Goal: Task Accomplishment & Management: Complete application form

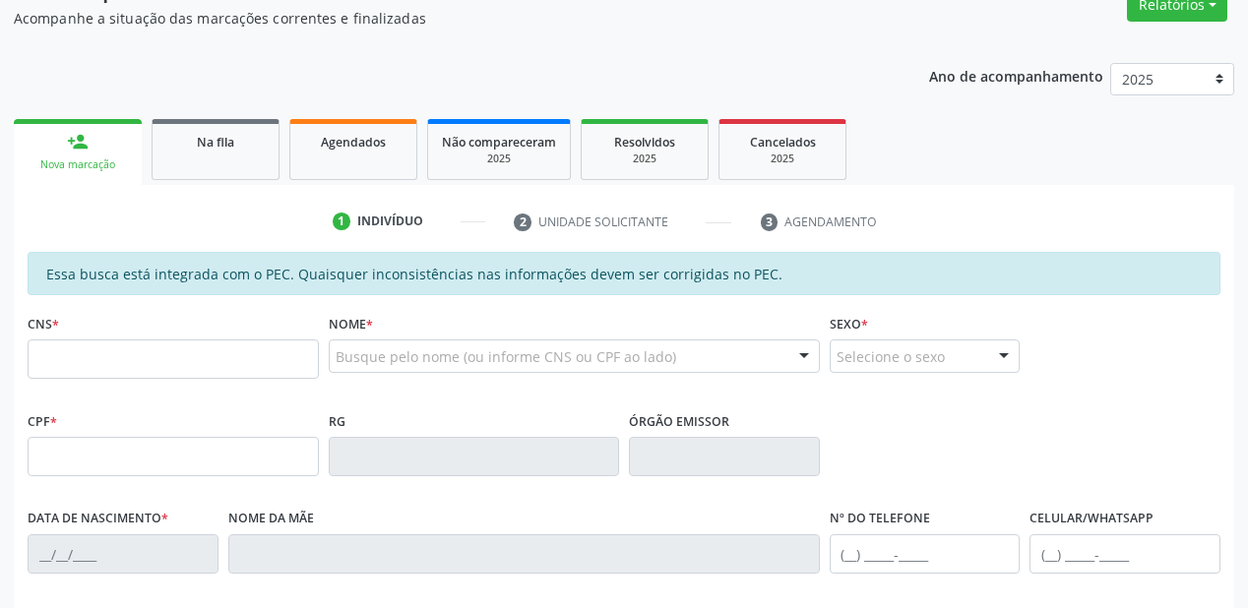
scroll to position [158, 0]
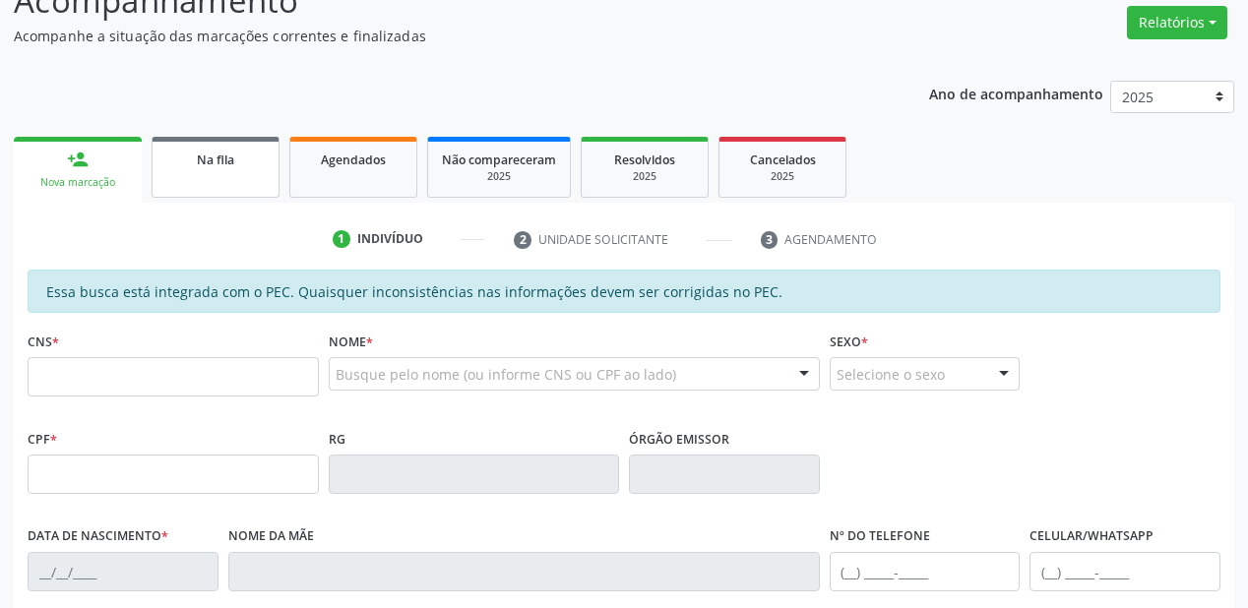
click at [250, 183] on link "Na fila" at bounding box center [216, 167] width 128 height 61
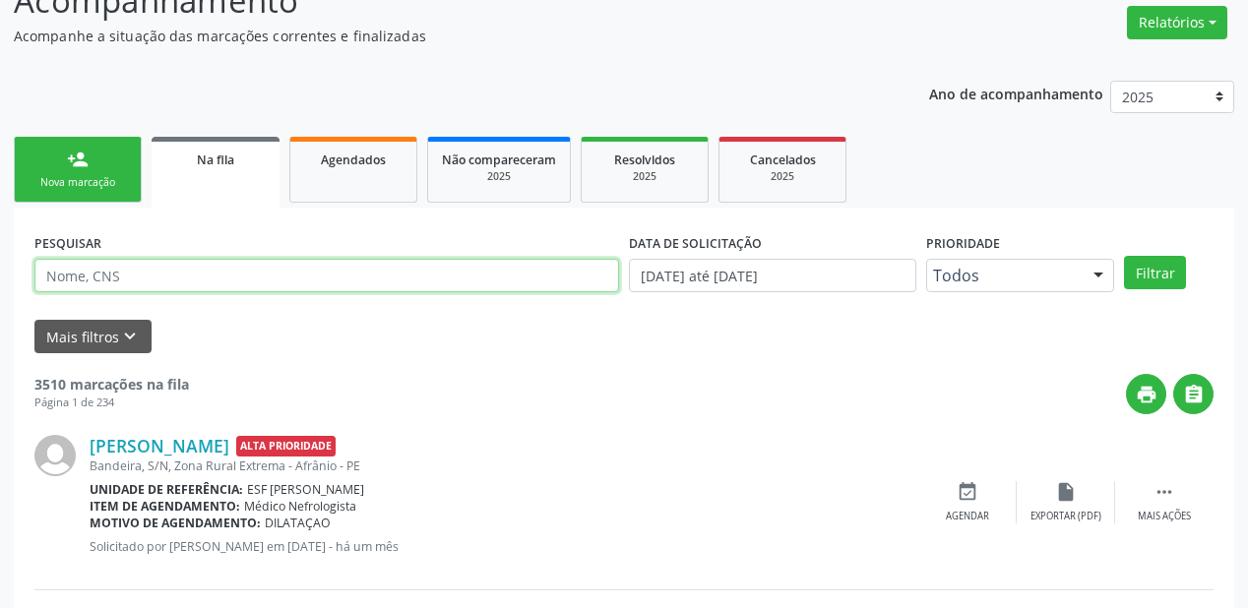
click at [157, 273] on input "text" at bounding box center [326, 275] width 585 height 33
type input "706502363761390"
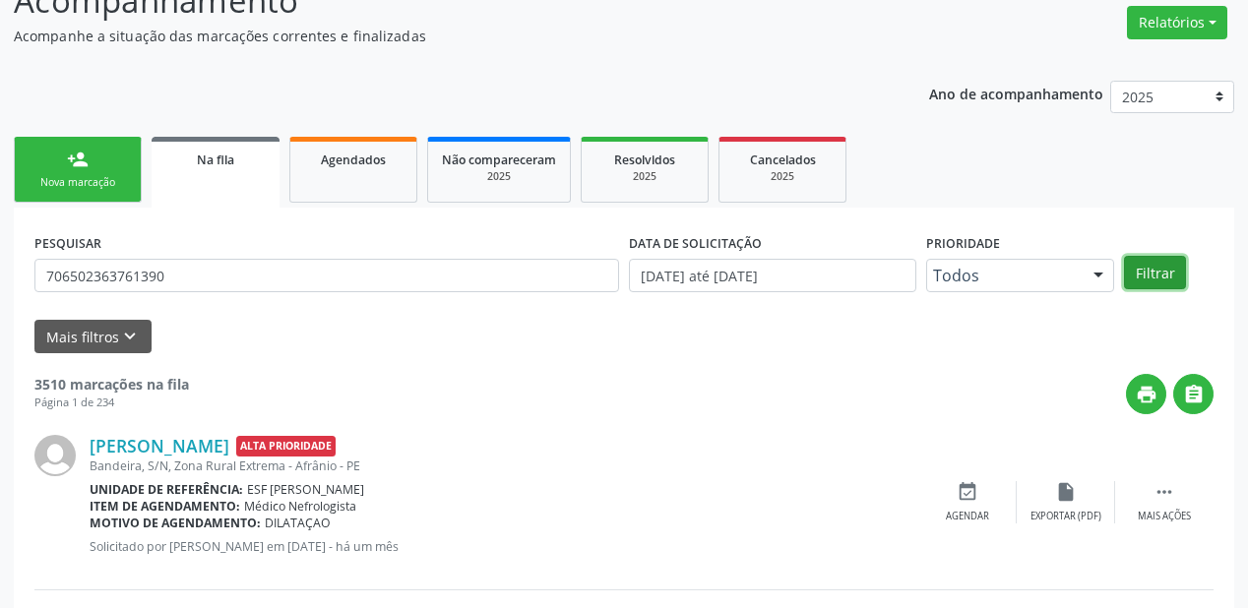
click at [1152, 268] on button "Filtrar" at bounding box center [1155, 272] width 62 height 33
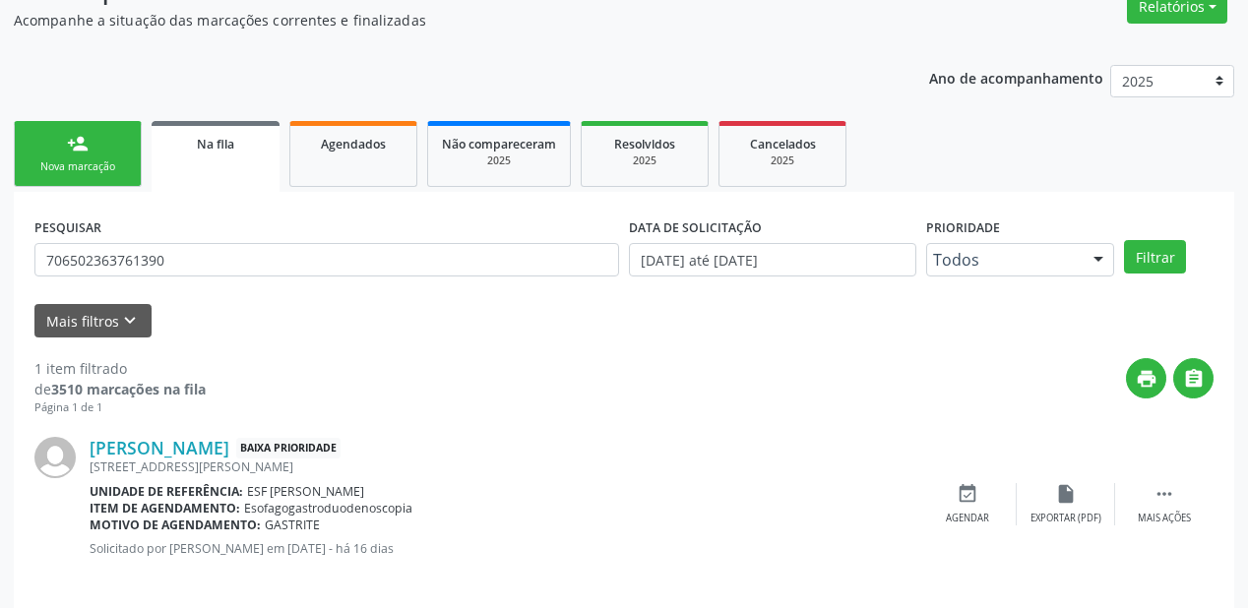
scroll to position [189, 0]
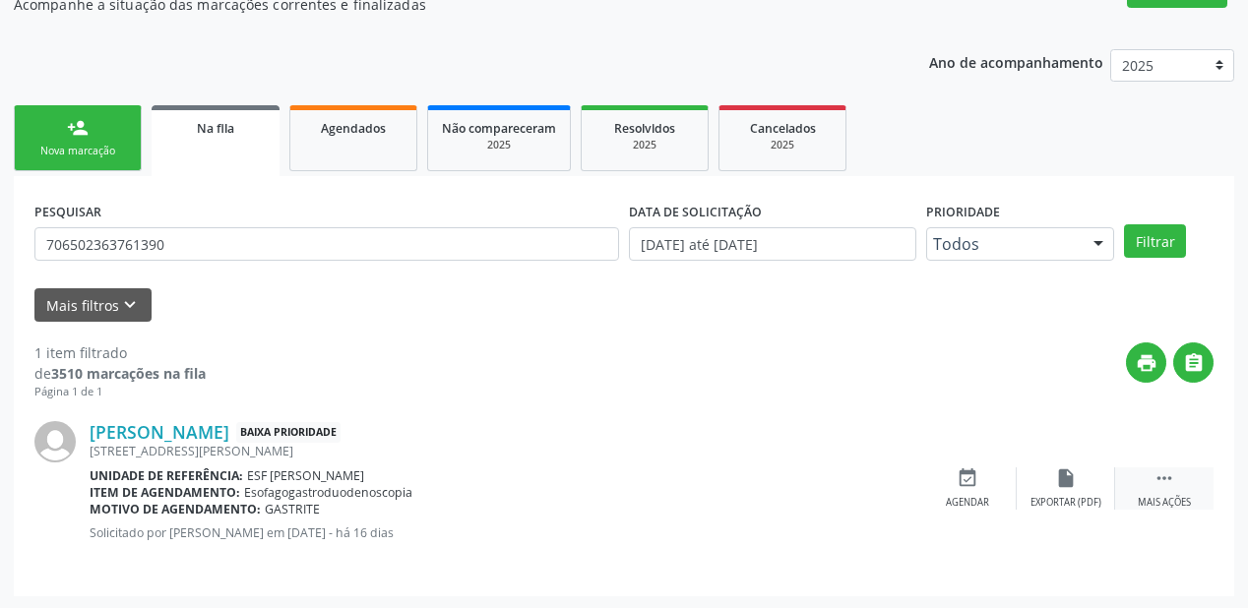
click at [1149, 476] on div " Mais ações" at bounding box center [1164, 489] width 98 height 42
click at [675, 500] on div "Agendar" at bounding box center [672, 503] width 43 height 14
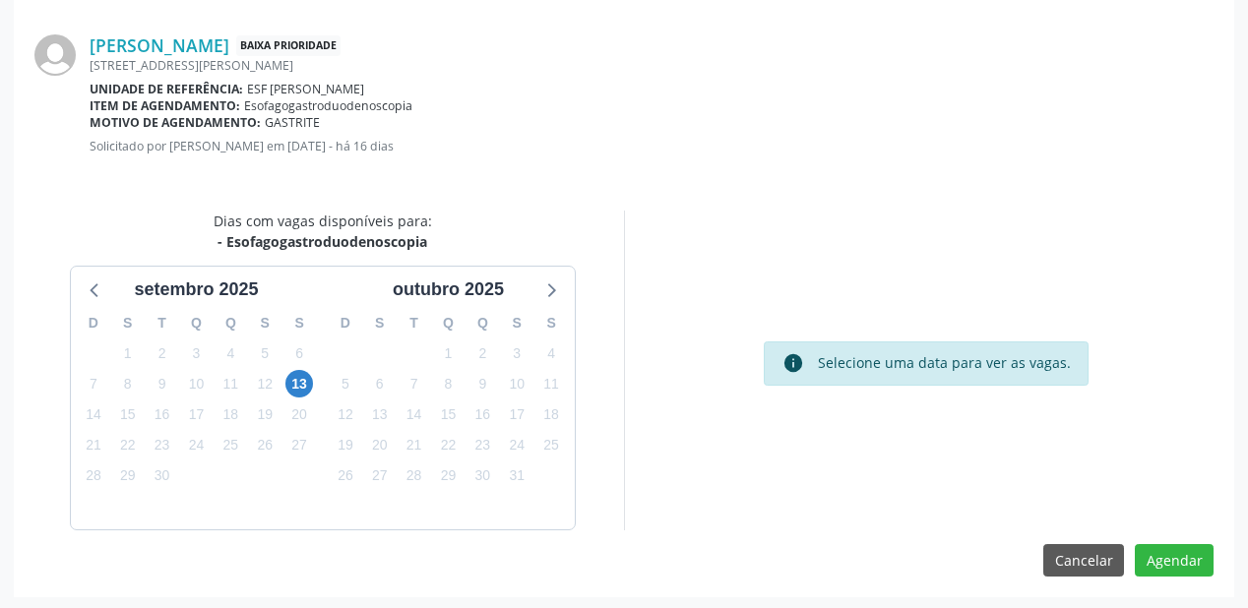
scroll to position [414, 0]
click at [307, 377] on span "13" at bounding box center [300, 383] width 28 height 28
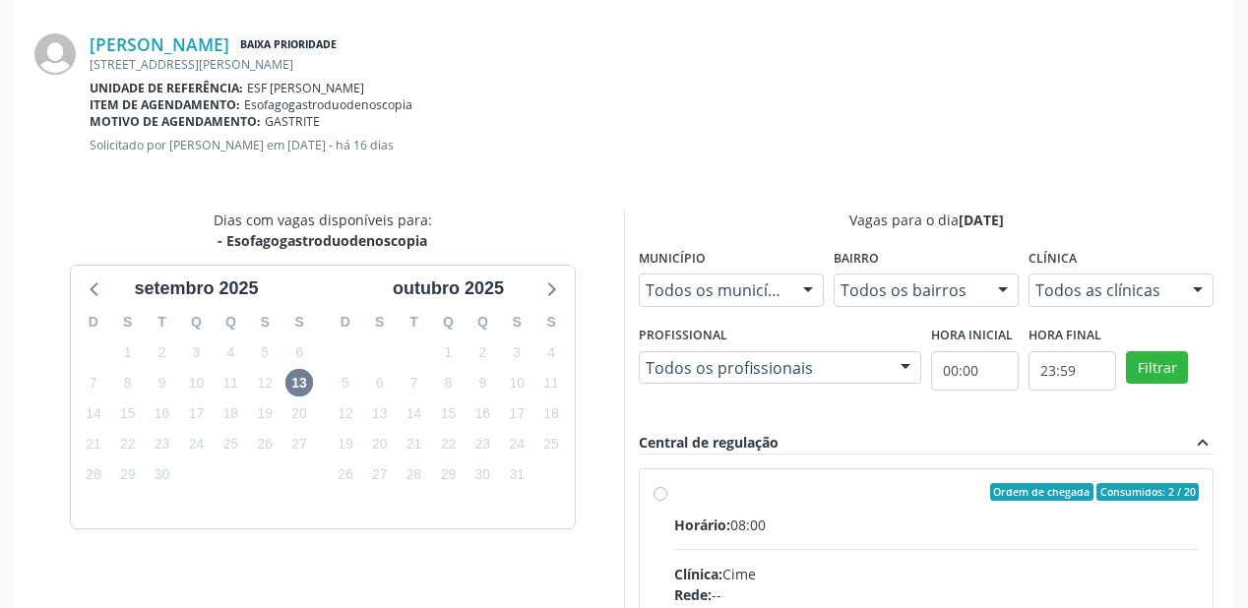
click at [1026, 517] on div "Horário: 08:00" at bounding box center [936, 525] width 525 height 21
click at [667, 501] on input "Ordem de chegada Consumidos: 2 / 20 Horário: 08:00 Clínica: Cime Rede: -- Ender…" at bounding box center [661, 492] width 14 height 18
radio input "true"
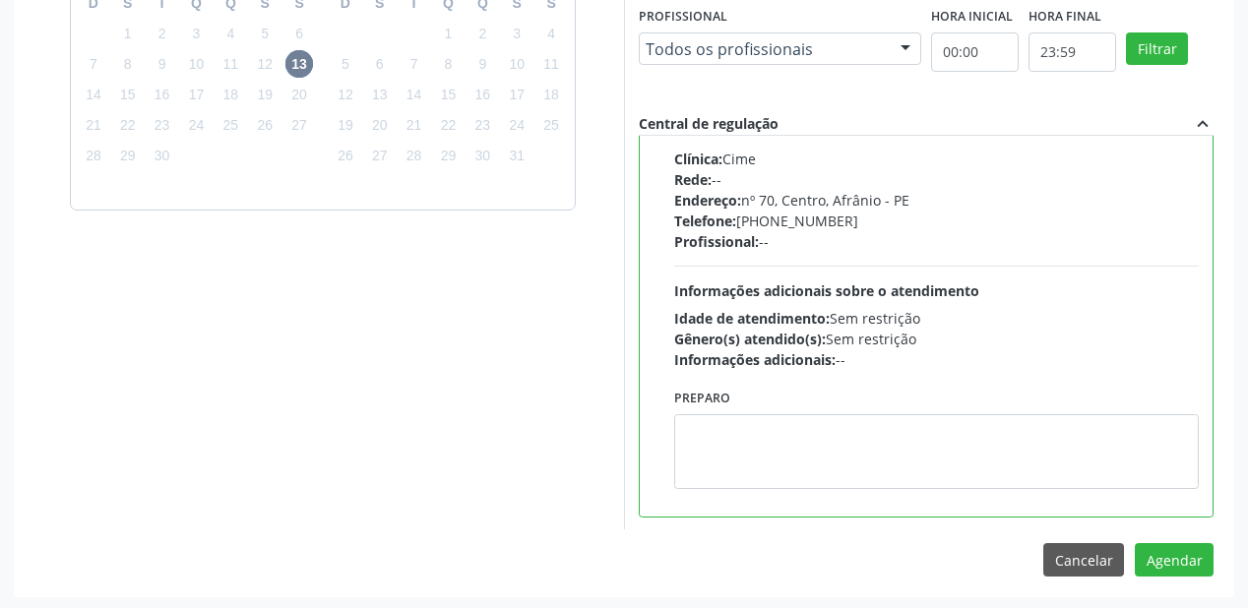
scroll to position [734, 0]
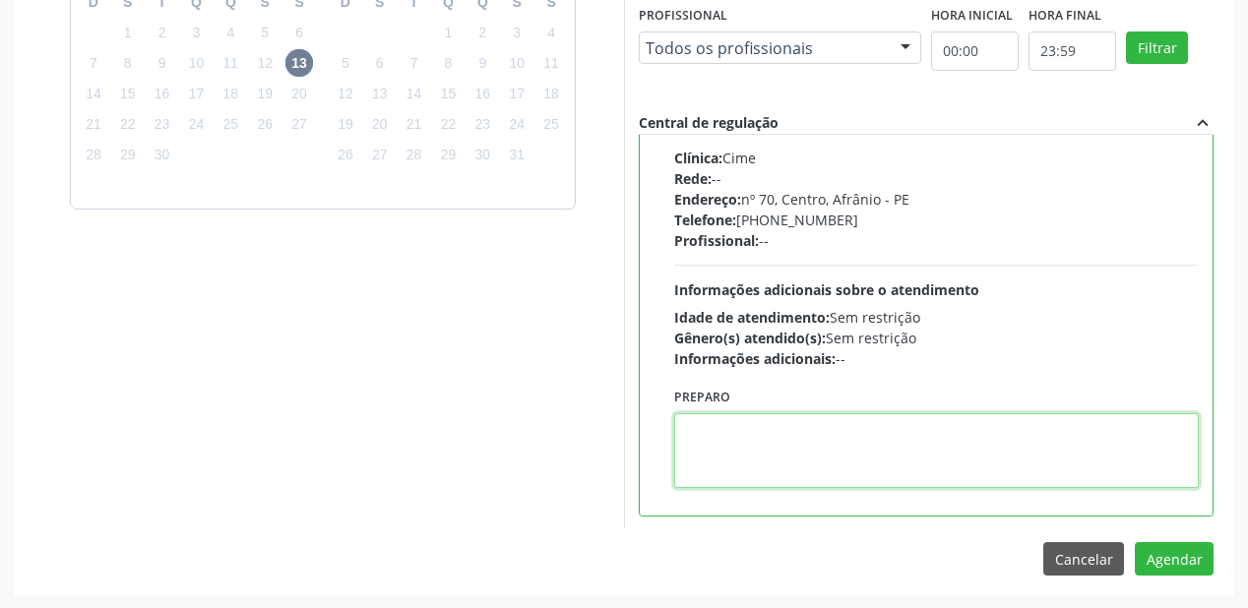
click at [834, 464] on textarea at bounding box center [936, 450] width 525 height 75
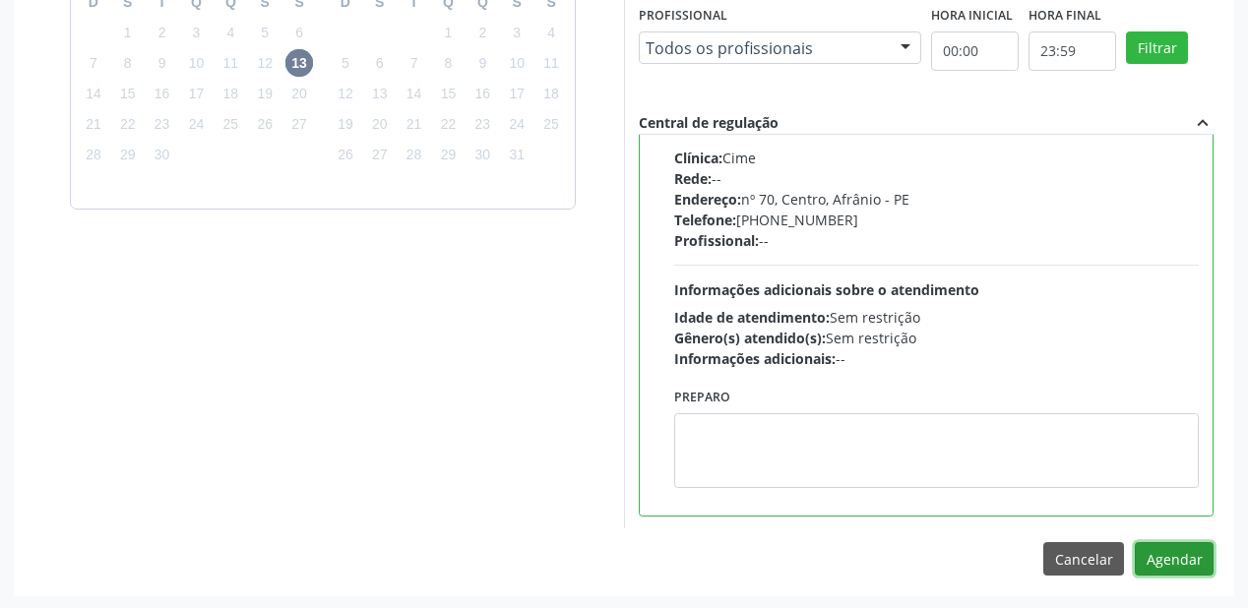
click at [1167, 555] on button "Agendar" at bounding box center [1174, 558] width 79 height 33
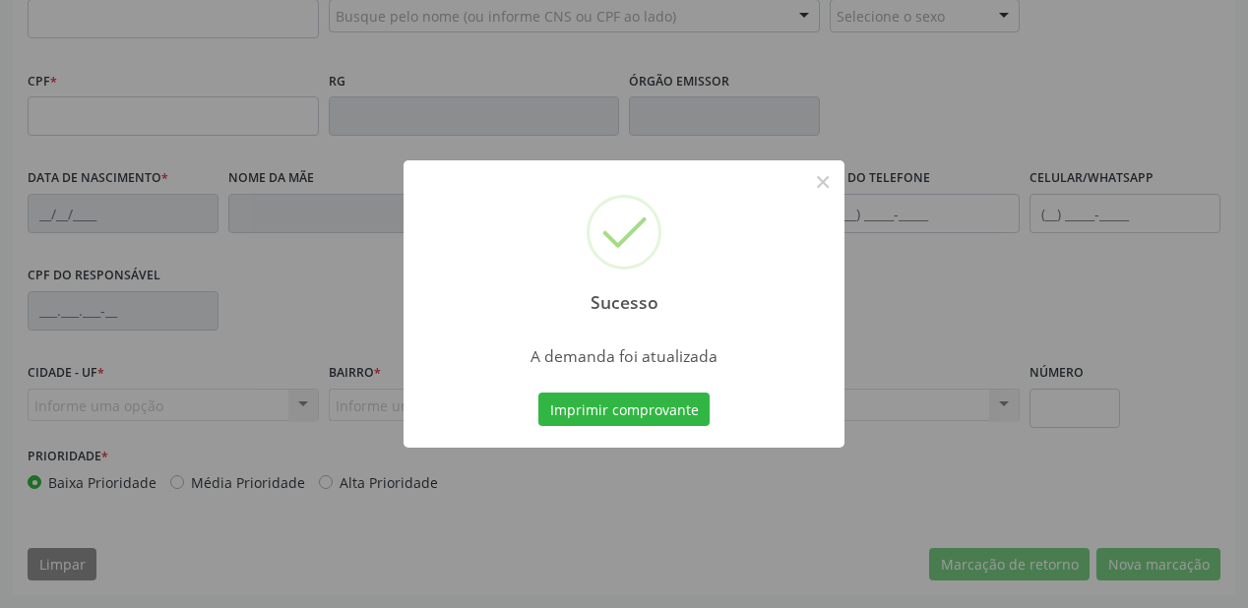
scroll to position [515, 0]
click at [595, 413] on button "Imprimir comprovante" at bounding box center [624, 409] width 171 height 33
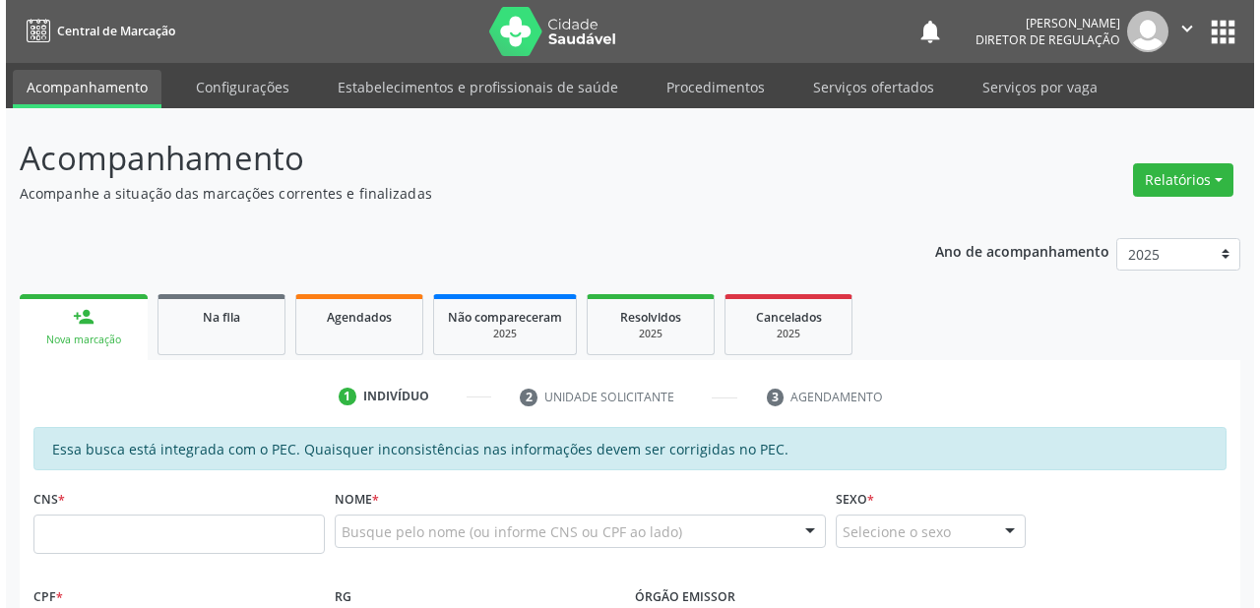
scroll to position [0, 0]
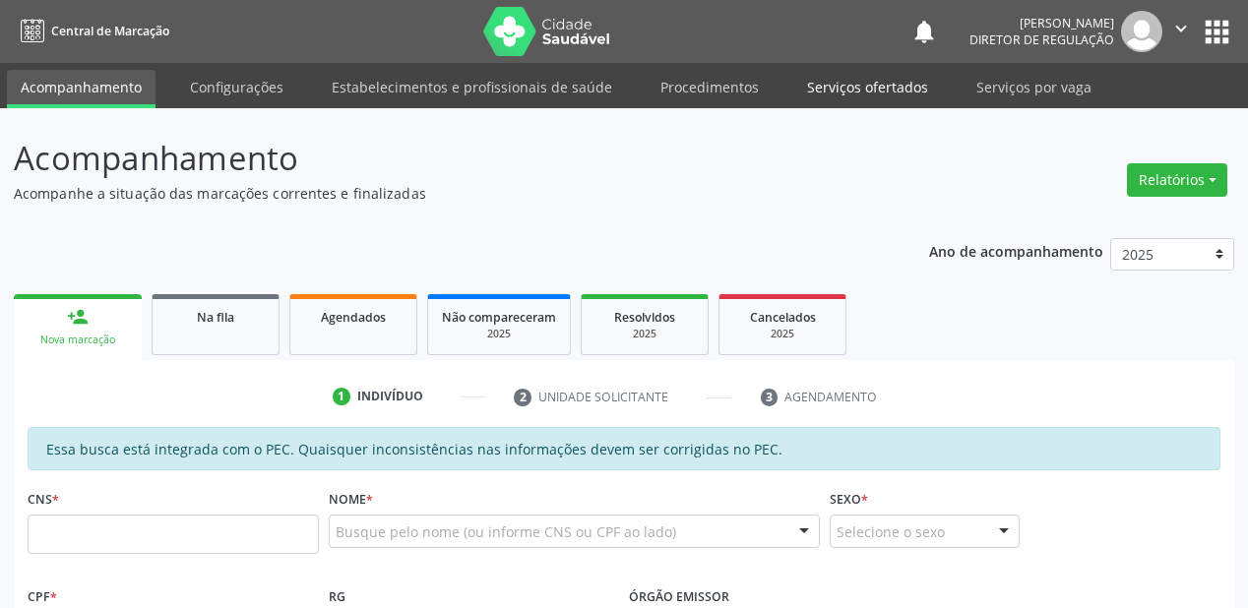
click at [850, 88] on link "Serviços ofertados" at bounding box center [868, 87] width 149 height 34
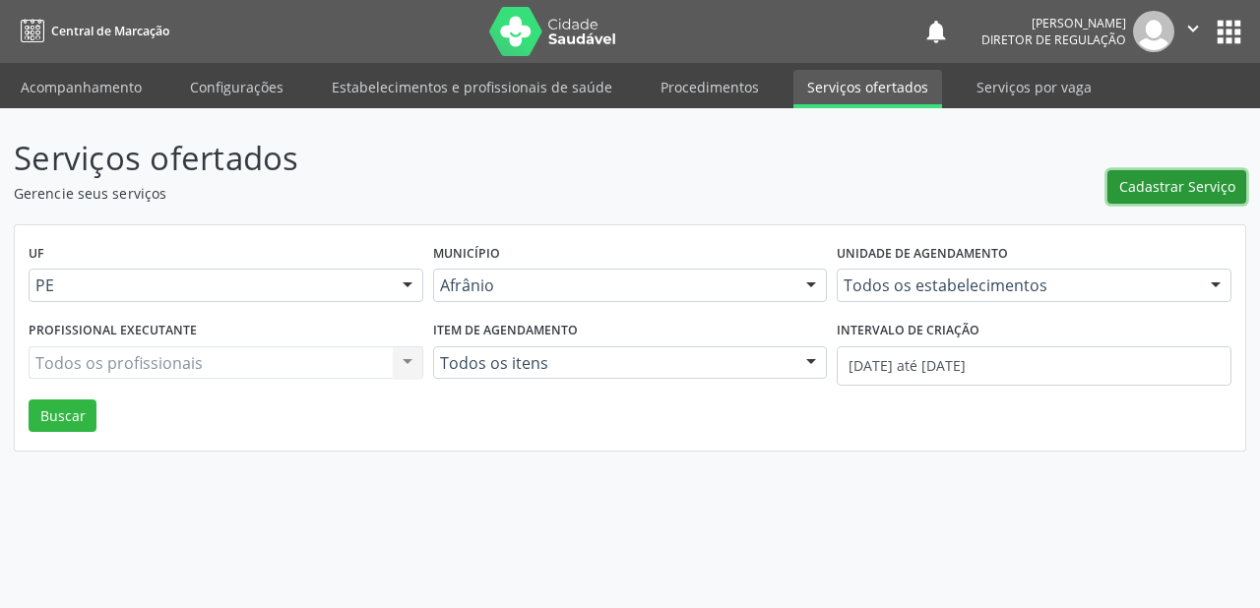
click at [1169, 185] on span "Cadastrar Serviço" at bounding box center [1177, 186] width 116 height 21
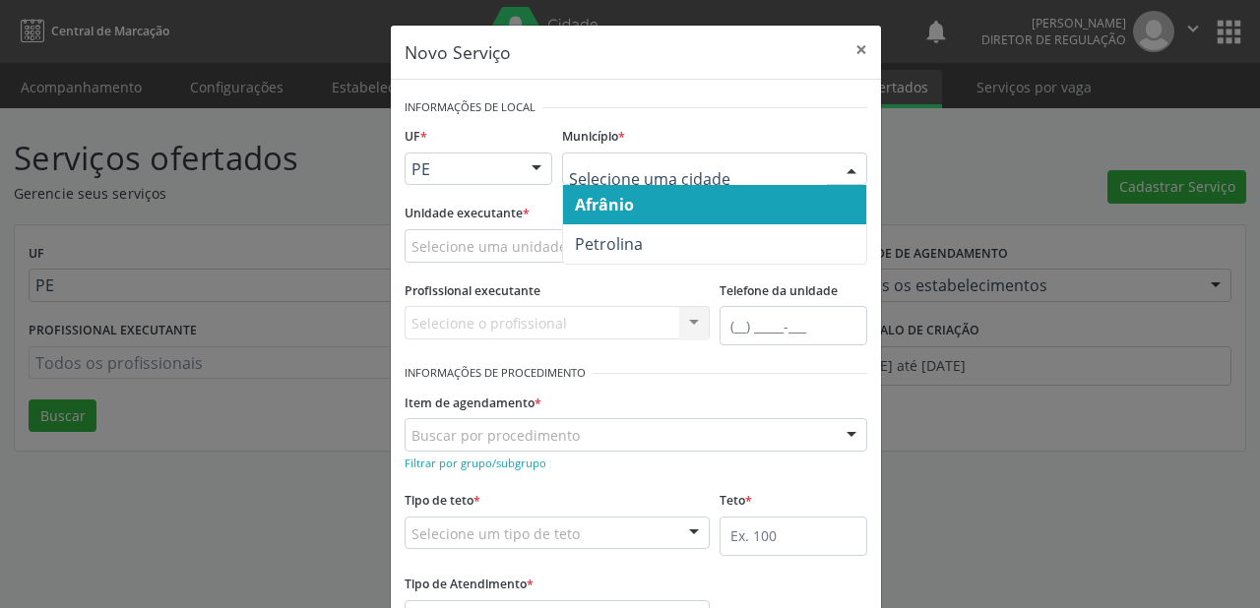
click at [604, 213] on span "Afrânio" at bounding box center [604, 205] width 59 height 22
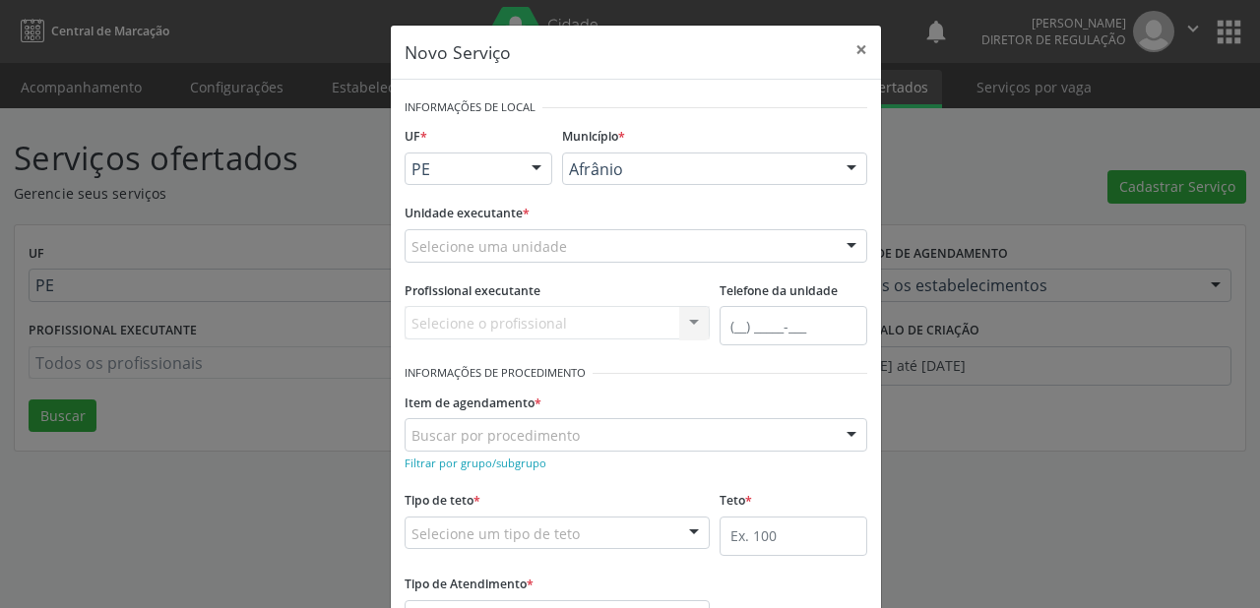
click at [440, 265] on div "Unidade executante * Selecione uma unidade Academia da Saude de Afranio Academi…" at bounding box center [636, 237] width 473 height 77
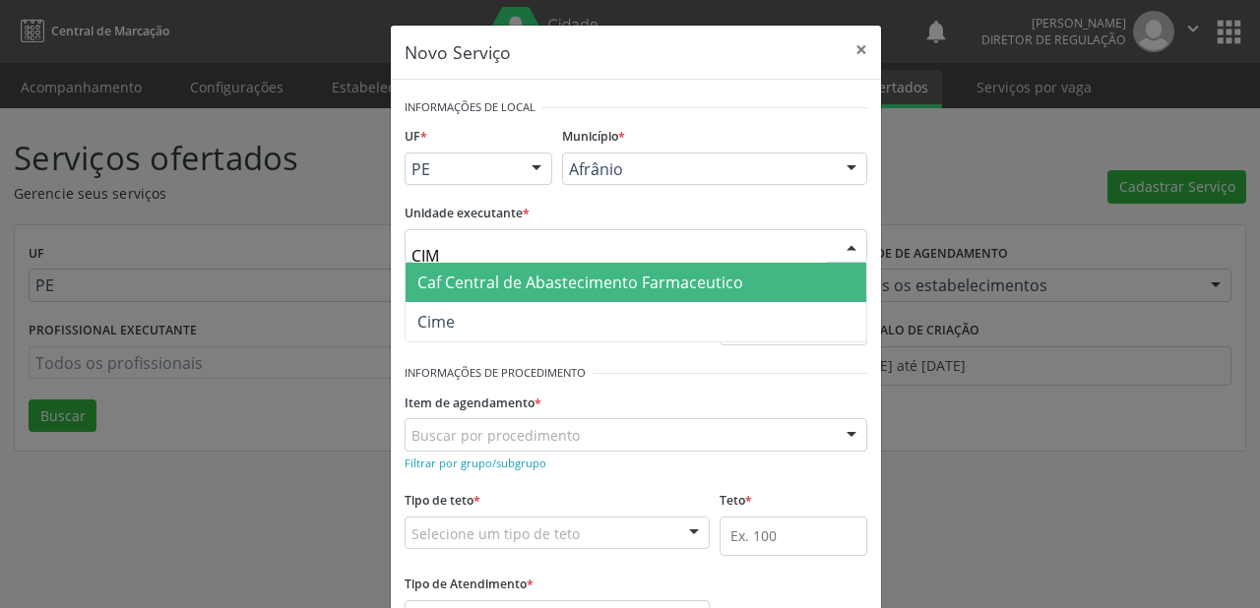
type input "CIME"
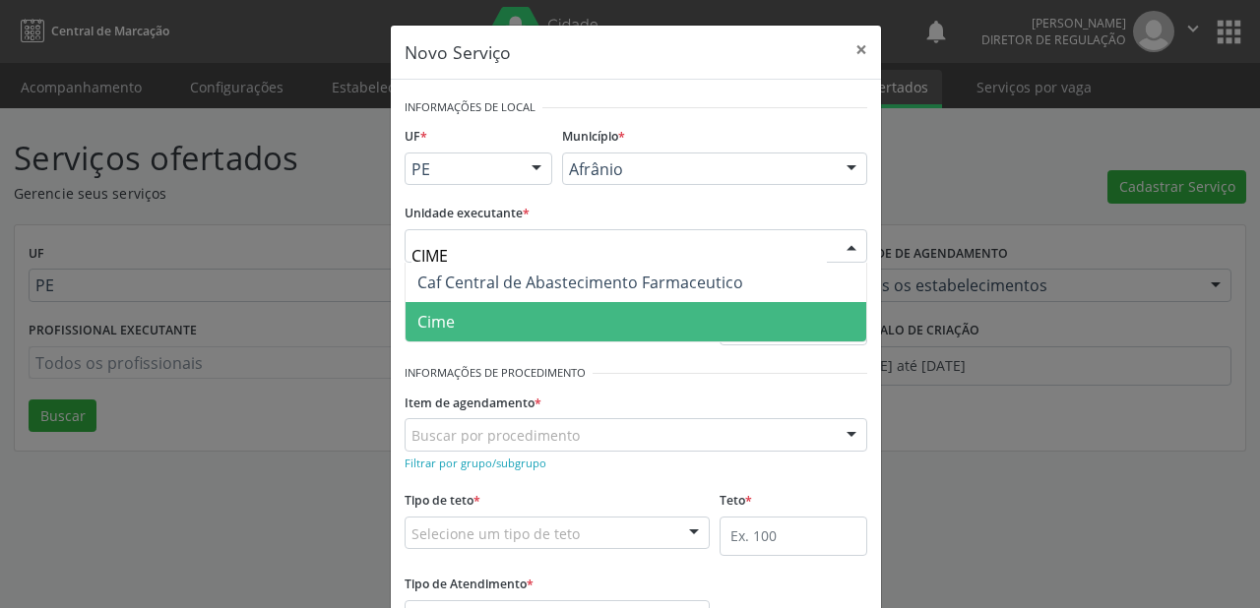
click at [448, 320] on span "Cime" at bounding box center [435, 322] width 37 height 22
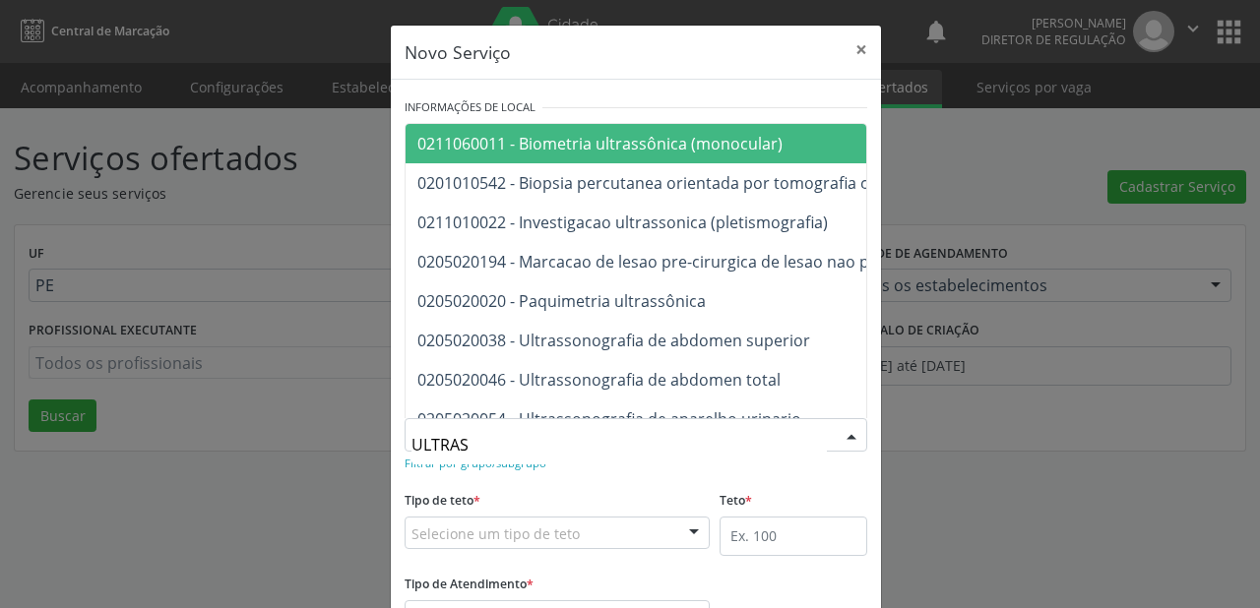
type input "ULTRASS"
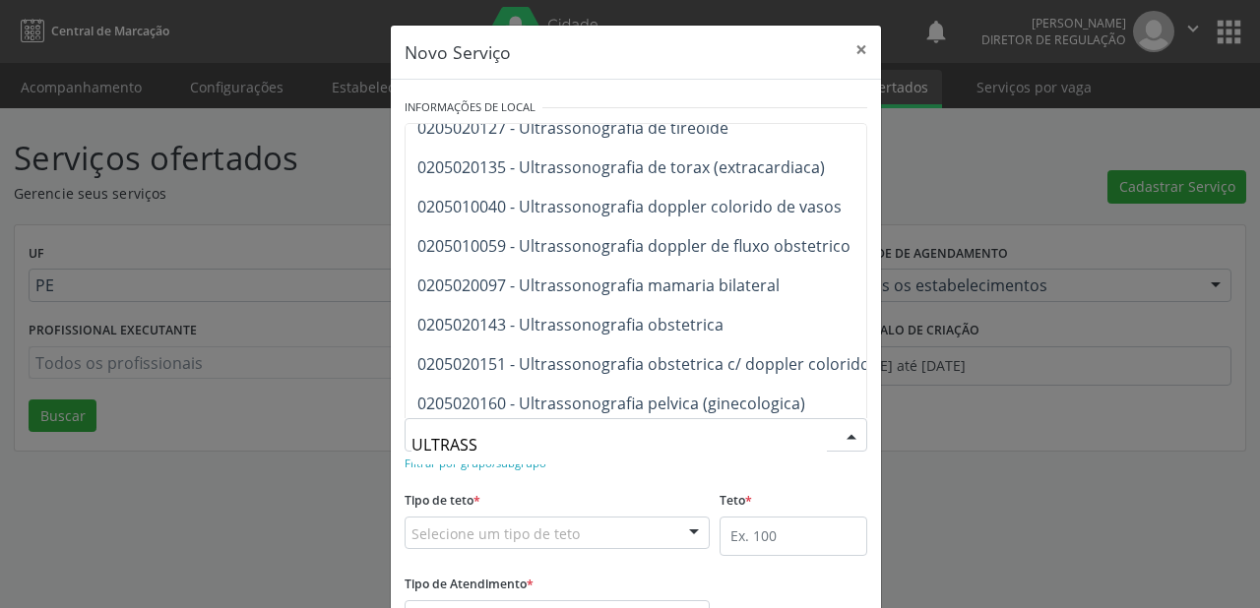
scroll to position [551, 0]
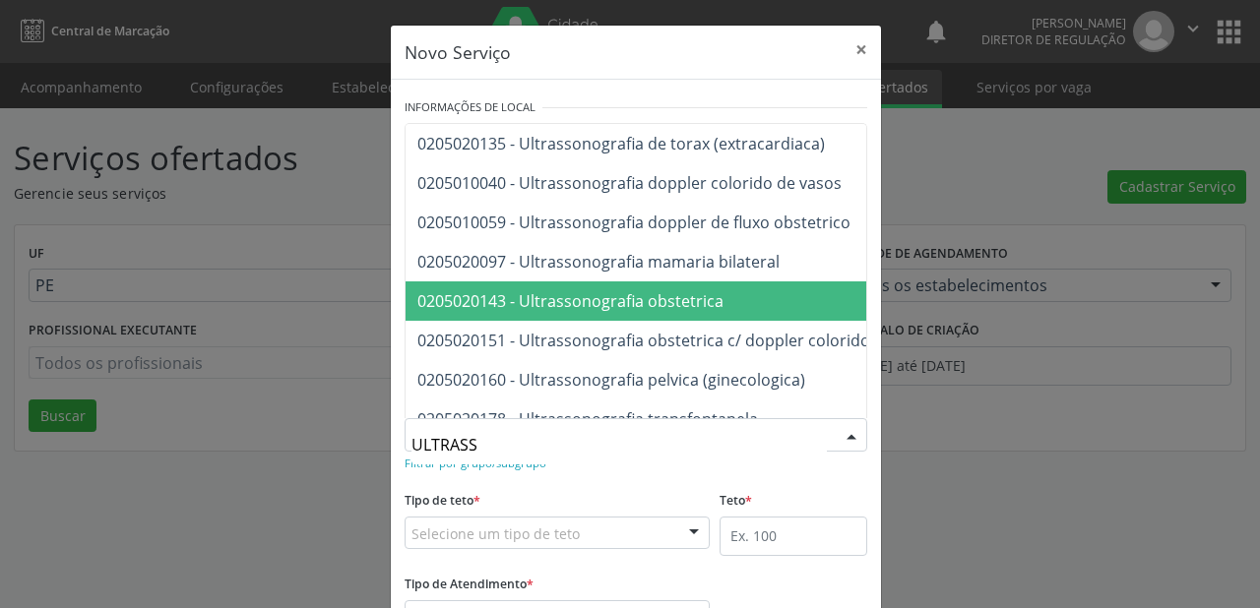
click at [595, 308] on span "0205020143 - Ultrassonografia obstetrica" at bounding box center [570, 301] width 306 height 22
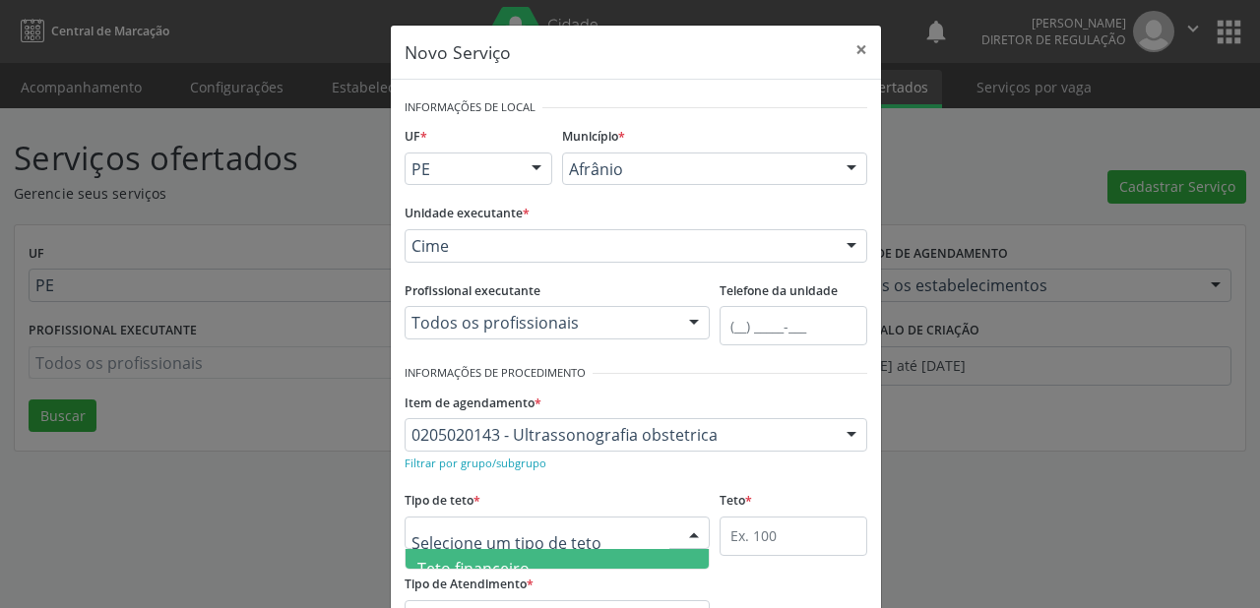
scroll to position [59, 0]
click at [500, 555] on span "Teto físico" at bounding box center [557, 549] width 303 height 39
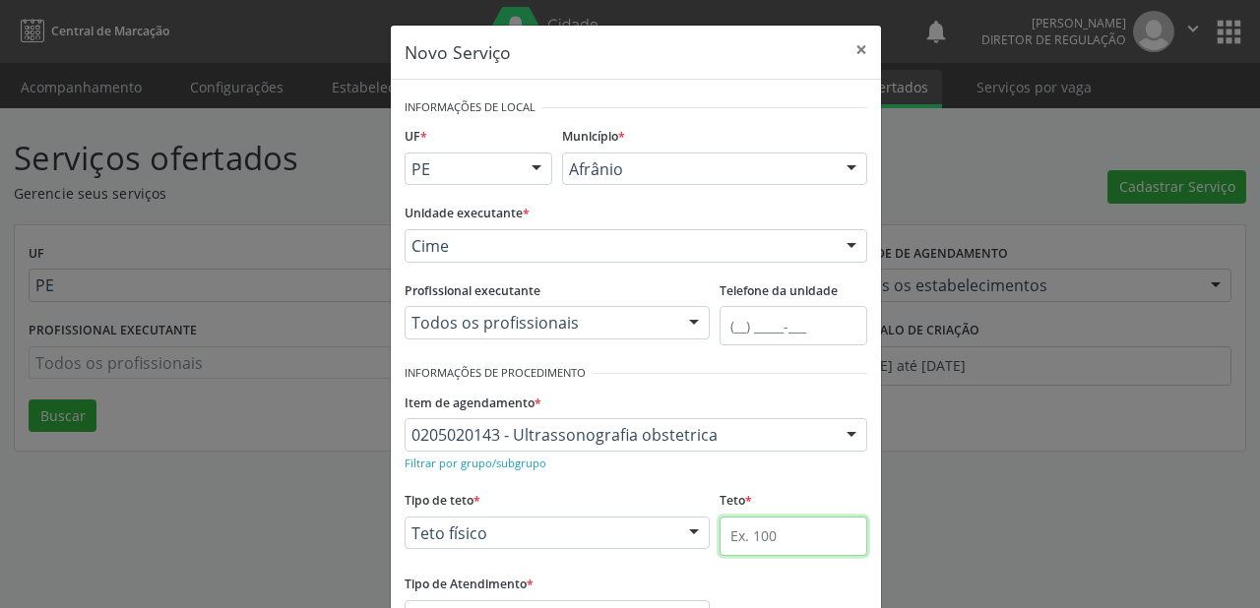
click at [766, 536] on input "text" at bounding box center [794, 536] width 148 height 39
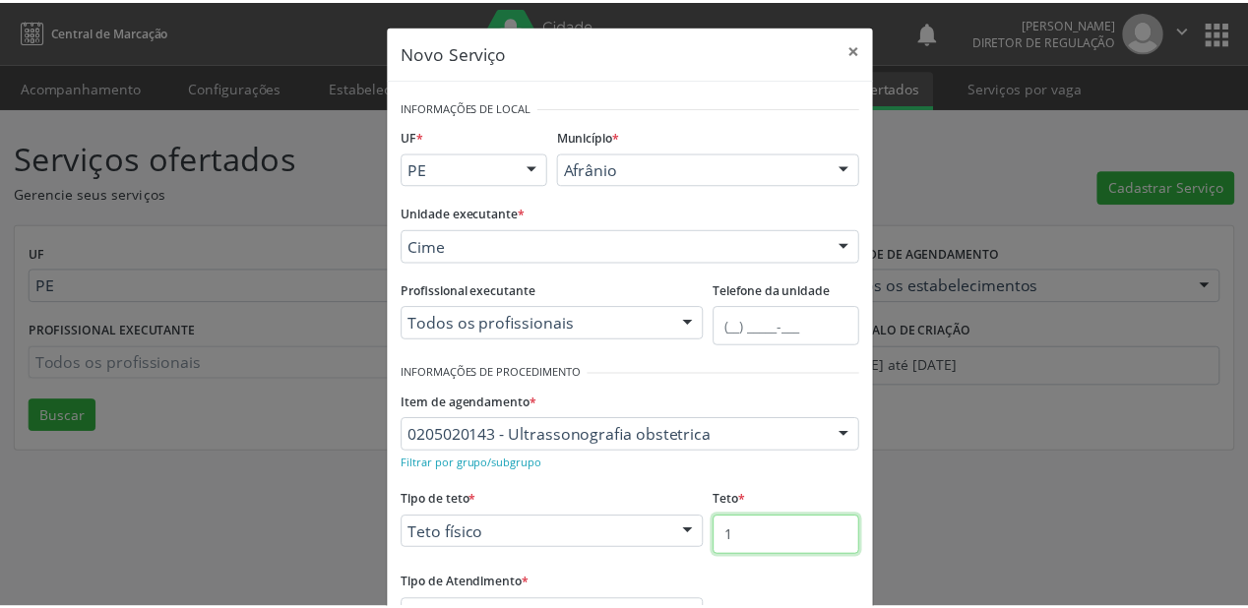
scroll to position [150, 0]
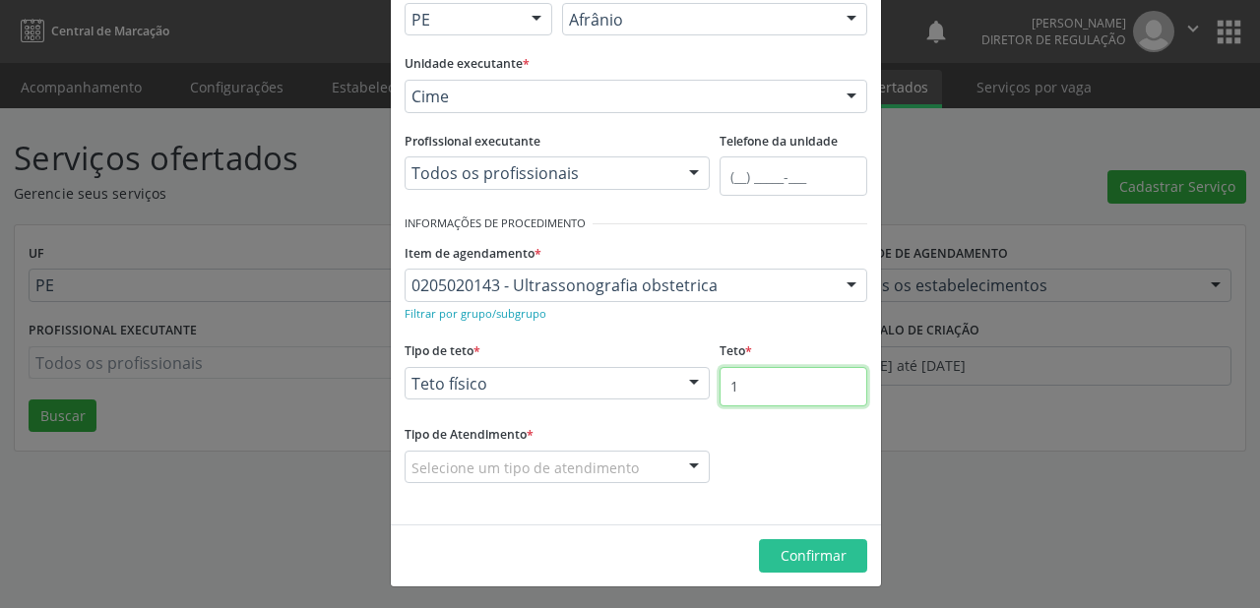
type input "1"
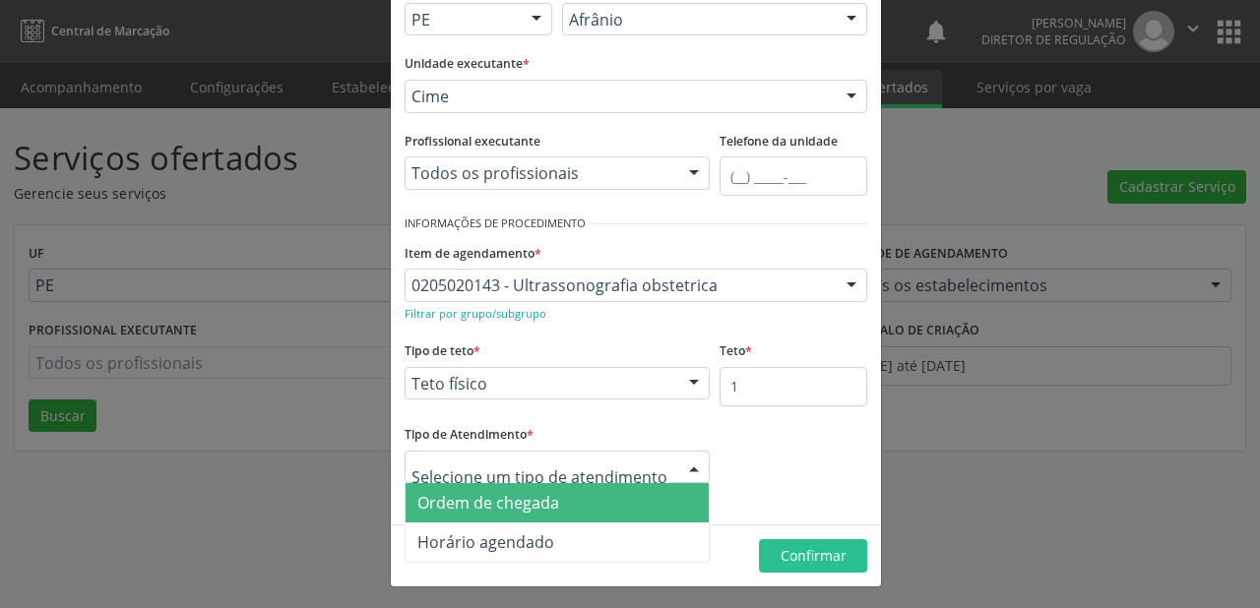
click at [479, 511] on span "Ordem de chegada" at bounding box center [488, 503] width 142 height 22
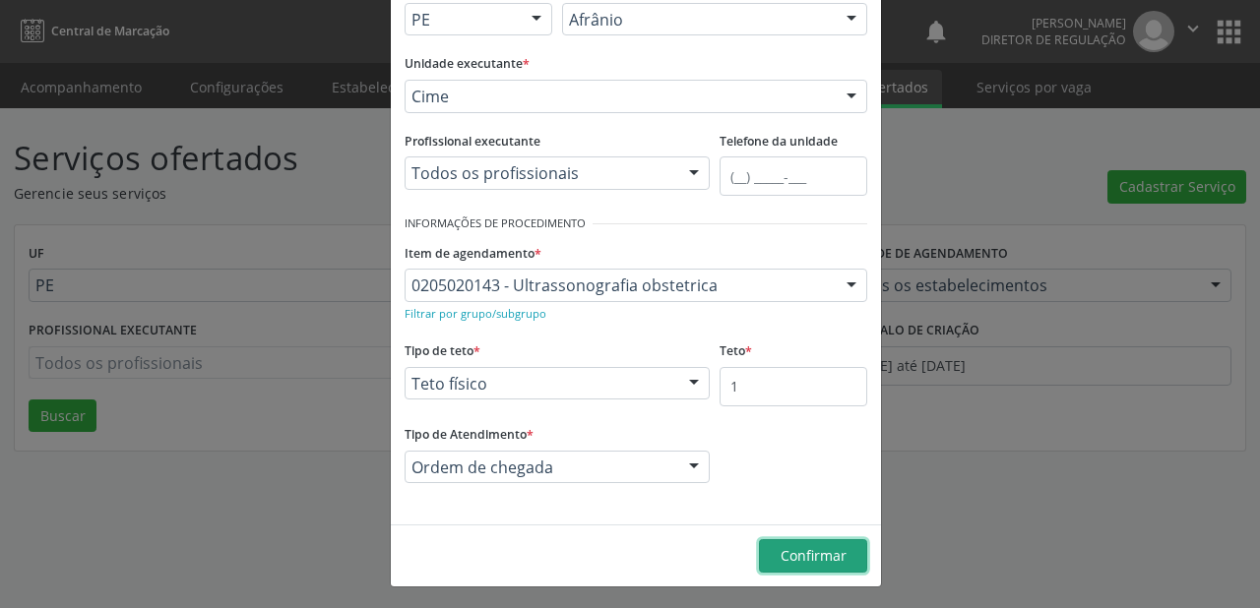
click at [809, 548] on span "Confirmar" at bounding box center [814, 555] width 66 height 19
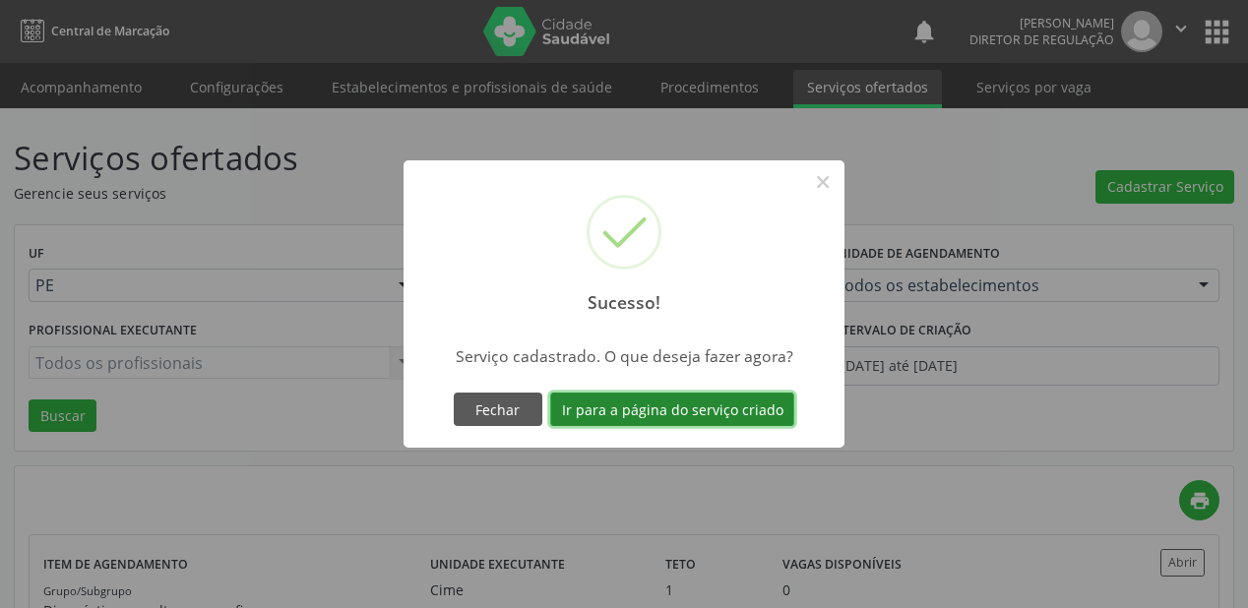
click at [666, 417] on button "Ir para a página do serviço criado" at bounding box center [672, 409] width 244 height 33
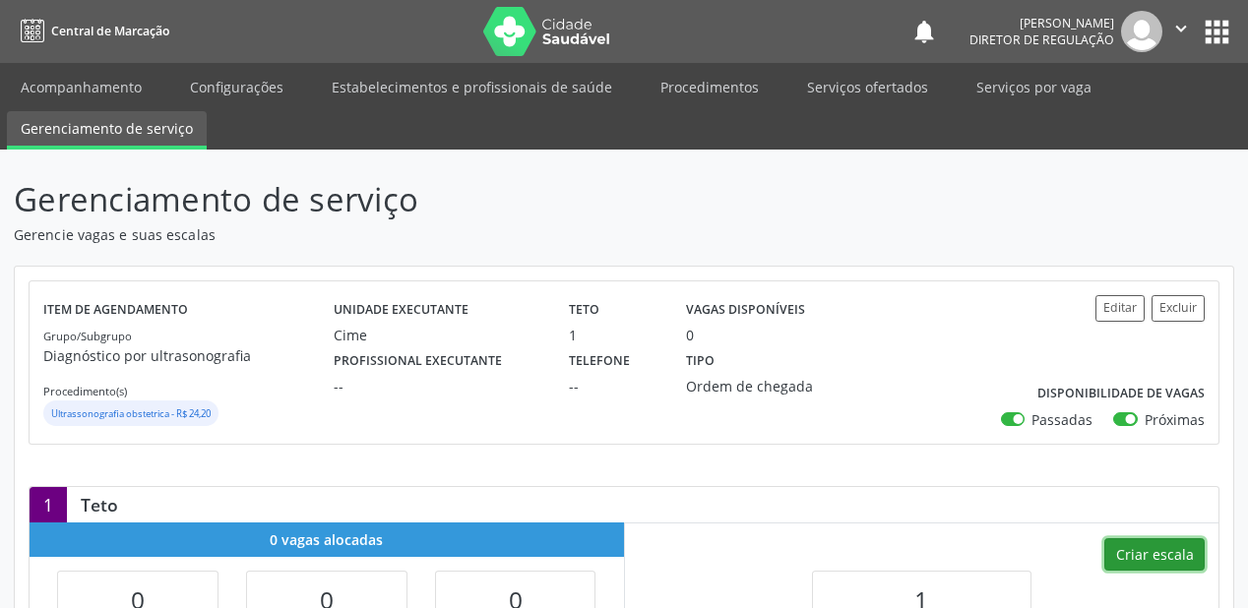
click at [1158, 547] on button "Criar escala" at bounding box center [1155, 555] width 100 height 33
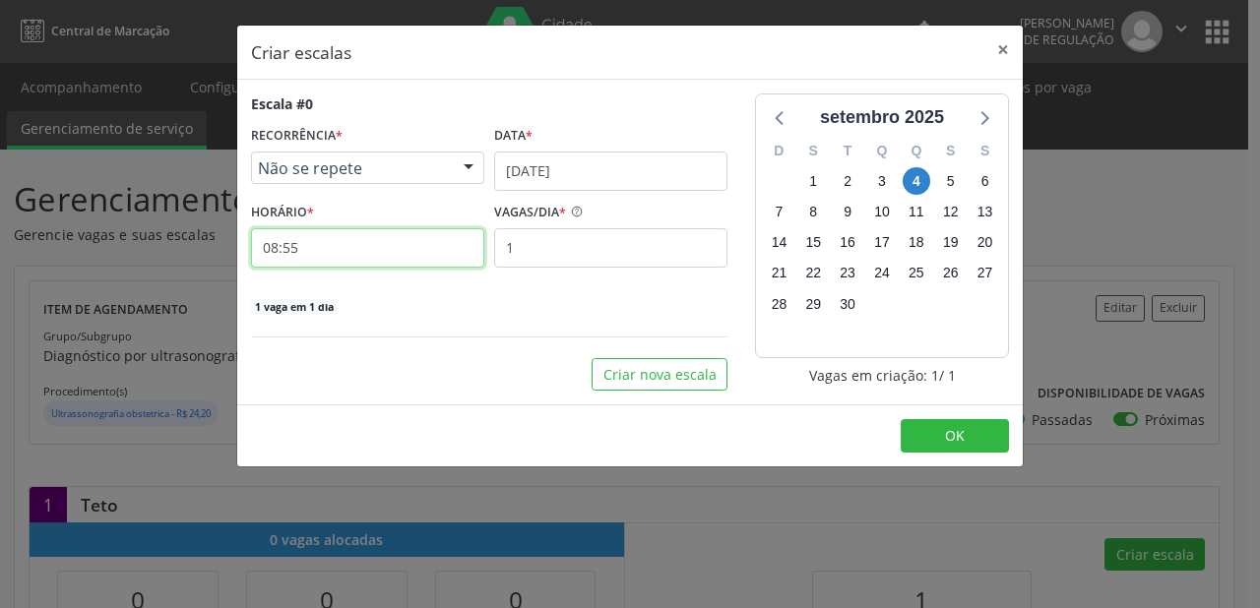
click at [399, 256] on input "08:55" at bounding box center [367, 247] width 233 height 39
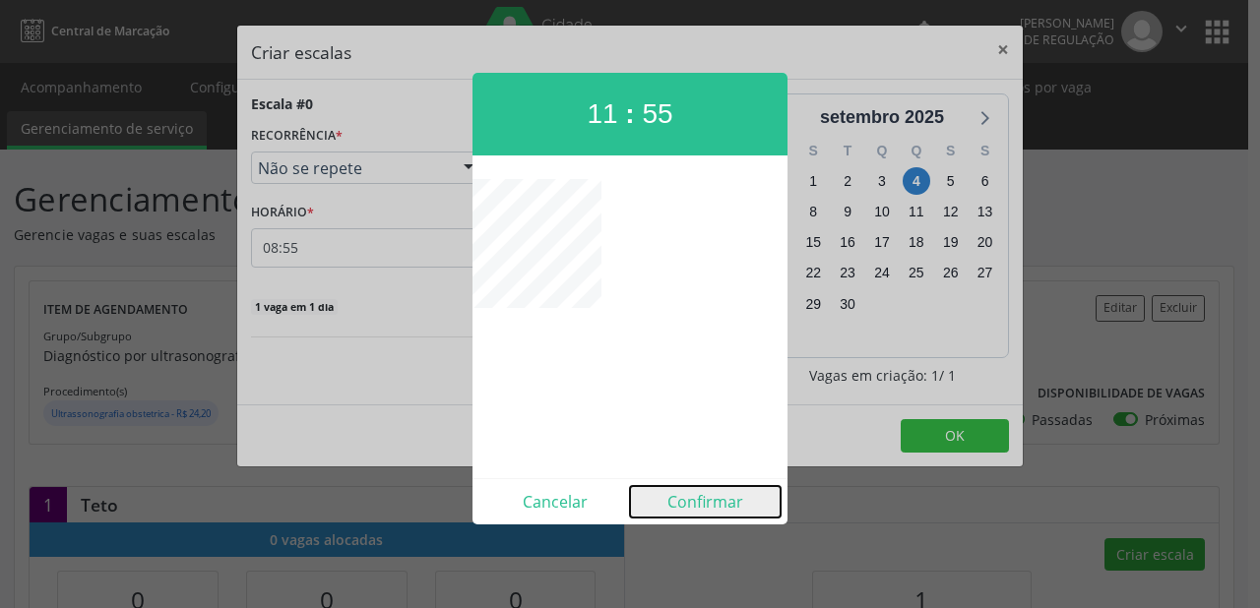
click at [701, 500] on button "Confirmar" at bounding box center [705, 502] width 151 height 32
type input "11:55"
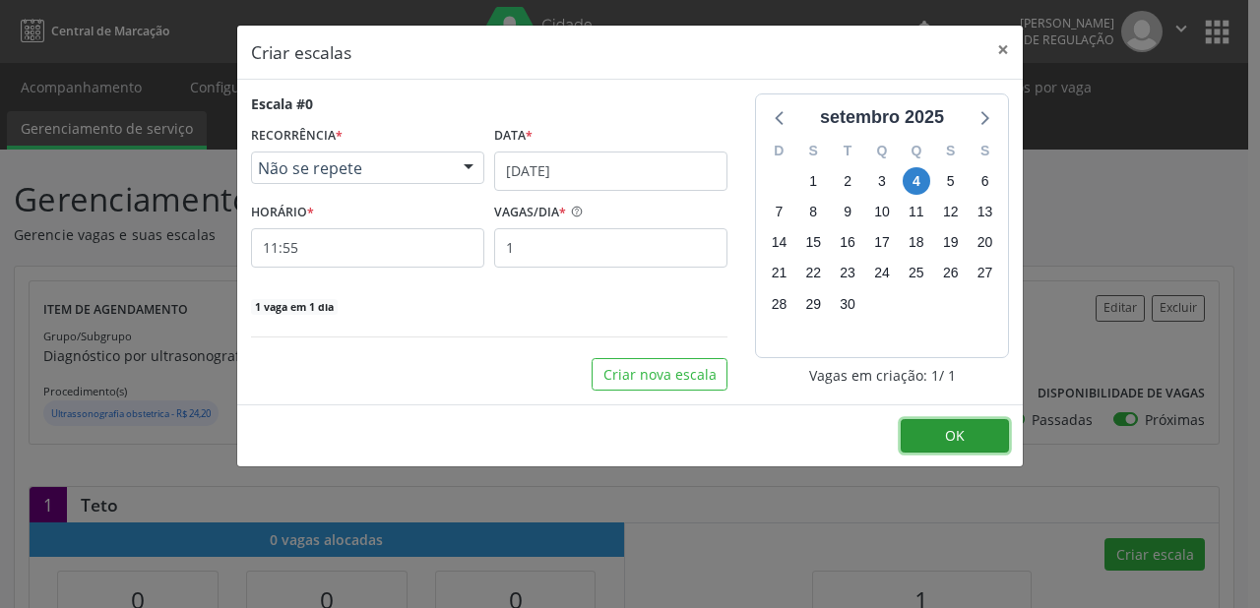
click at [953, 429] on span "OK" at bounding box center [955, 435] width 20 height 19
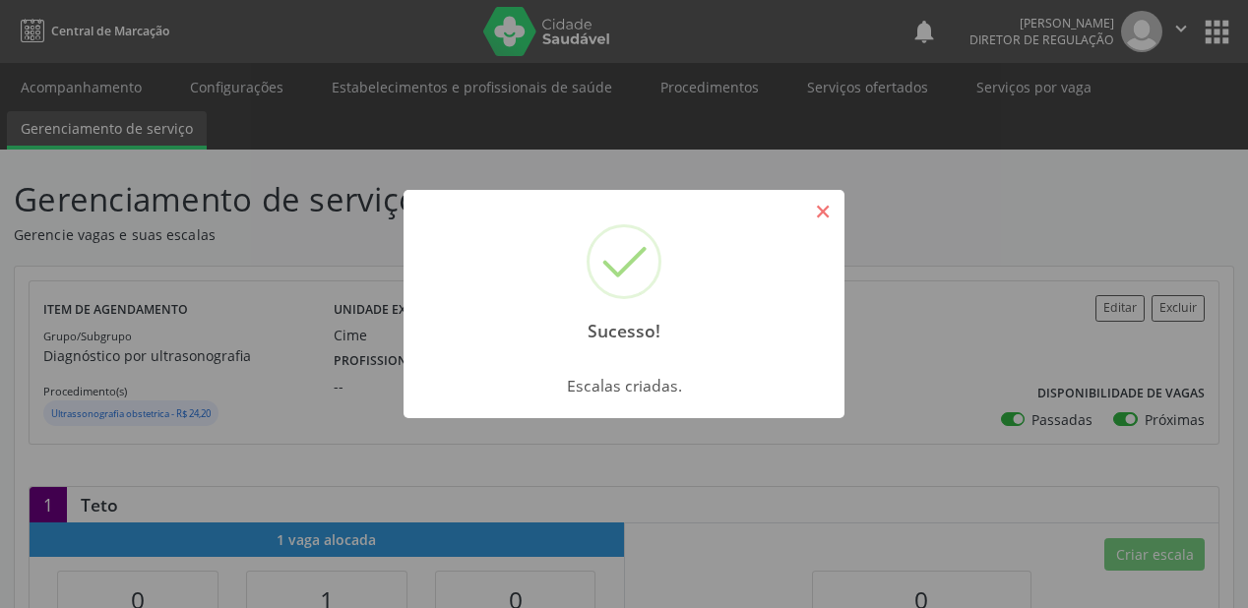
click at [817, 209] on button "×" at bounding box center [822, 211] width 33 height 33
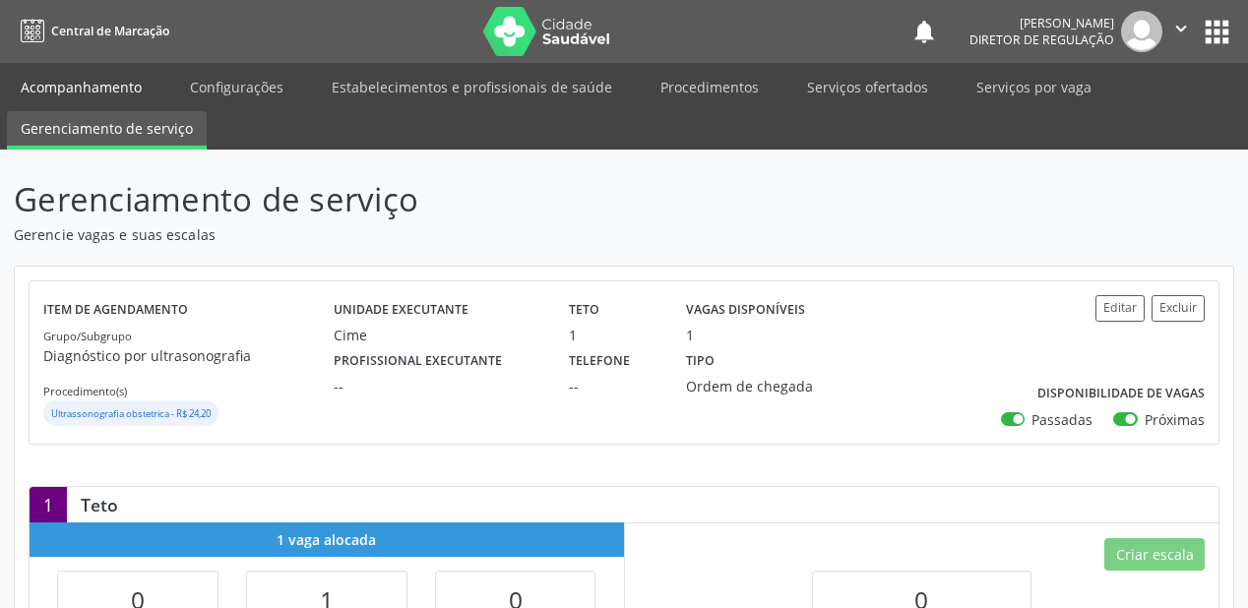
click at [97, 85] on link "Acompanhamento" at bounding box center [81, 87] width 149 height 34
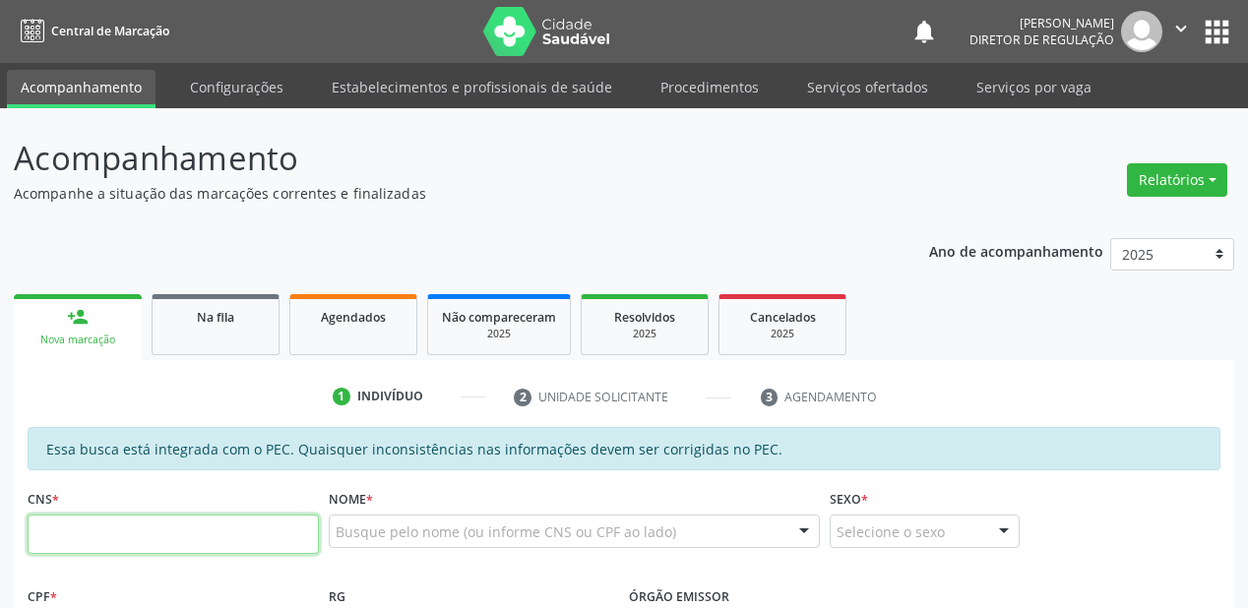
click at [98, 532] on input "text" at bounding box center [173, 534] width 291 height 39
type input "709 8050 6609 8896"
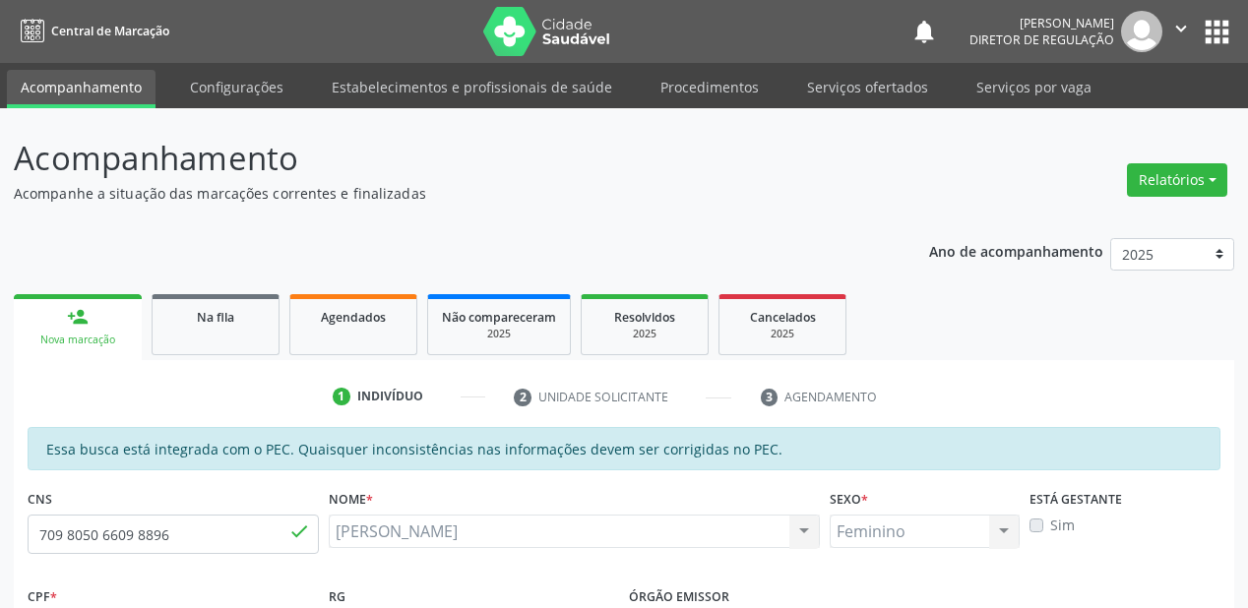
type input "714.062.134-97"
type input "[DATE]"
type input "[PERSON_NAME]"
type input "[PHONE_NUMBER]"
type input "S/N"
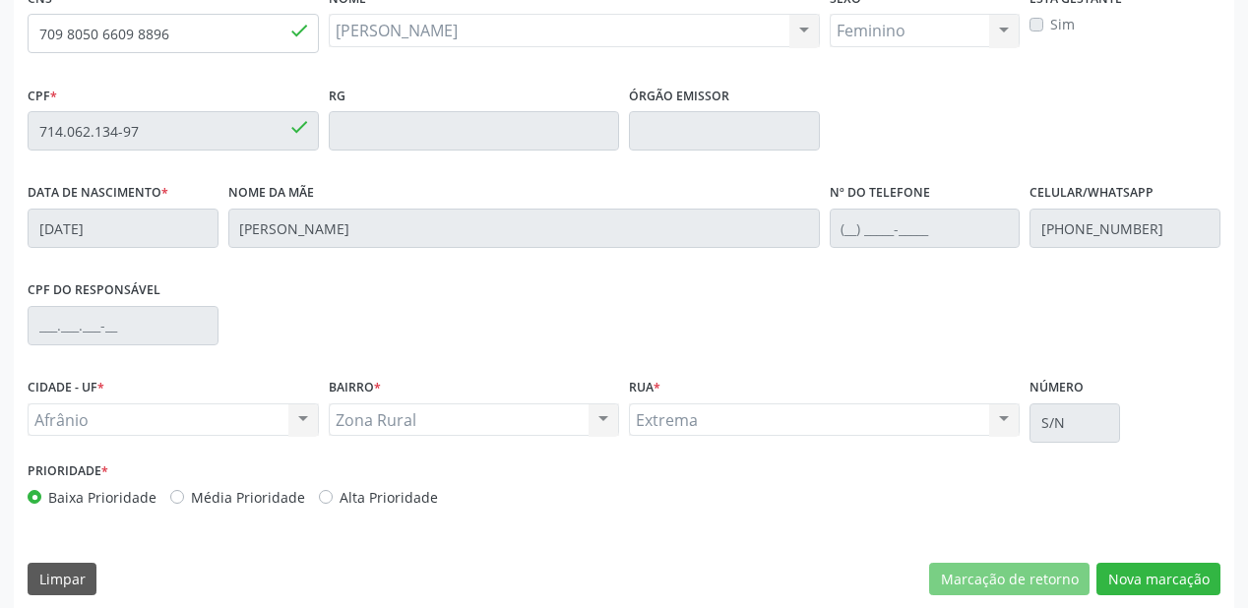
scroll to position [515, 0]
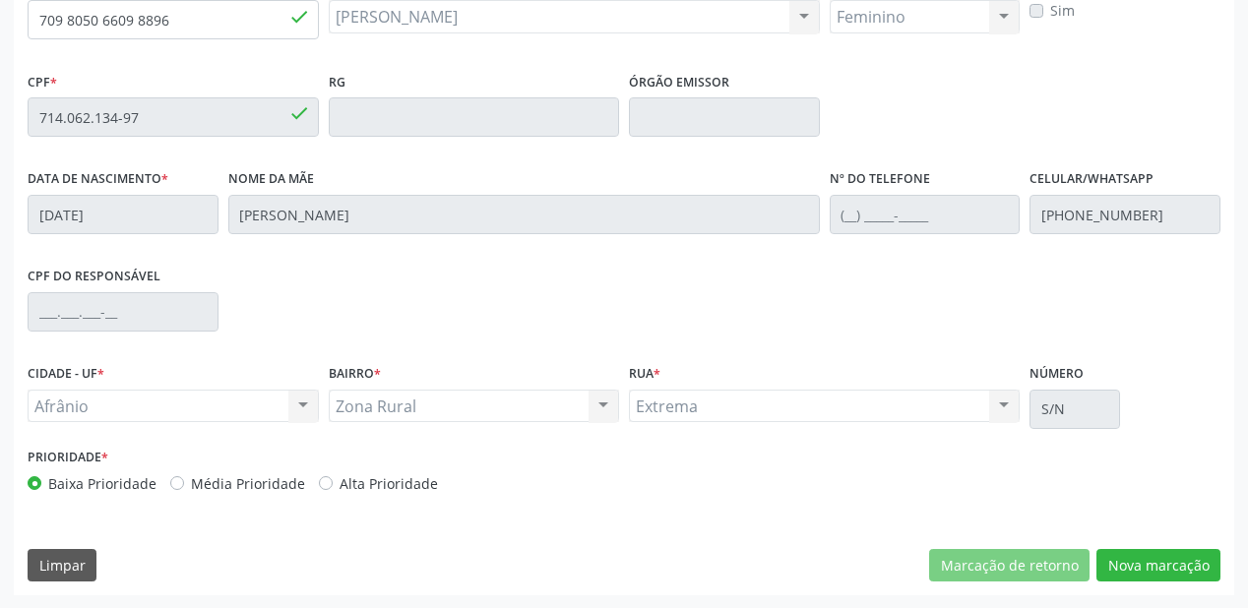
click at [1094, 569] on div "Marcação de retorno Nova marcação" at bounding box center [1074, 565] width 291 height 33
click at [1137, 565] on button "Nova marcação" at bounding box center [1159, 565] width 124 height 33
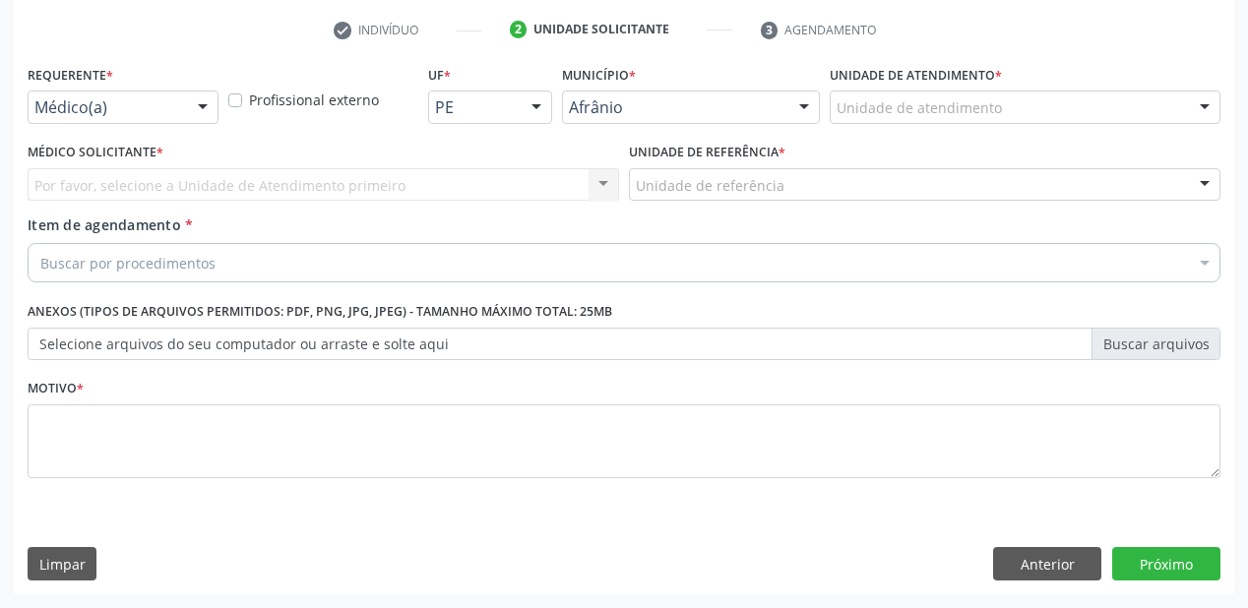
scroll to position [366, 0]
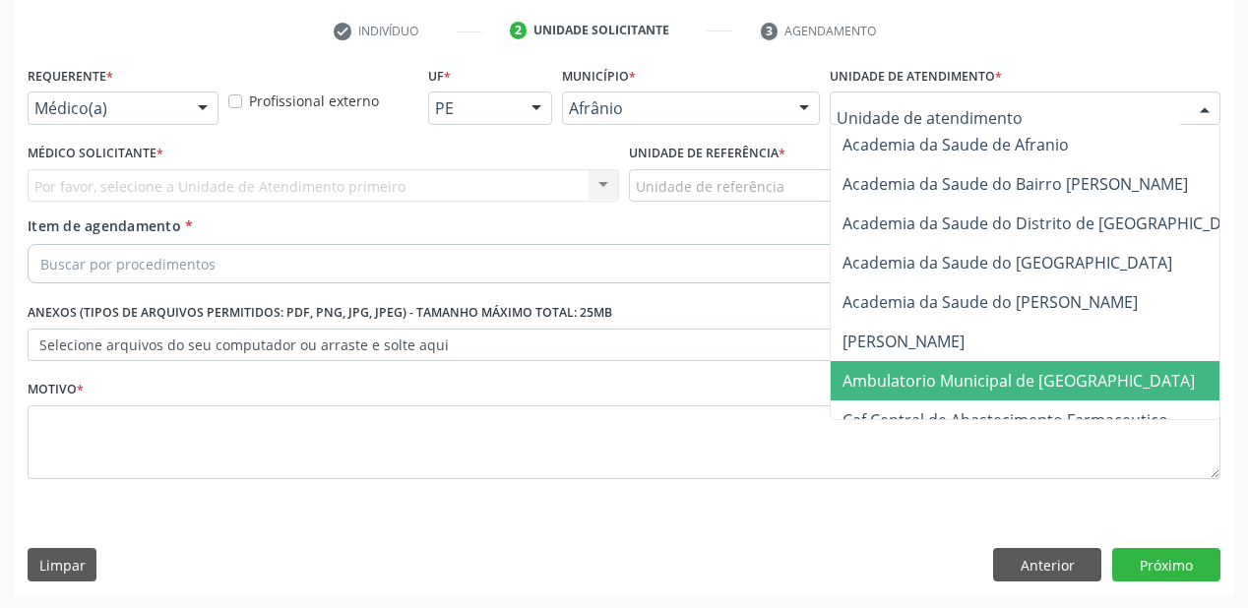
click at [900, 380] on span "Ambulatorio Municipal de [GEOGRAPHIC_DATA]" at bounding box center [1019, 381] width 352 height 22
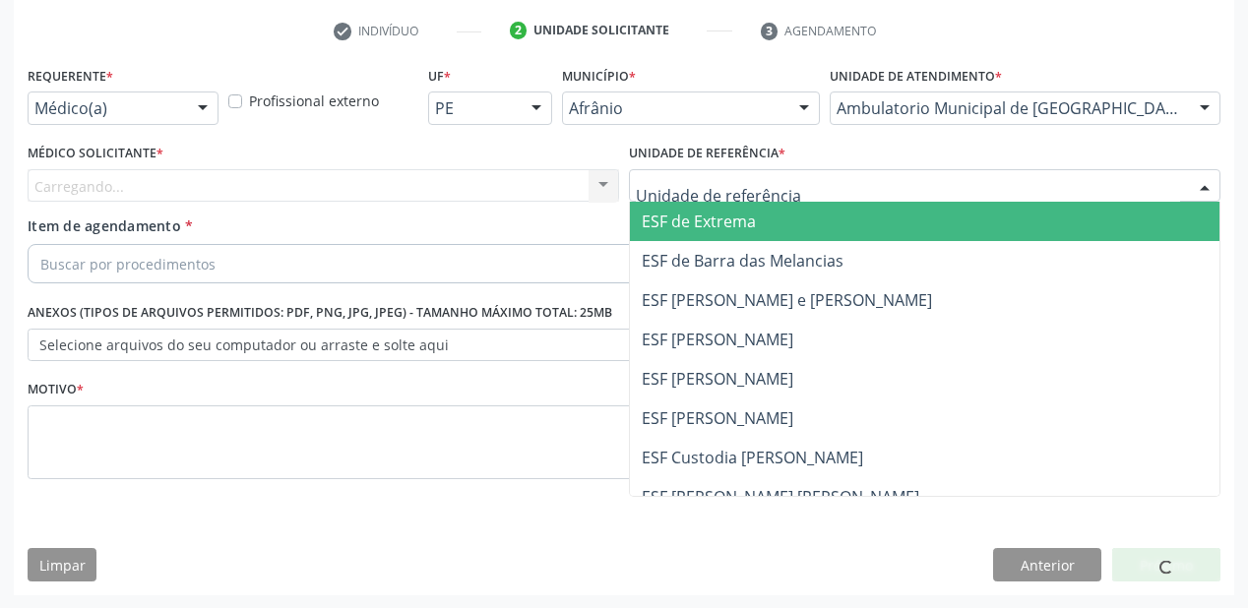
click at [689, 196] on div at bounding box center [925, 185] width 592 height 33
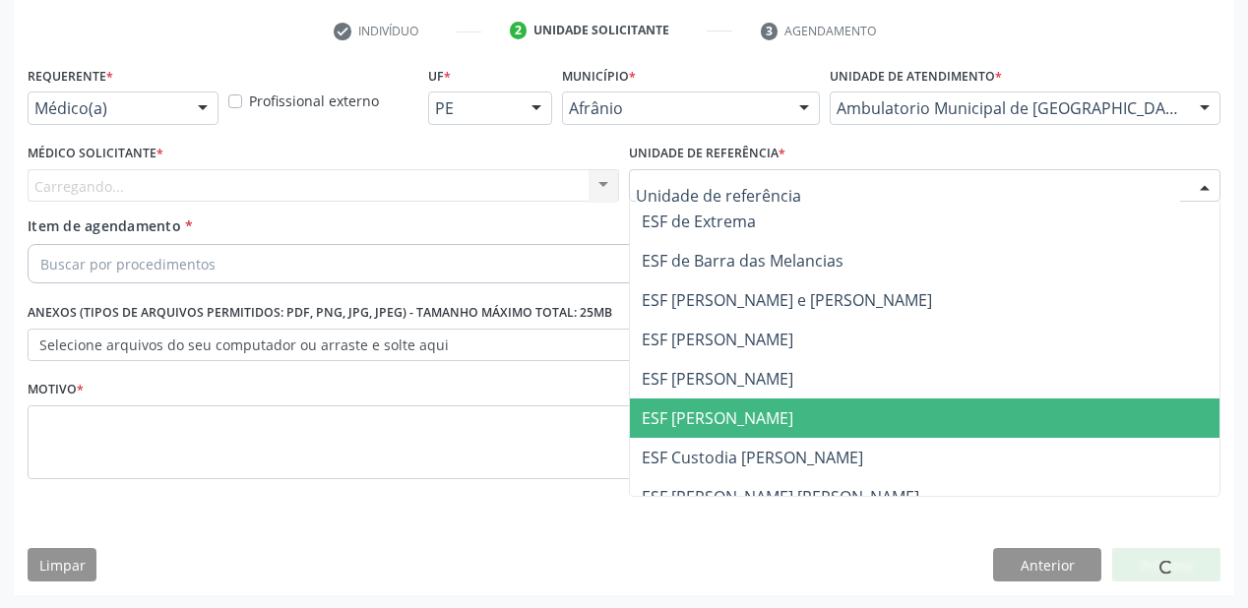
click at [684, 413] on span "ESF [PERSON_NAME]" at bounding box center [718, 419] width 152 height 22
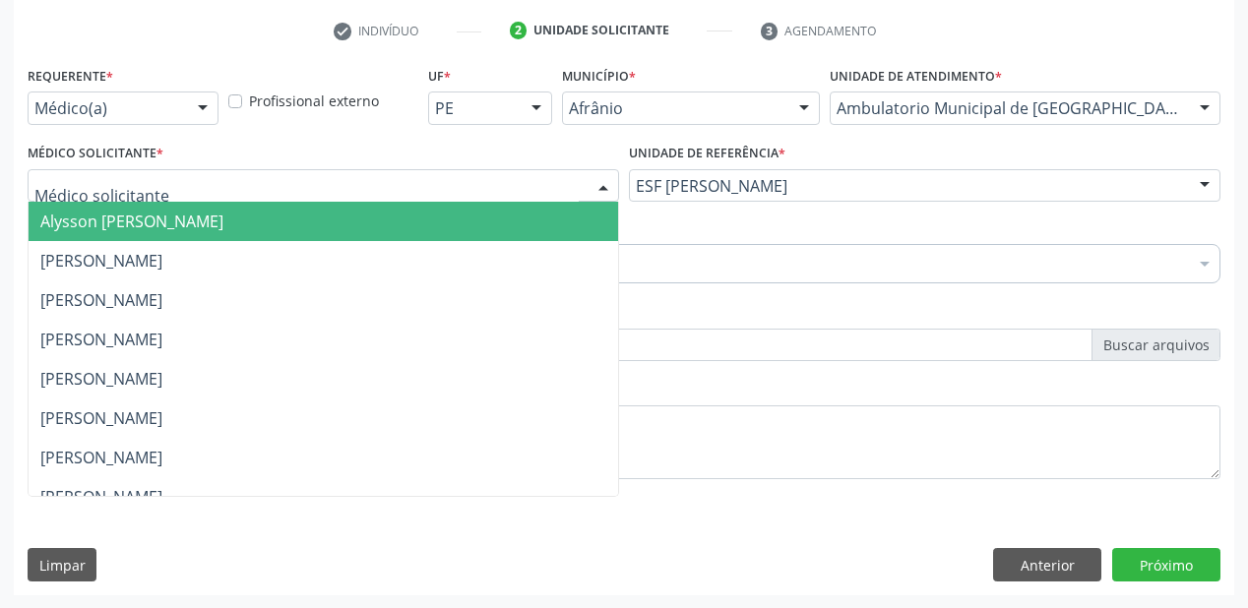
click at [119, 237] on span "Alysson [PERSON_NAME]" at bounding box center [324, 221] width 590 height 39
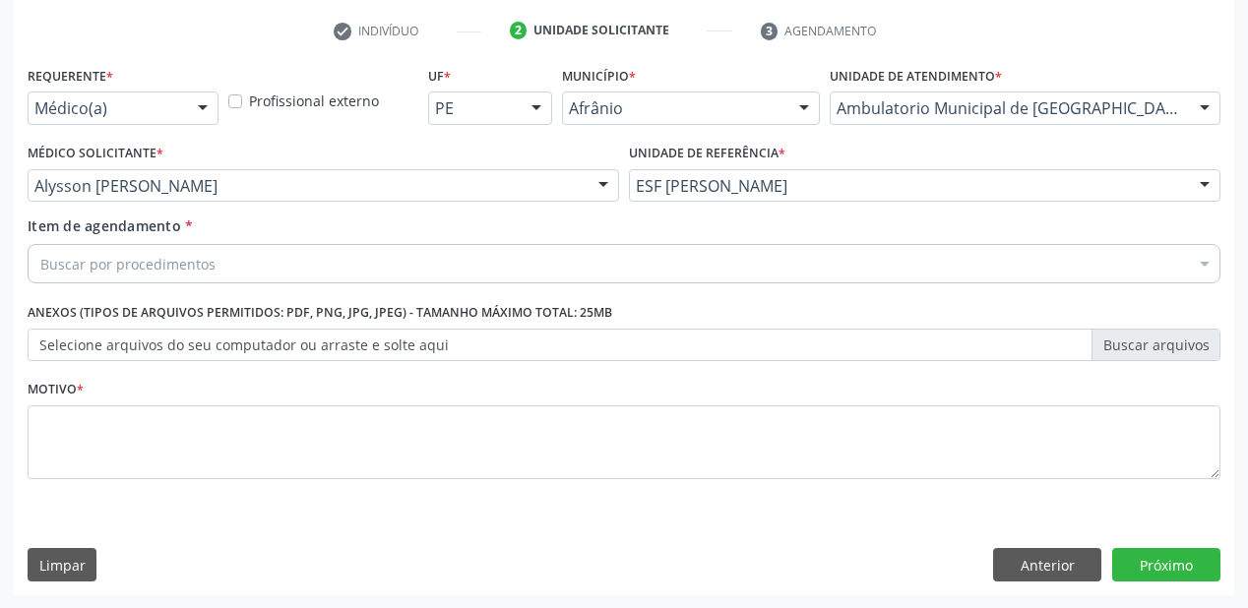
click at [107, 248] on div "Buscar por procedimentos" at bounding box center [624, 263] width 1193 height 39
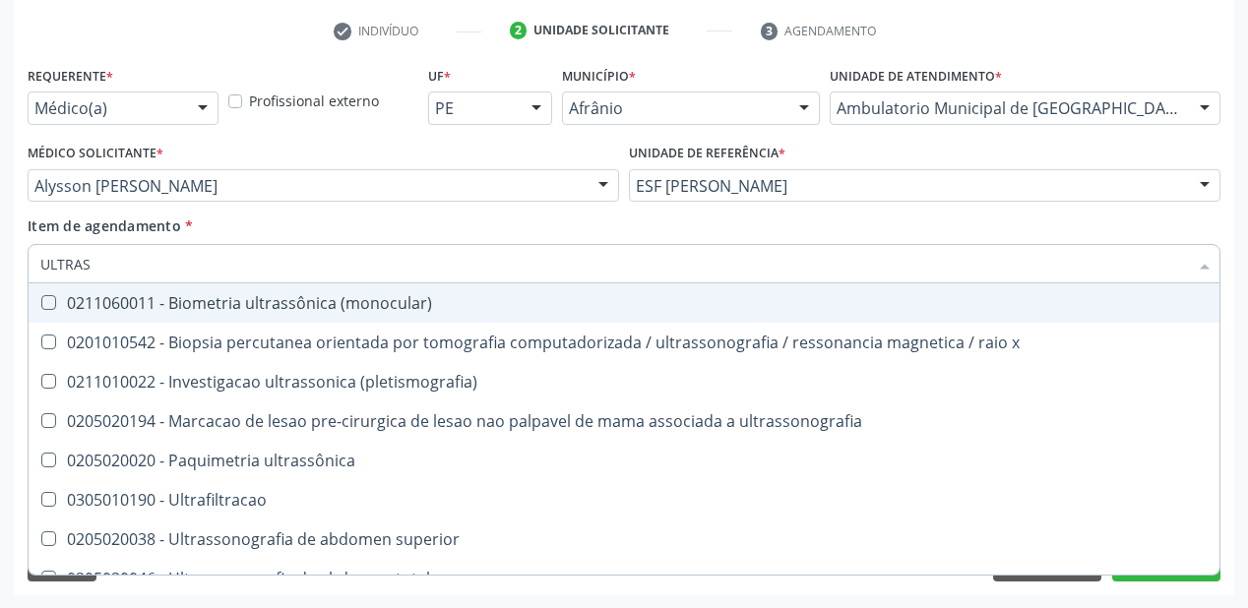
type input "ULTRASS"
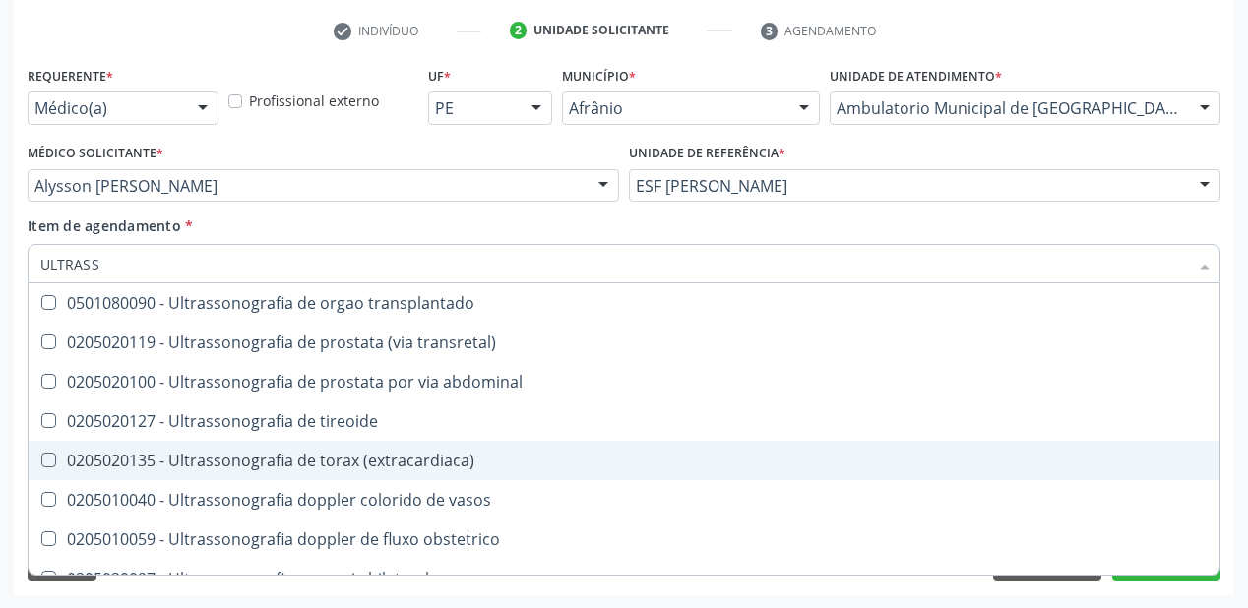
scroll to position [551, 0]
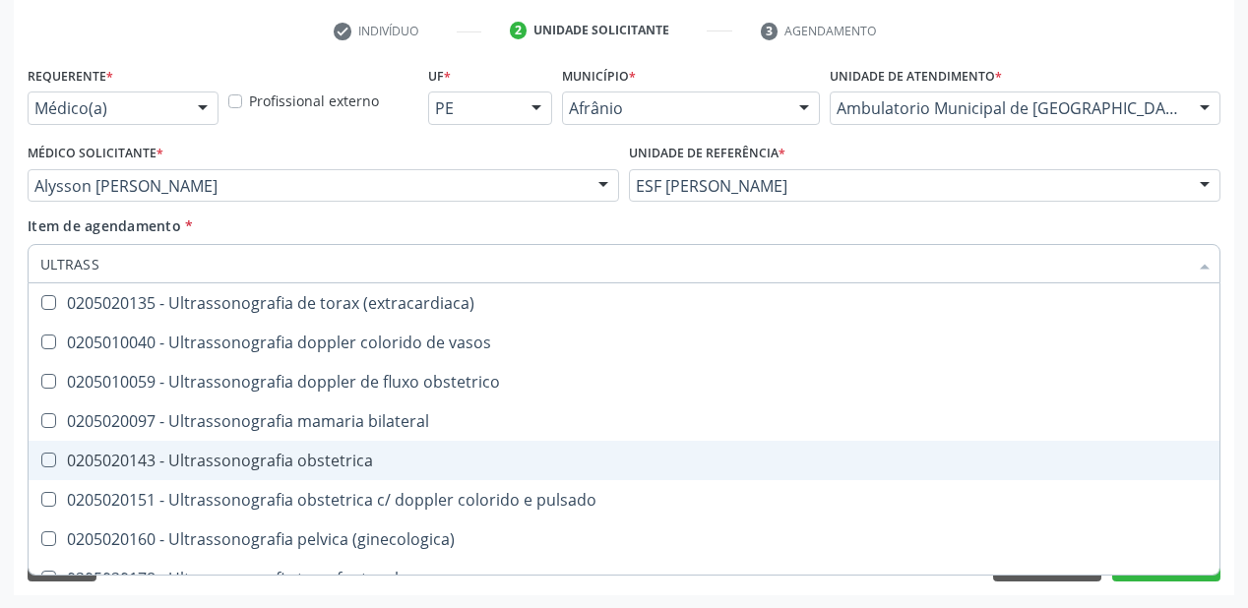
click at [303, 460] on div "0205020143 - Ultrassonografia obstetrica" at bounding box center [624, 461] width 1168 height 16
checkbox obstetrica "true"
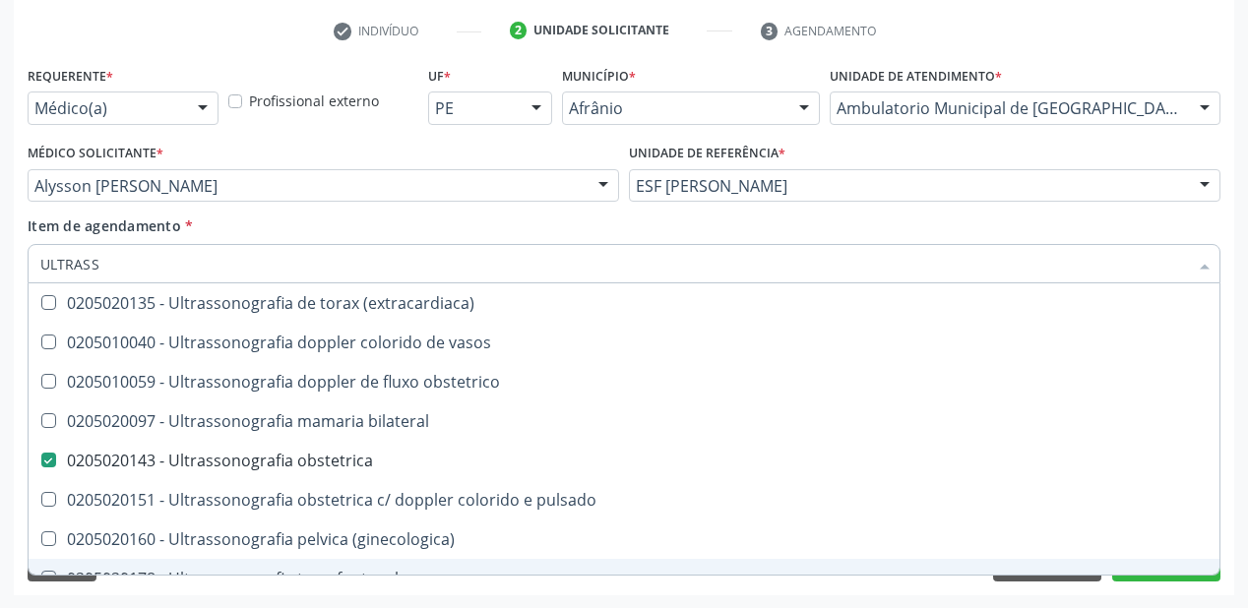
click at [171, 597] on div "Acompanhamento Acompanhe a situação das marcações correntes e finalizadas Relat…" at bounding box center [624, 175] width 1248 height 867
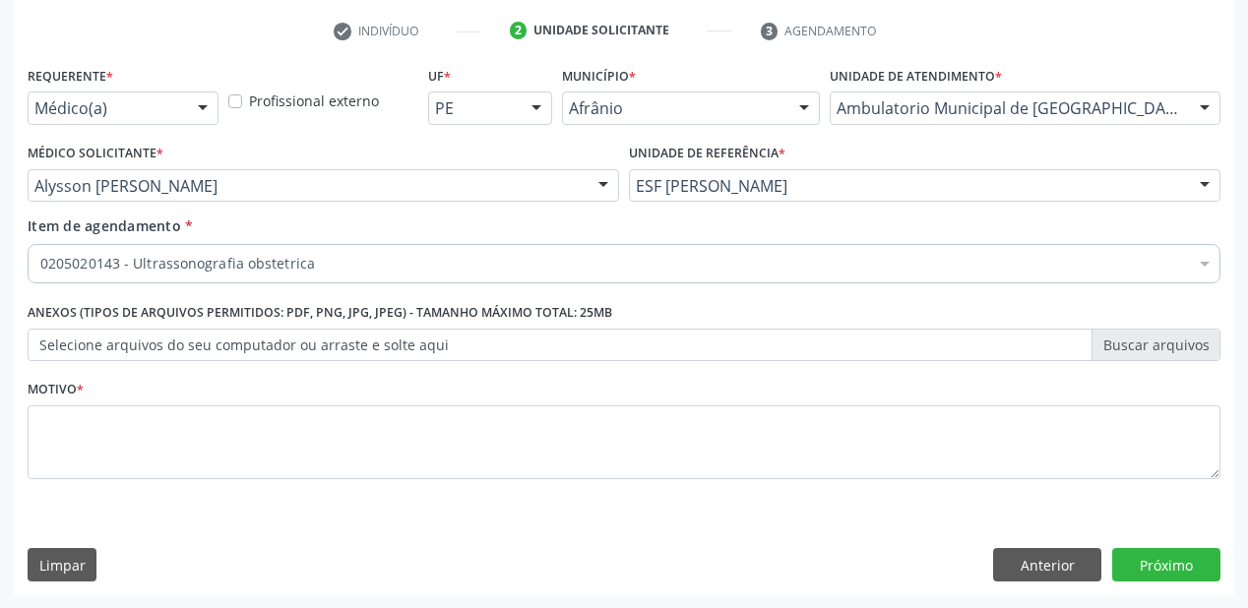
scroll to position [0, 0]
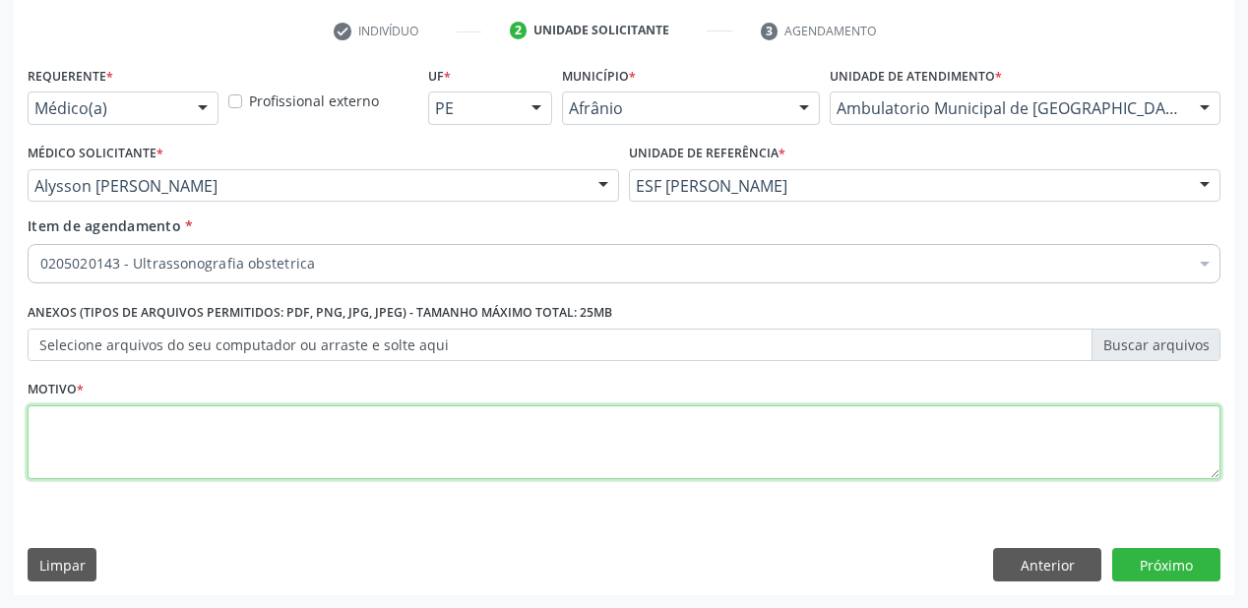
click at [104, 433] on textarea at bounding box center [624, 443] width 1193 height 75
type textarea "*"
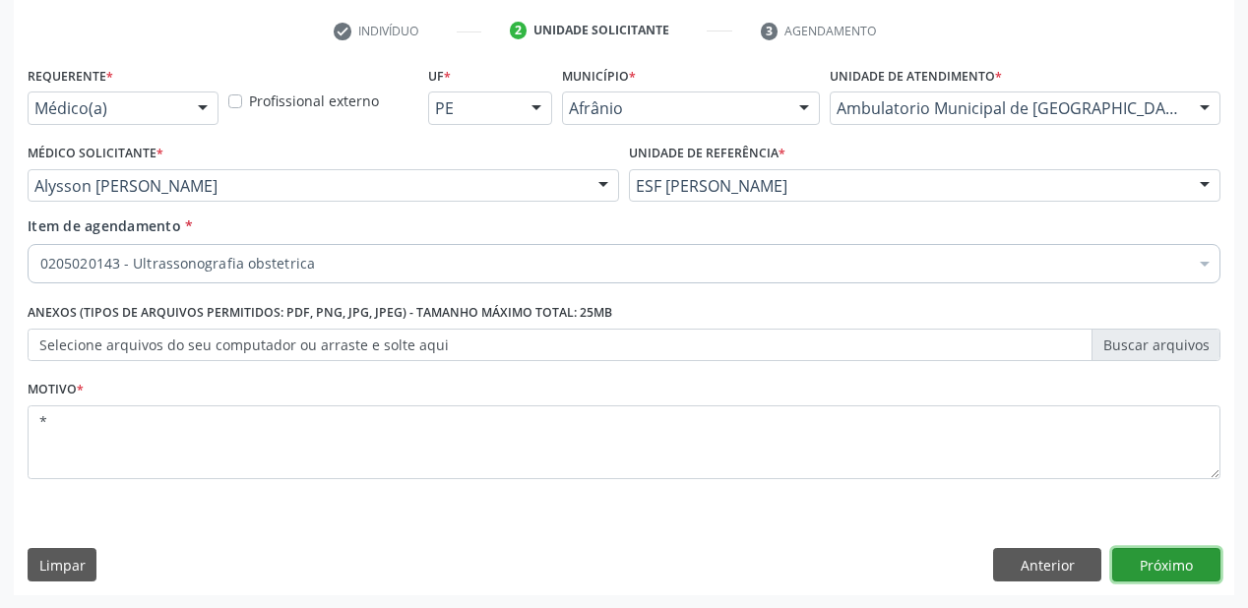
click at [1161, 558] on button "Próximo" at bounding box center [1166, 564] width 108 height 33
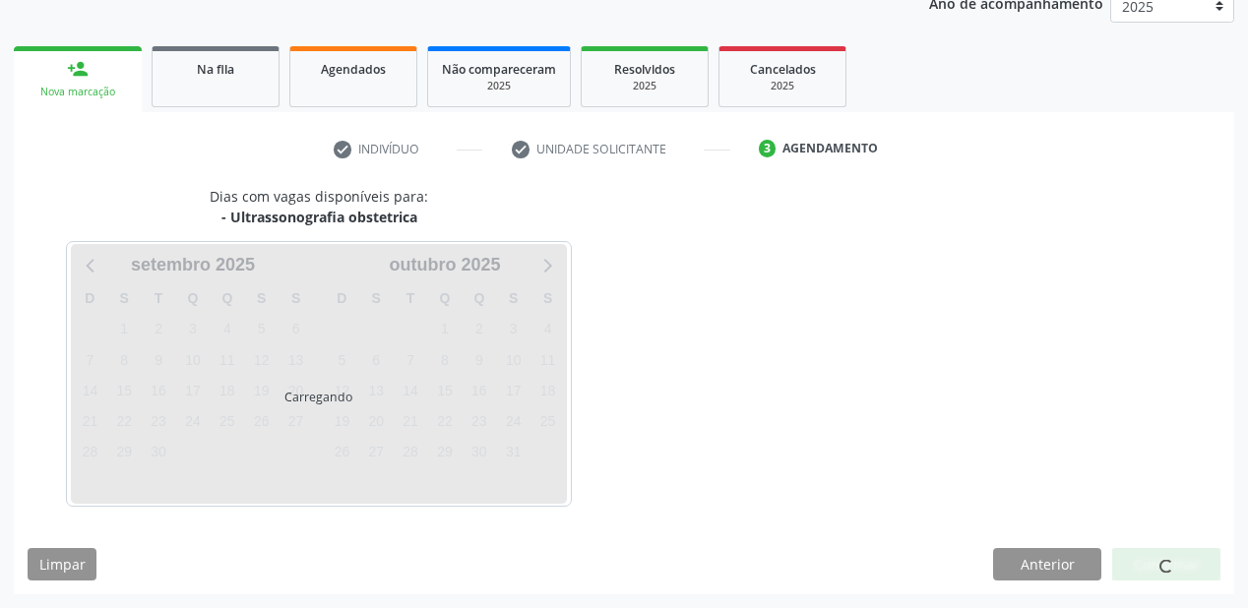
scroll to position [247, 0]
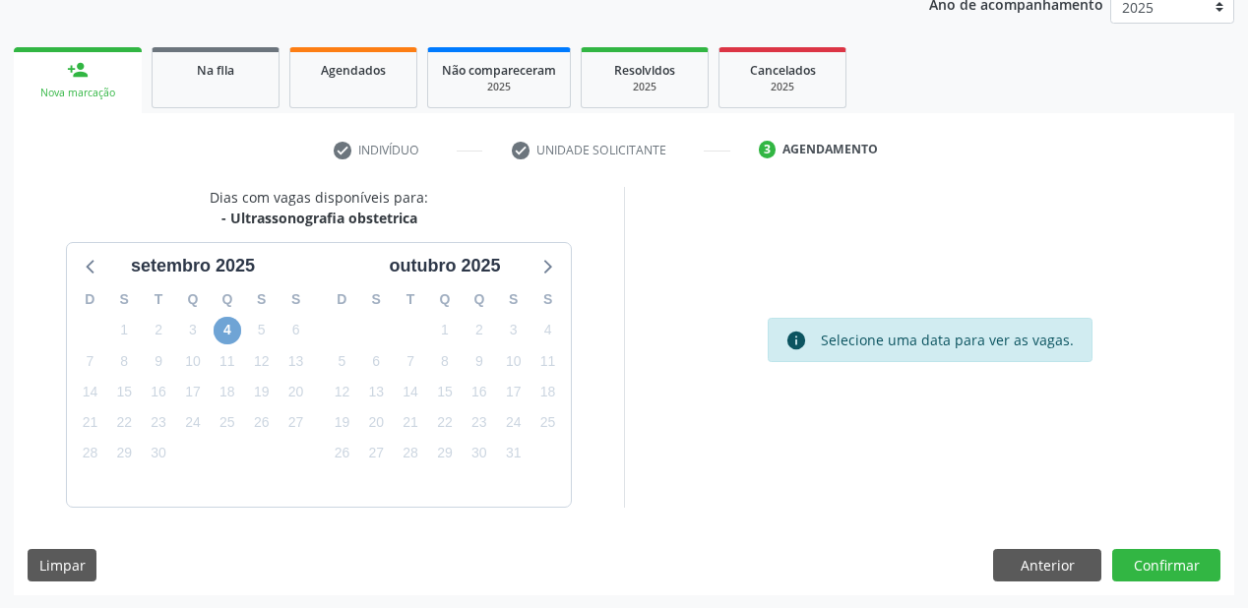
click at [227, 332] on span "4" at bounding box center [228, 331] width 28 height 28
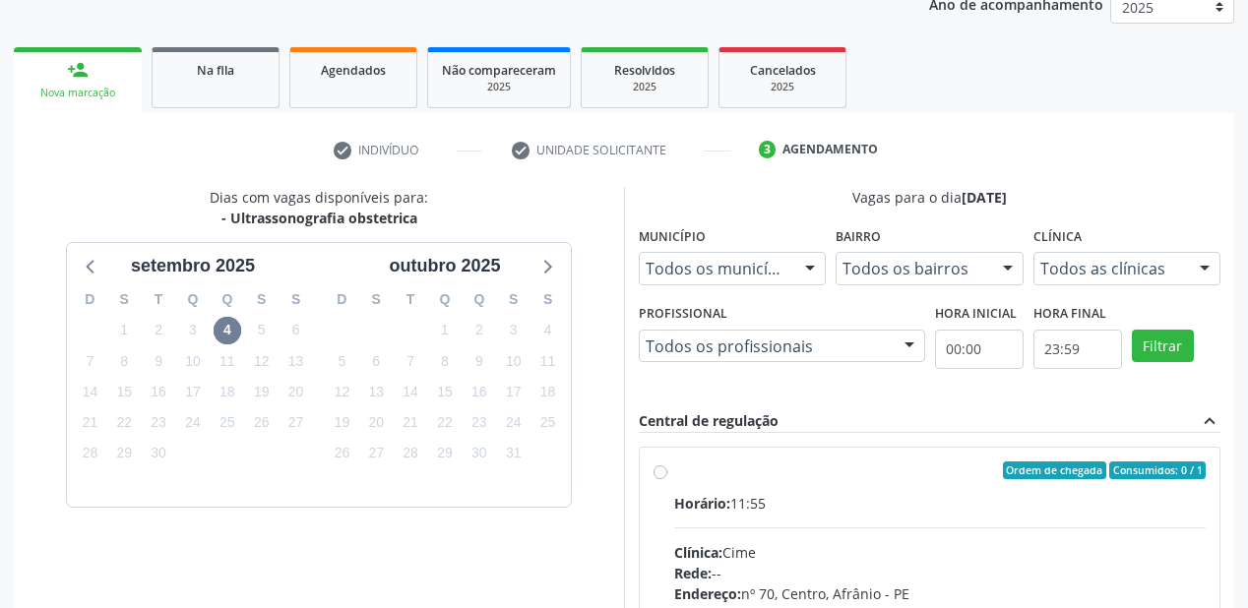
click at [930, 486] on label "Ordem de chegada Consumidos: 0 / 1 Horário: 11:55 Clínica: Cime Rede: -- Endere…" at bounding box center [940, 613] width 532 height 302
click at [667, 479] on input "Ordem de chegada Consumidos: 0 / 1 Horário: 11:55 Clínica: Cime Rede: -- Endere…" at bounding box center [661, 471] width 14 height 18
radio input "true"
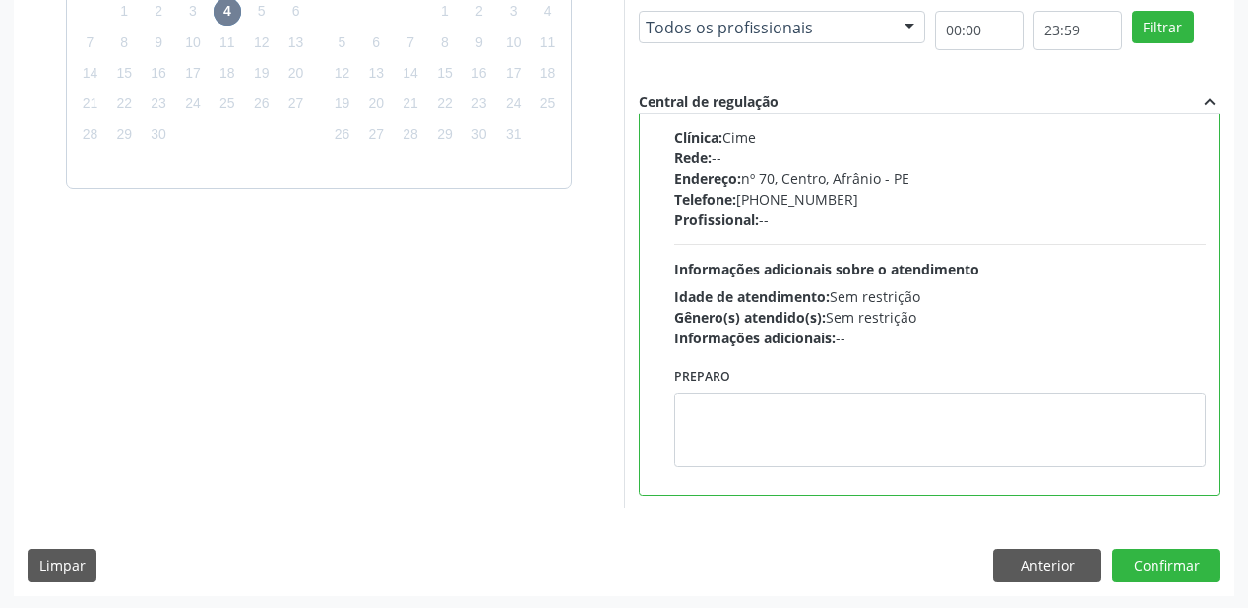
scroll to position [567, 0]
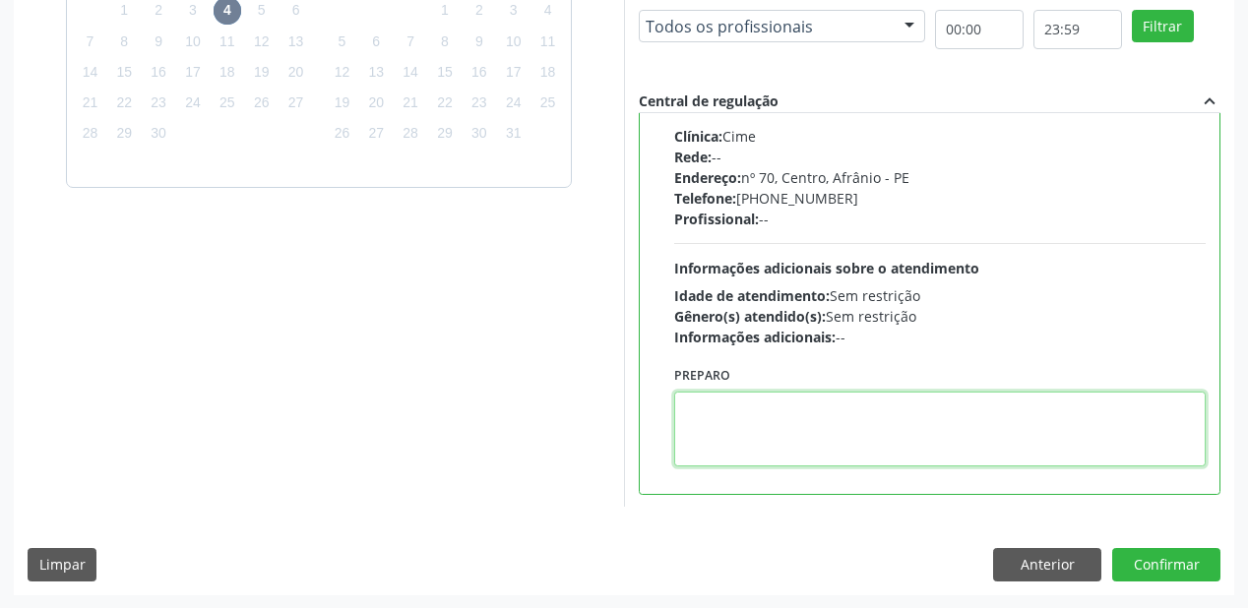
click at [786, 452] on textarea at bounding box center [940, 429] width 532 height 75
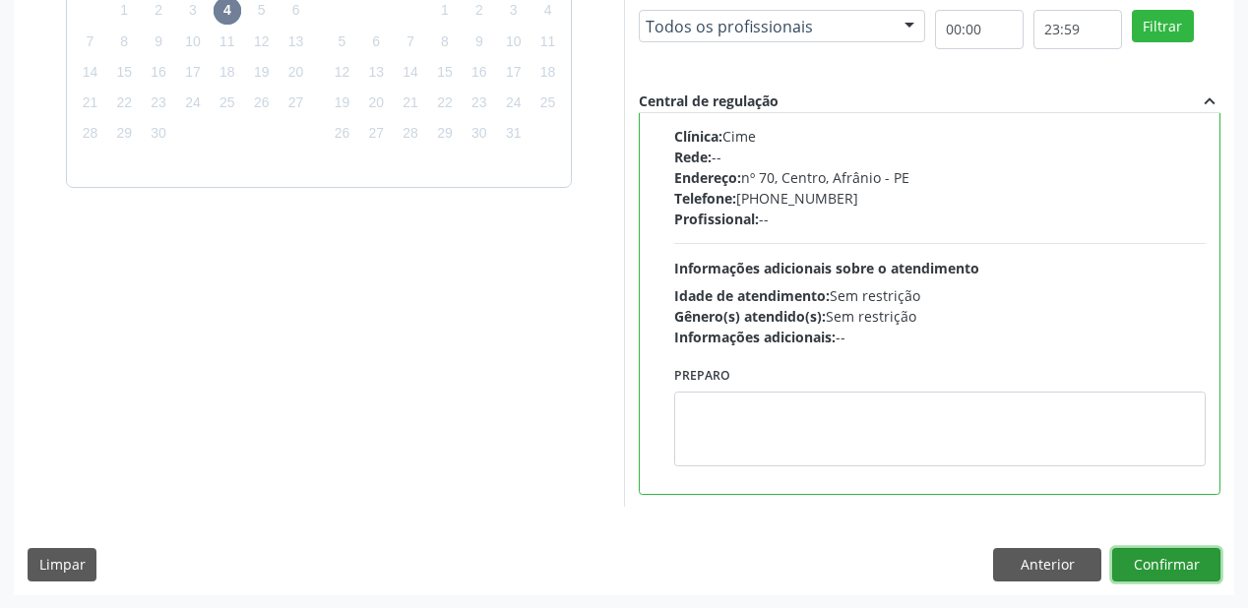
click at [1176, 555] on button "Confirmar" at bounding box center [1166, 564] width 108 height 33
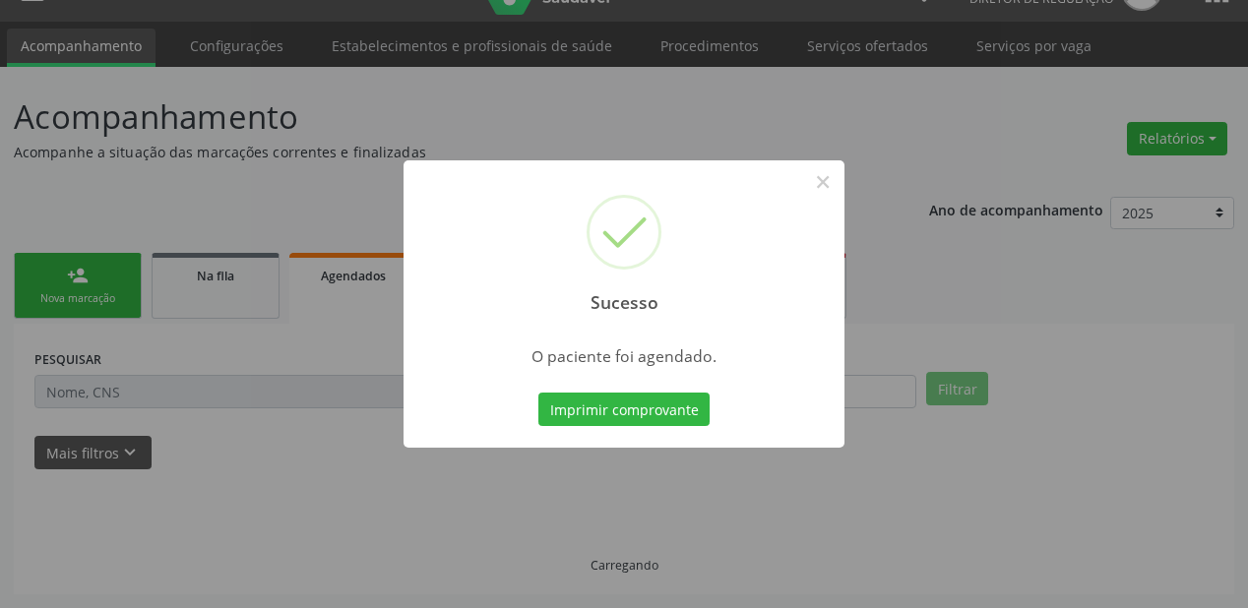
scroll to position [39, 0]
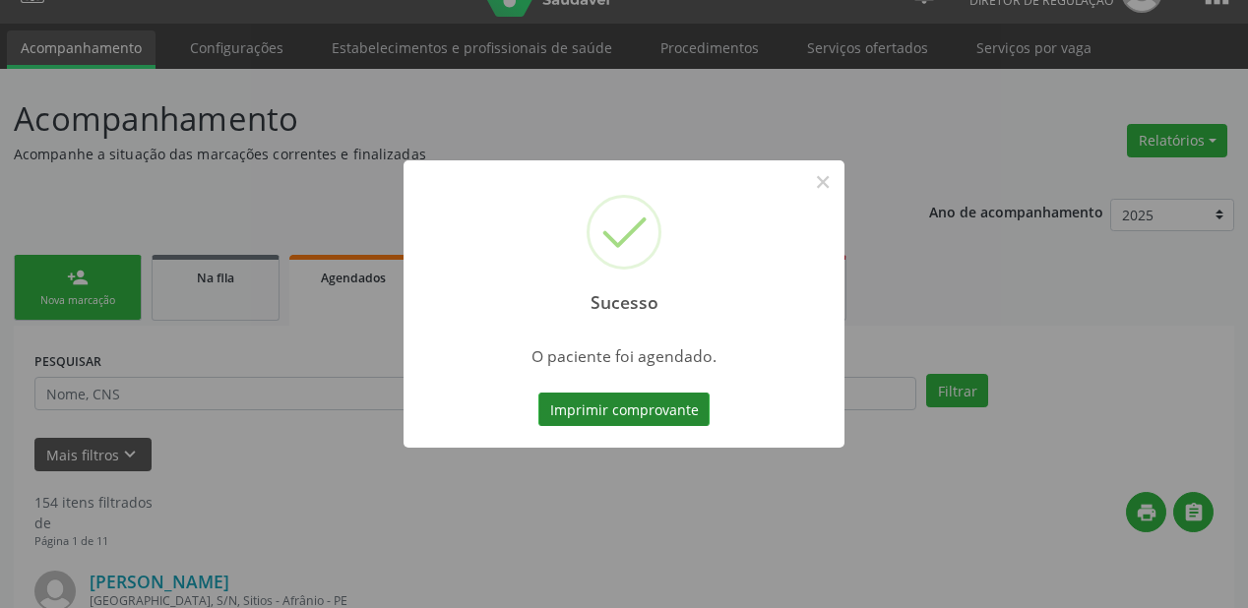
click at [647, 409] on button "Imprimir comprovante" at bounding box center [624, 409] width 171 height 33
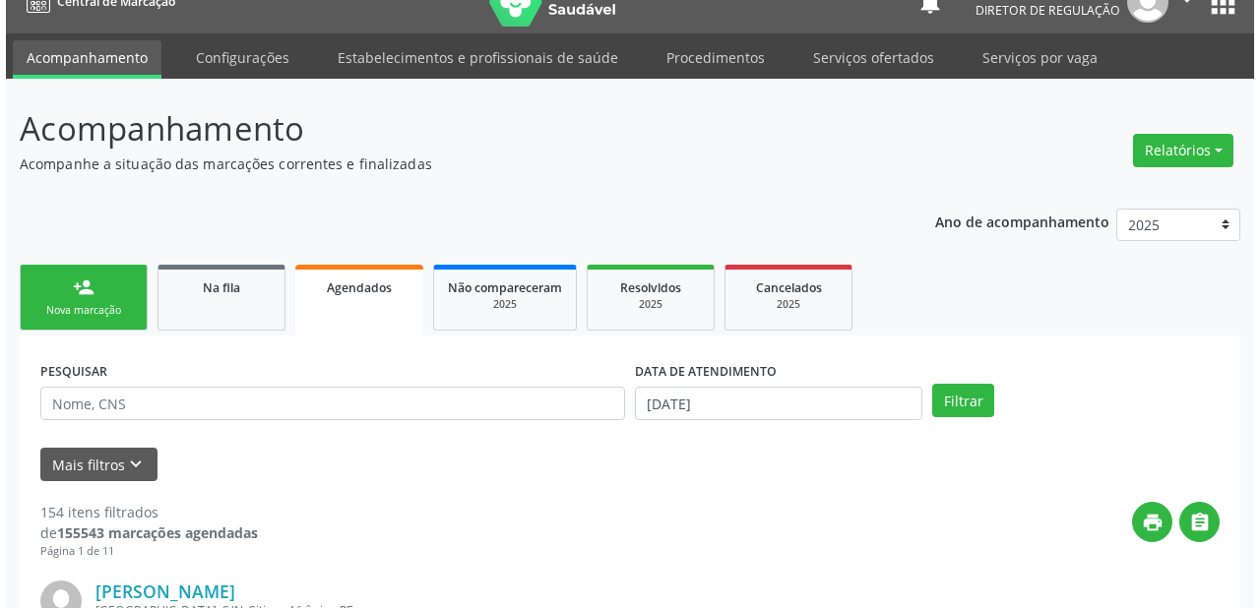
scroll to position [0, 0]
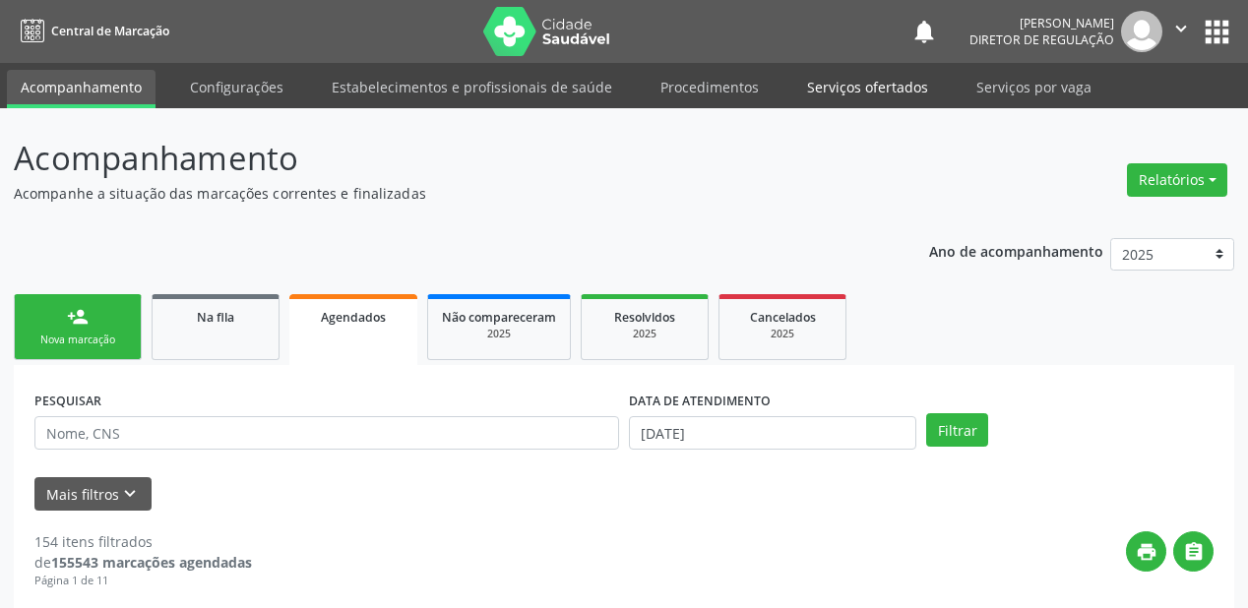
click at [882, 85] on link "Serviços ofertados" at bounding box center [868, 87] width 149 height 34
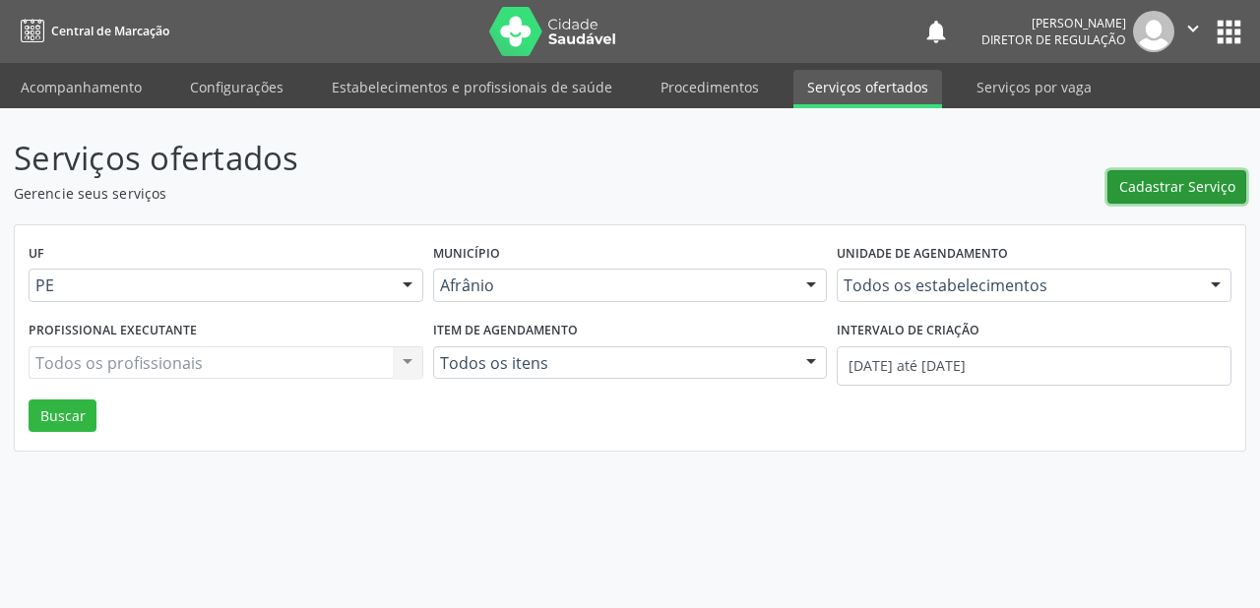
click at [1194, 188] on span "Cadastrar Serviço" at bounding box center [1177, 186] width 116 height 21
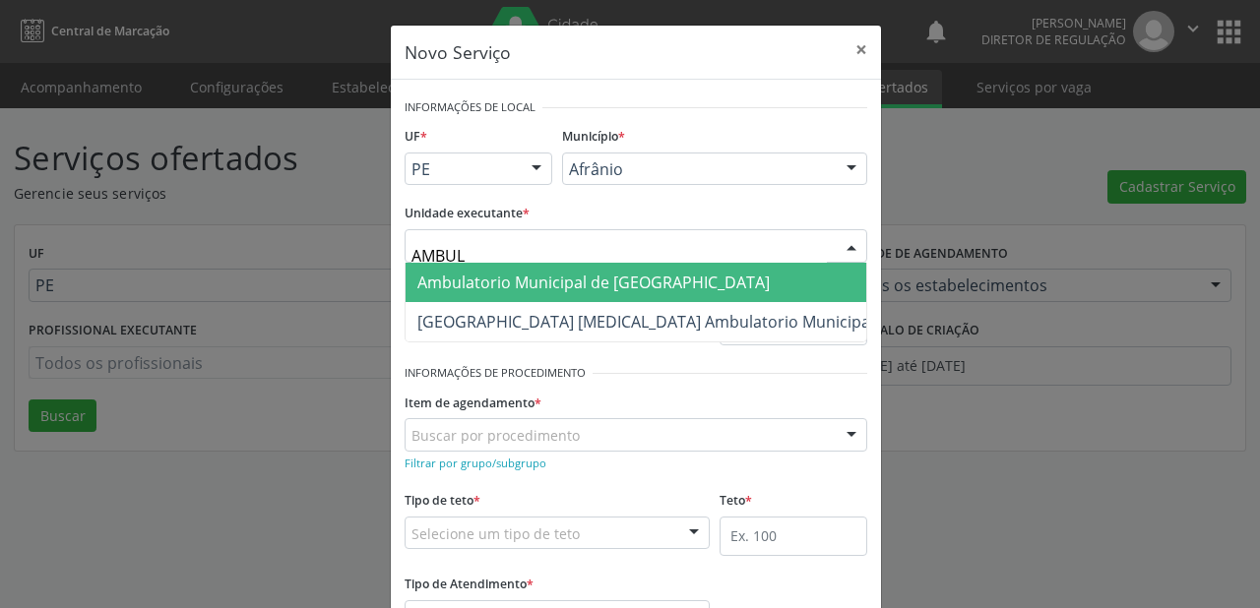
type input "AMBULA"
click at [484, 290] on span "Ambulatorio Municipal de [GEOGRAPHIC_DATA]" at bounding box center [593, 283] width 352 height 22
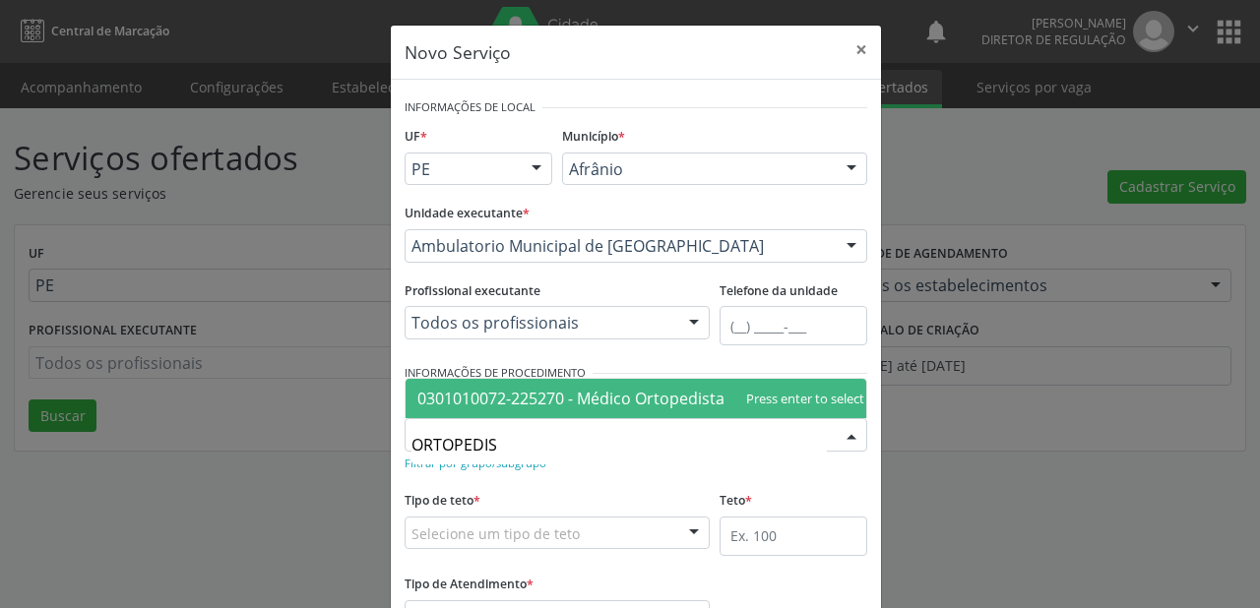
type input "ORTOPEDIST"
click at [469, 390] on span "0301010072-225270 - Médico Ortopedista e Traumatologista" at bounding box center [640, 399] width 447 height 22
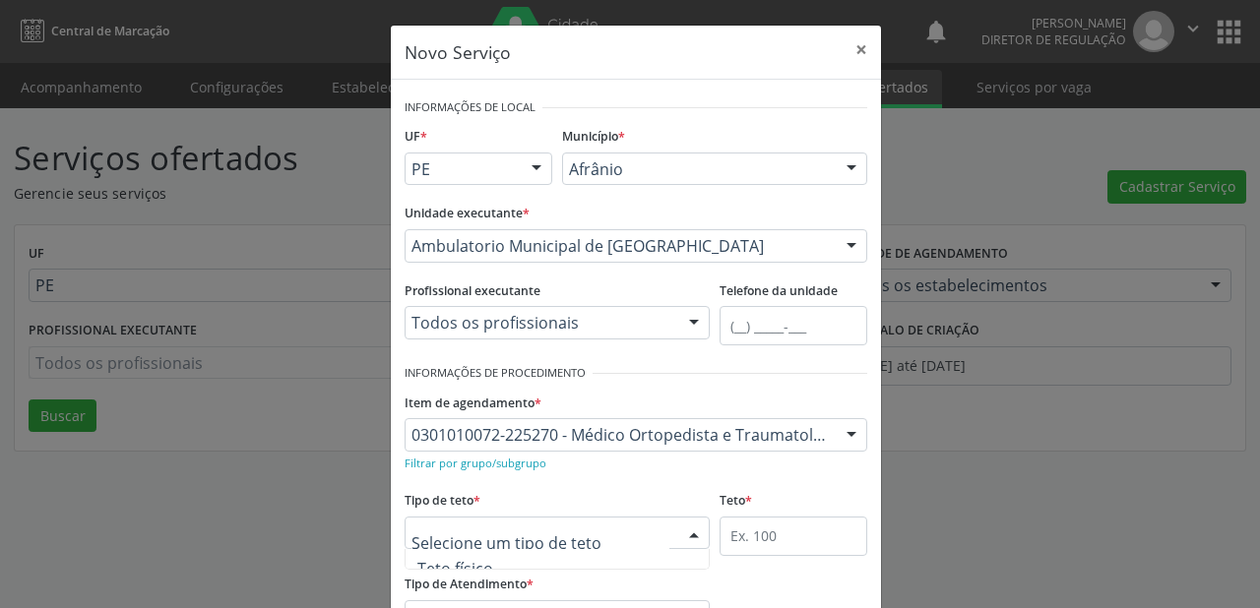
scroll to position [59, 0]
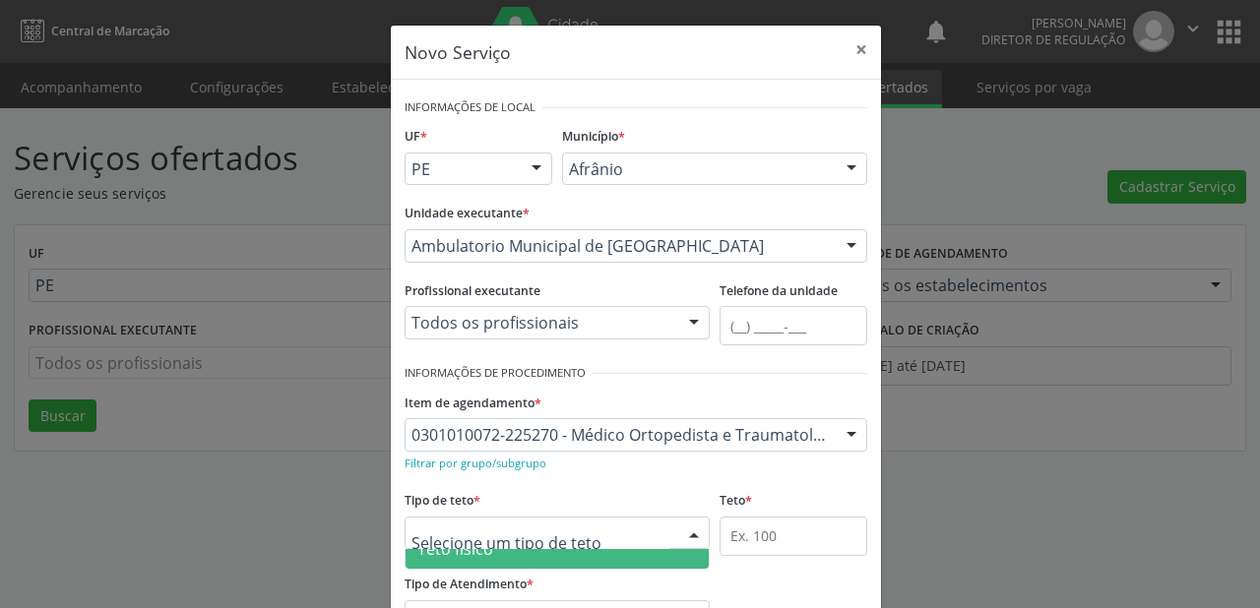
click at [471, 551] on span "Teto físico" at bounding box center [455, 550] width 76 height 22
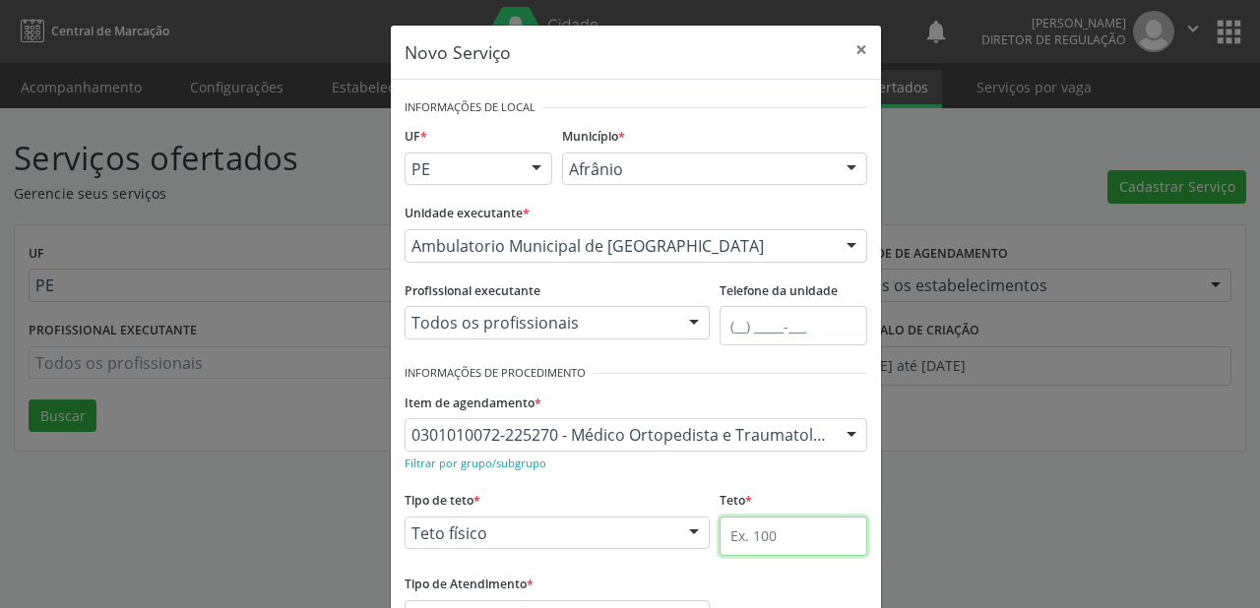
click at [745, 539] on input "text" at bounding box center [794, 536] width 148 height 39
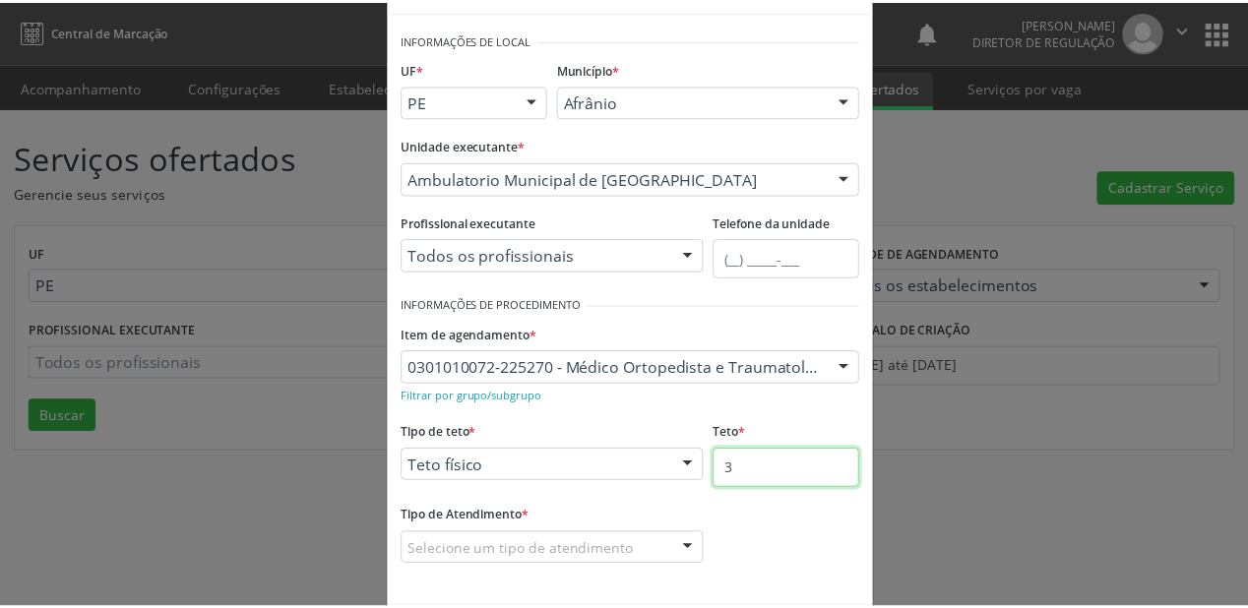
scroll to position [150, 0]
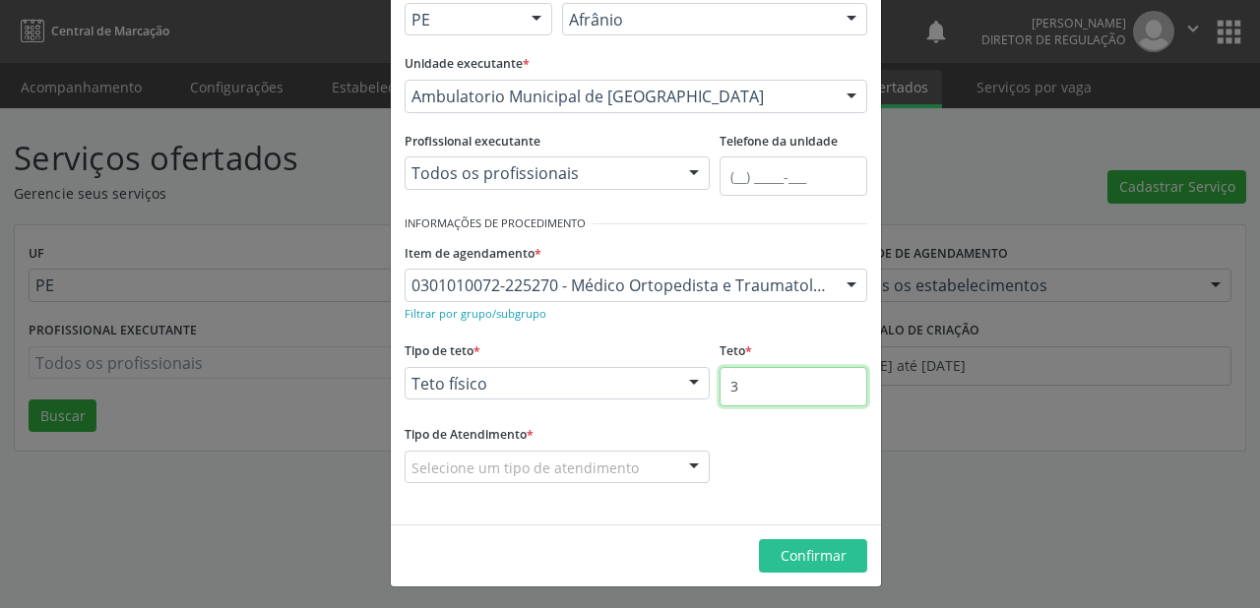
type input "3"
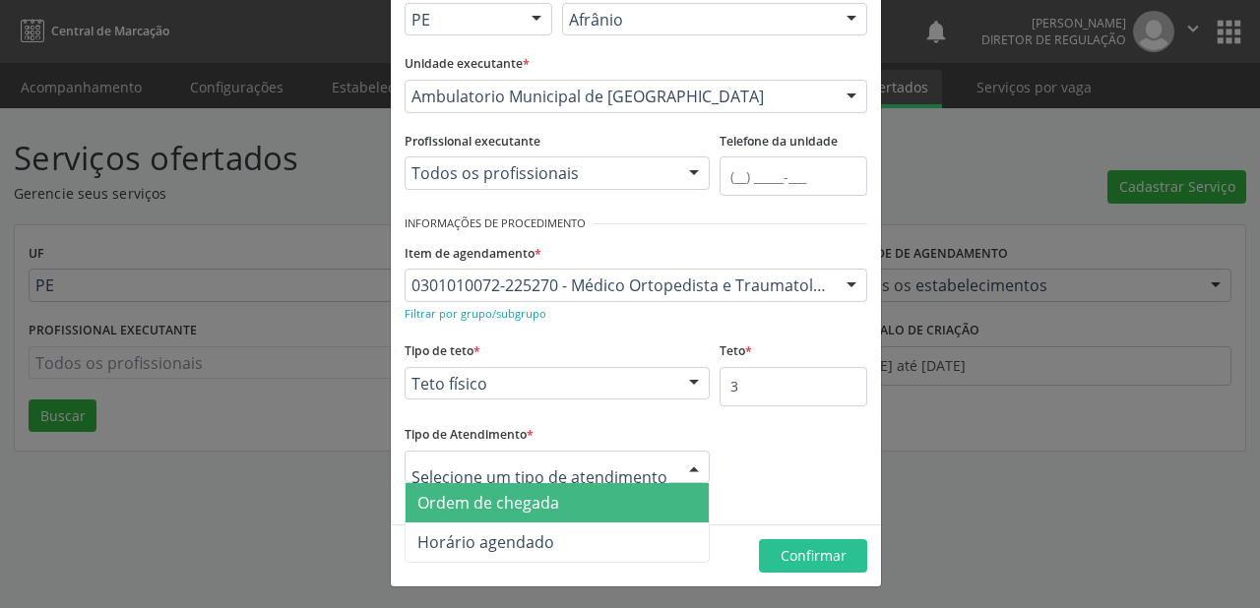
click at [465, 512] on span "Ordem de chegada" at bounding box center [557, 502] width 303 height 39
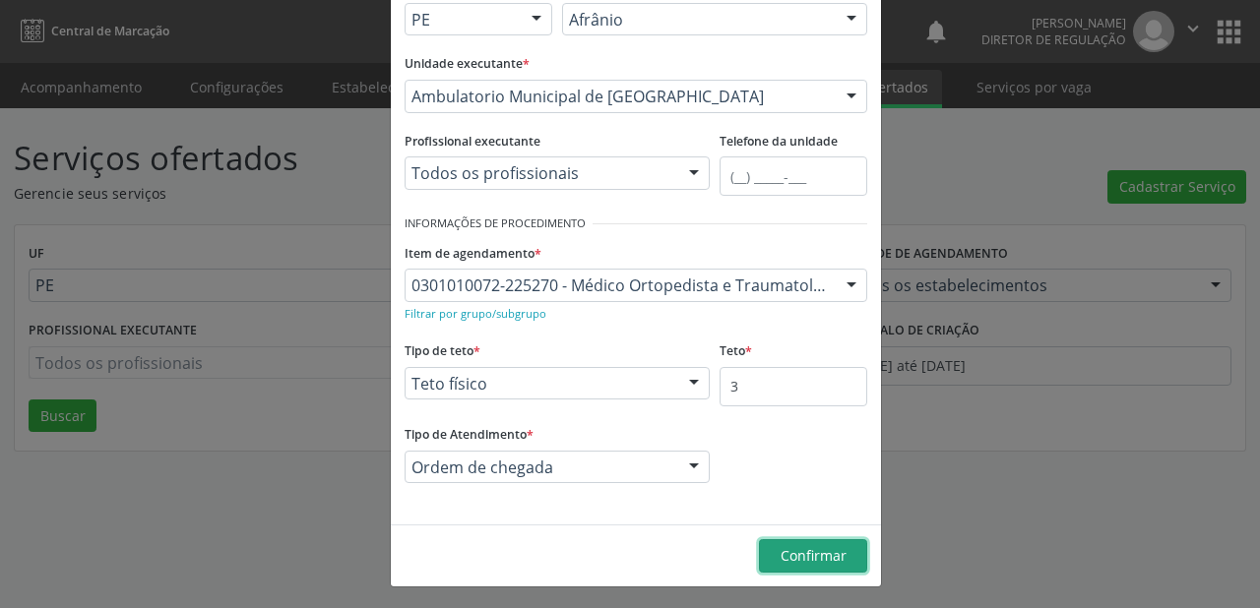
click at [843, 557] on button "Confirmar" at bounding box center [813, 556] width 108 height 33
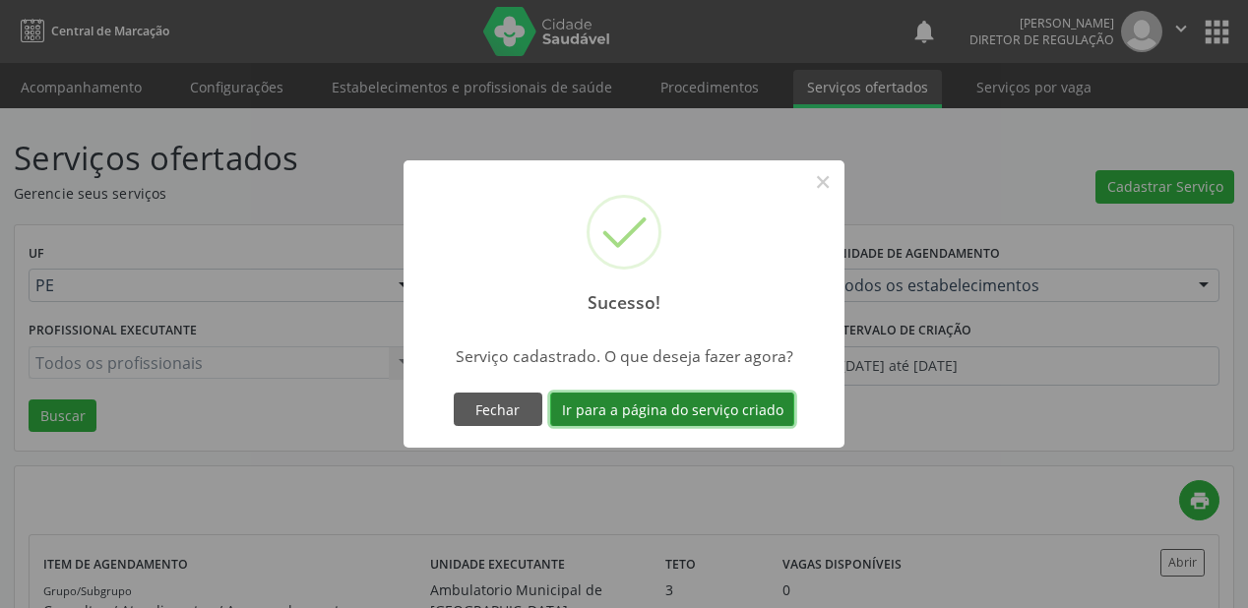
click at [629, 410] on button "Ir para a página do serviço criado" at bounding box center [672, 409] width 244 height 33
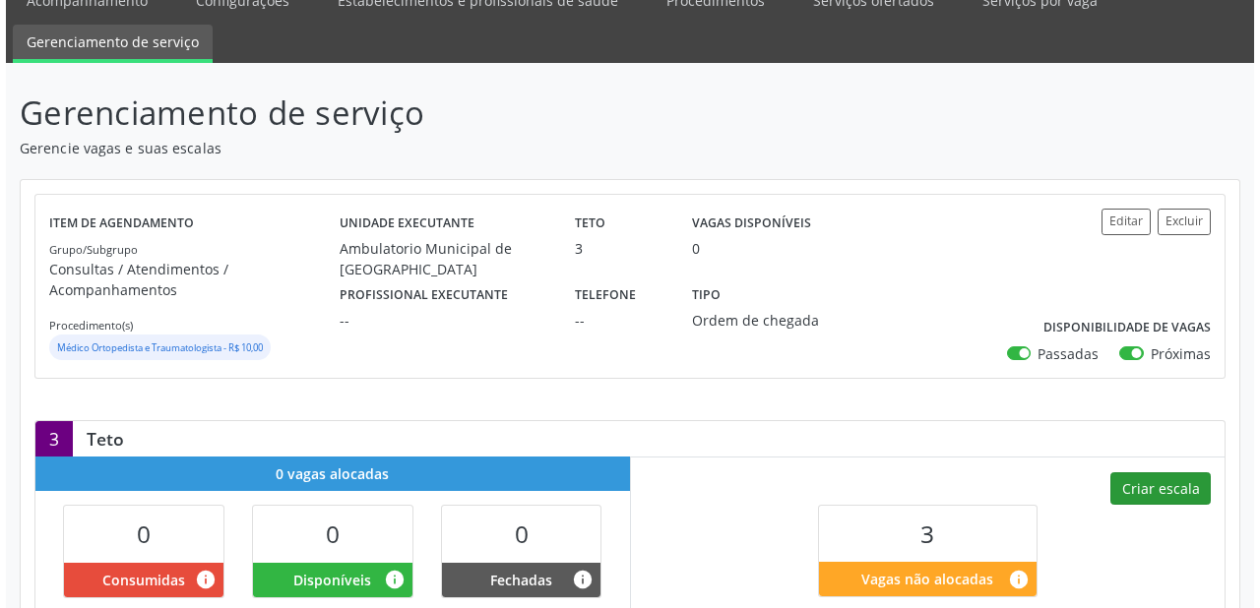
scroll to position [236, 0]
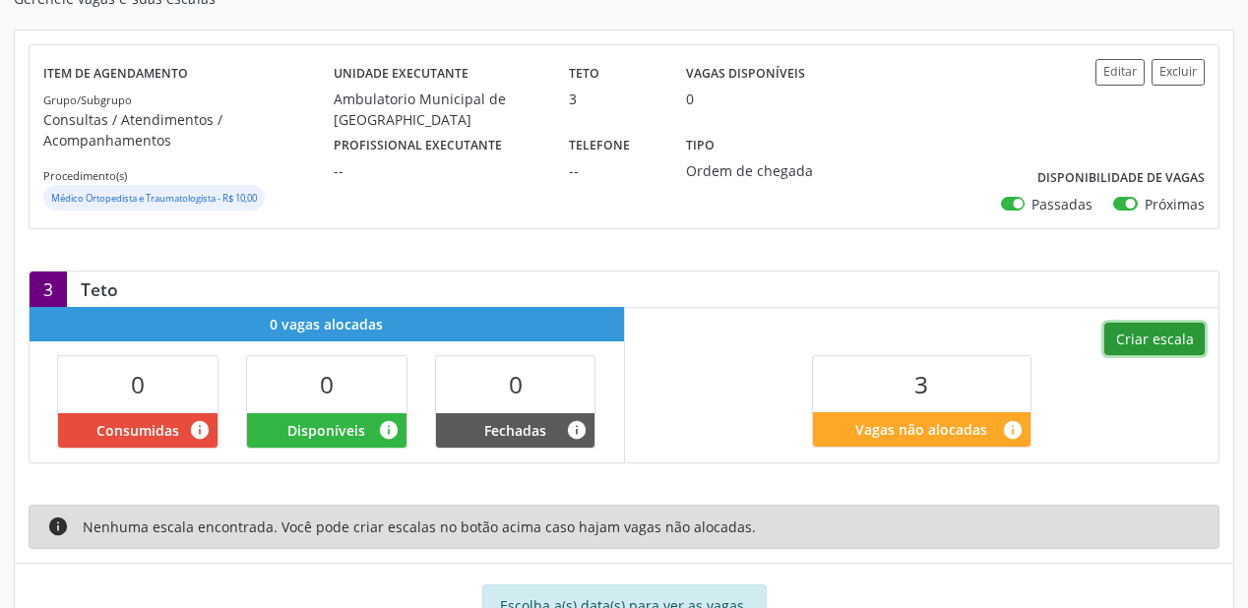
click at [1125, 327] on button "Criar escala" at bounding box center [1155, 339] width 100 height 33
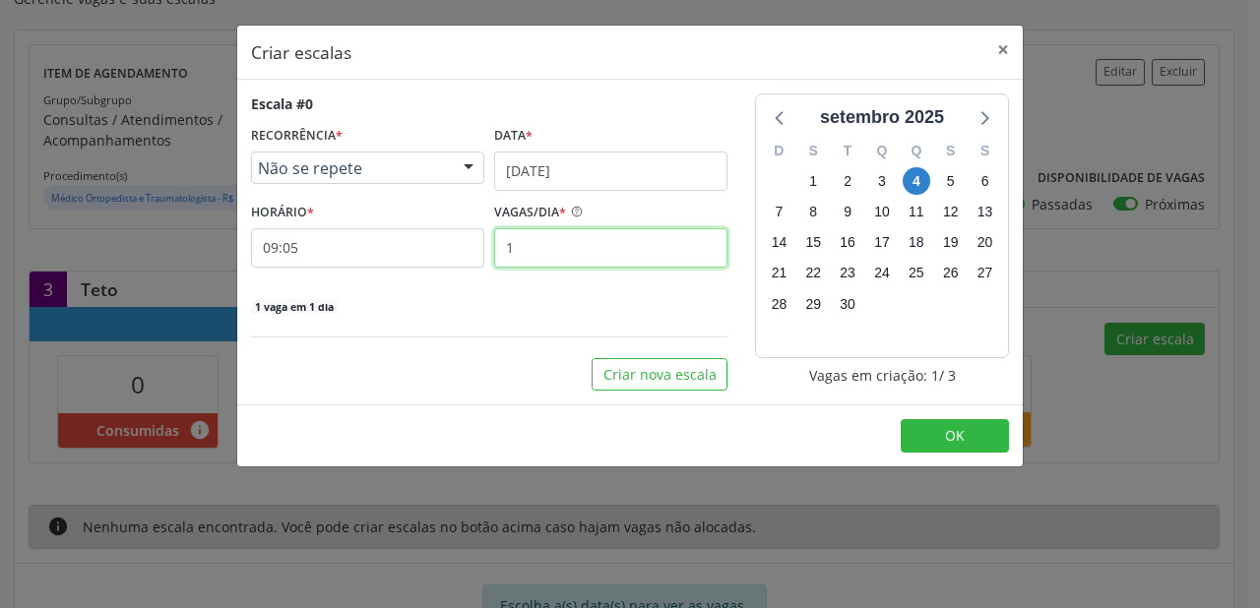
click at [564, 254] on input "1" at bounding box center [610, 247] width 233 height 39
type input "3"
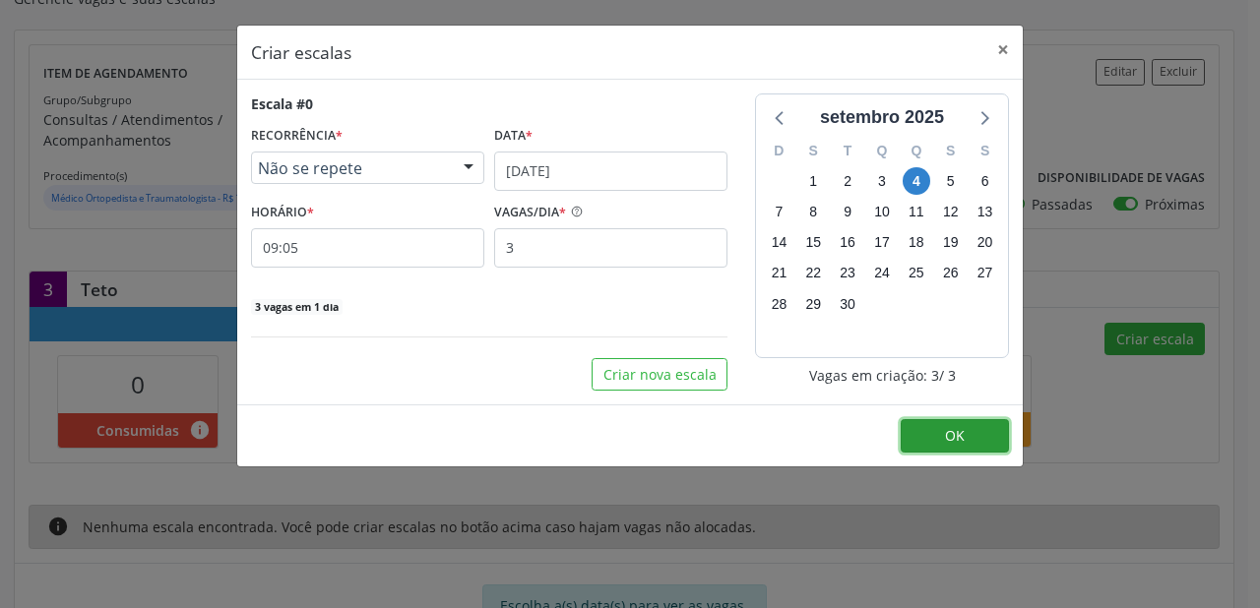
click at [969, 437] on button "OK" at bounding box center [955, 435] width 108 height 33
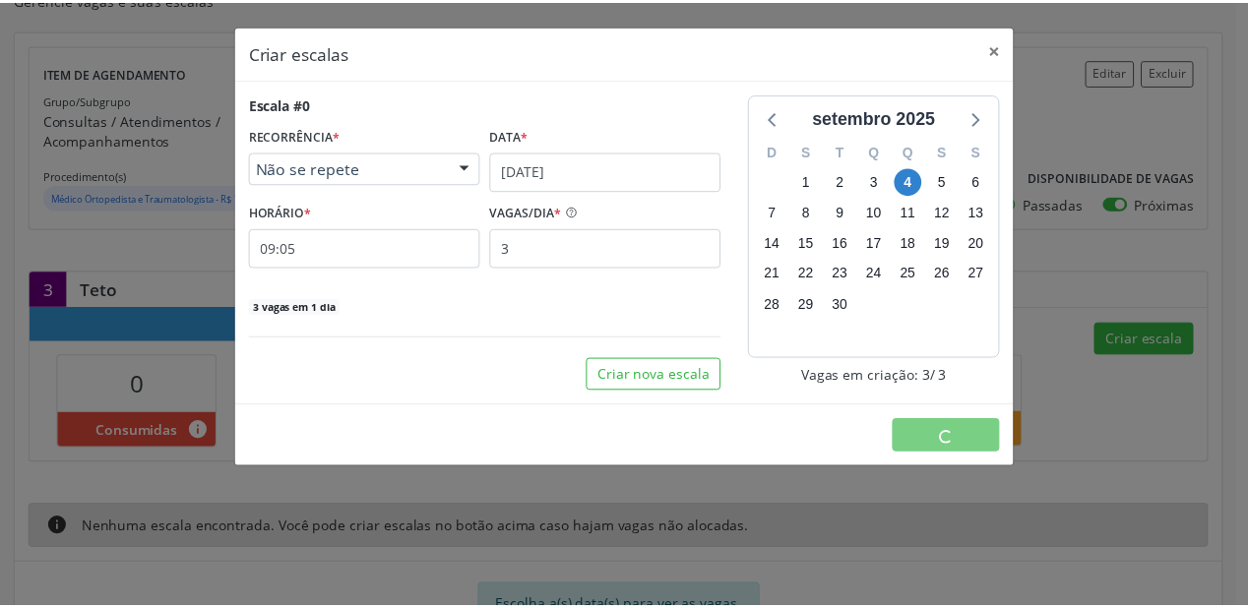
scroll to position [0, 0]
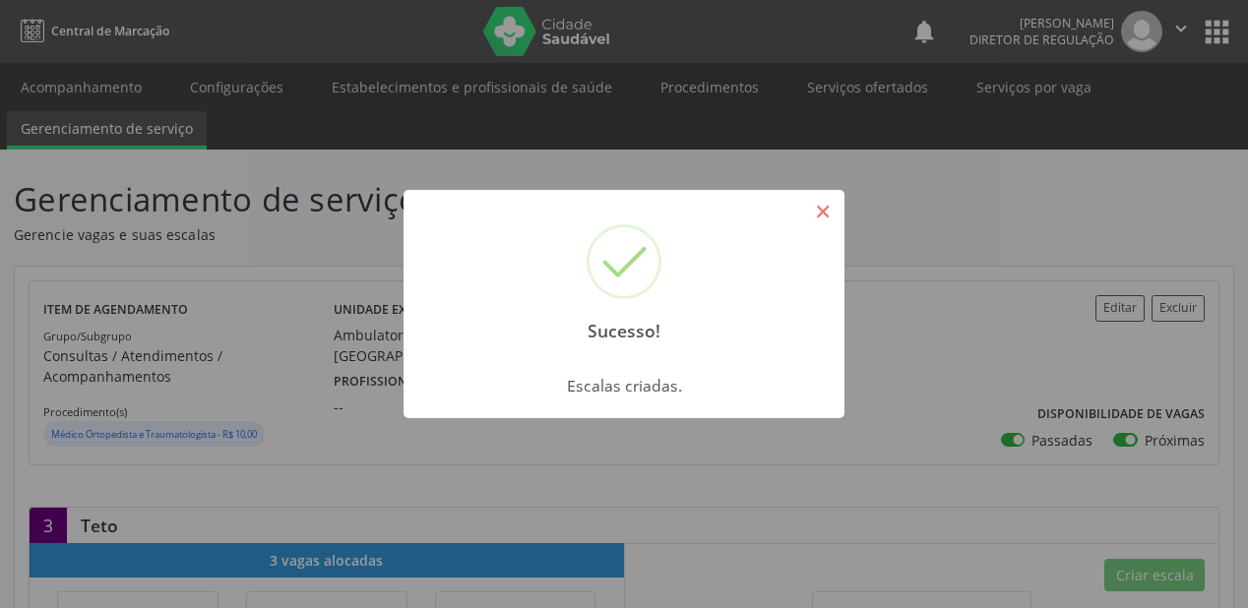
click at [829, 215] on button "×" at bounding box center [822, 211] width 33 height 33
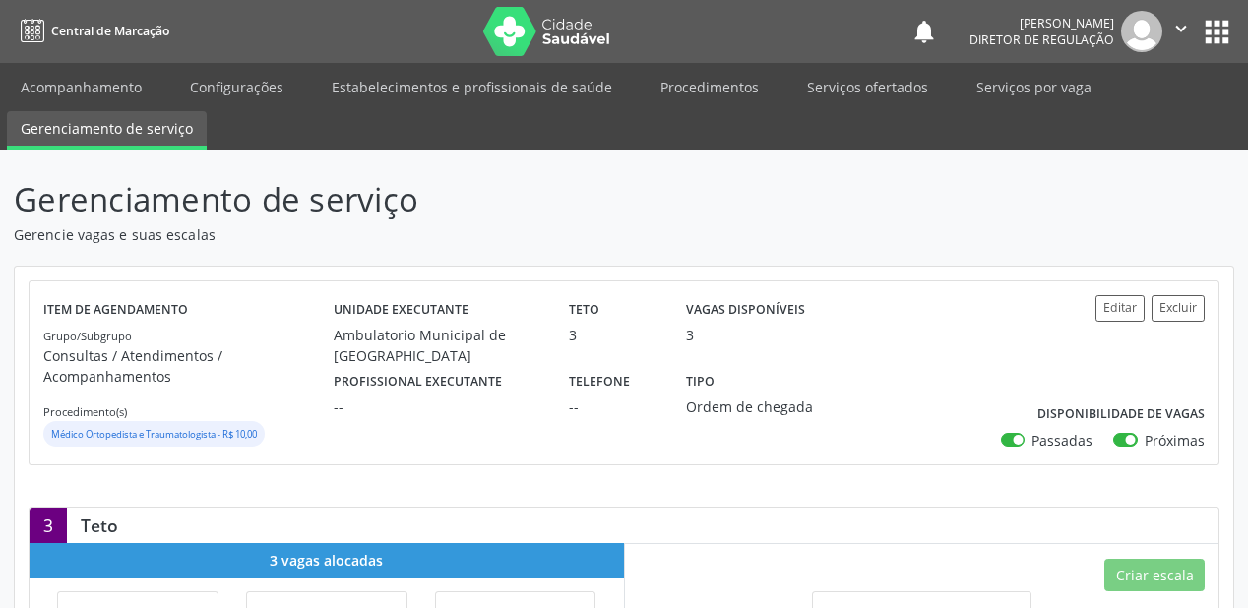
click at [121, 122] on link "Gerenciamento de serviço" at bounding box center [107, 130] width 200 height 38
click at [115, 87] on link "Acompanhamento" at bounding box center [81, 87] width 149 height 34
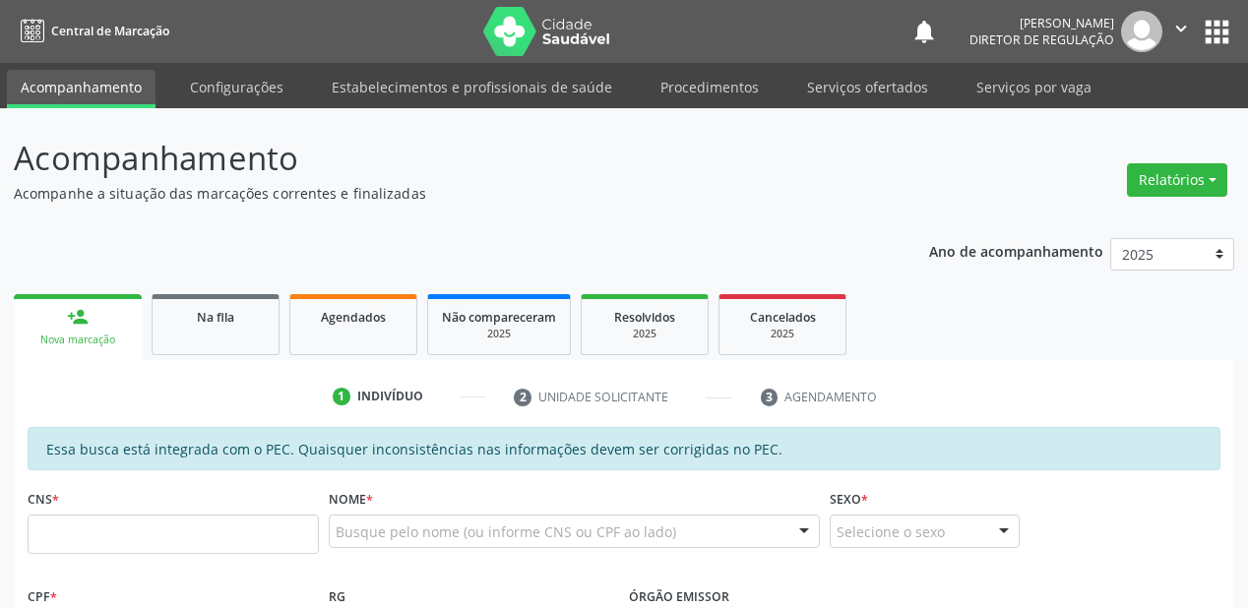
click at [127, 510] on div "CNS *" at bounding box center [173, 519] width 291 height 70
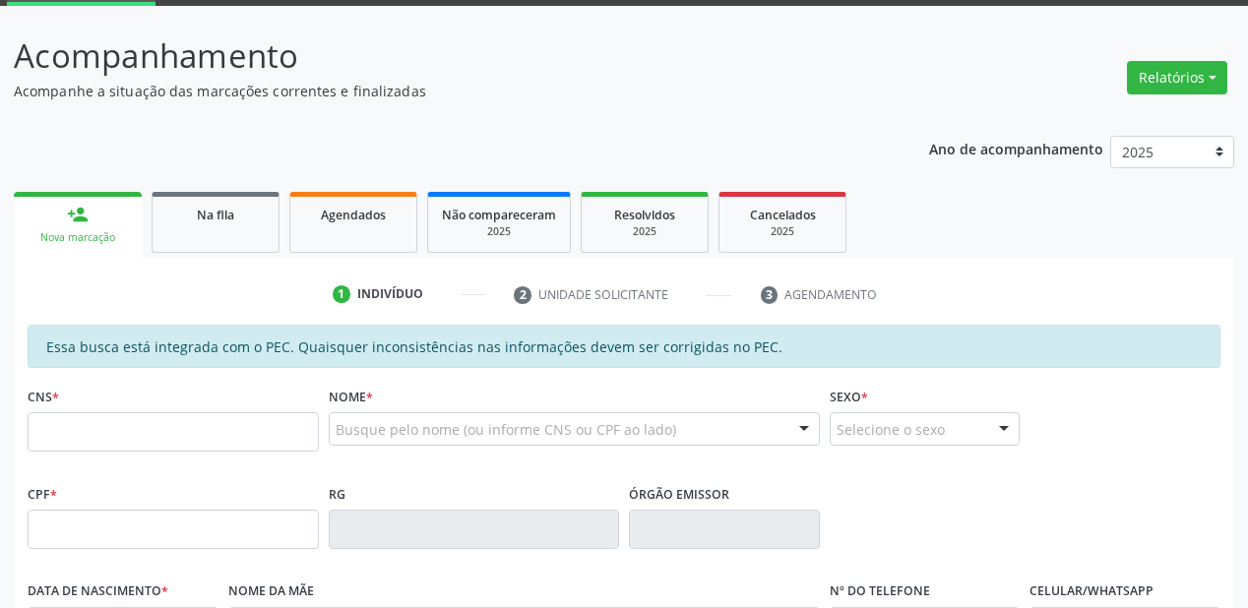
scroll to position [236, 0]
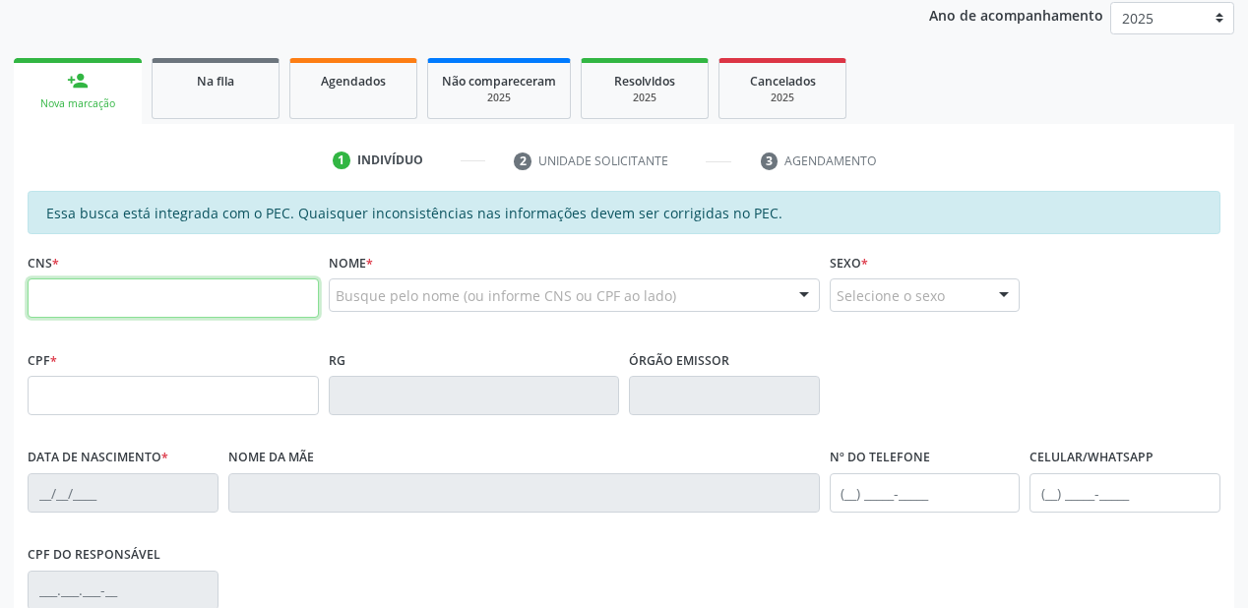
click at [126, 310] on input "text" at bounding box center [173, 298] width 291 height 39
click at [129, 288] on input "text" at bounding box center [173, 298] width 291 height 39
type input "700 5023 6517 9355"
type input "047.368.904-95"
type input "2[DATE]"
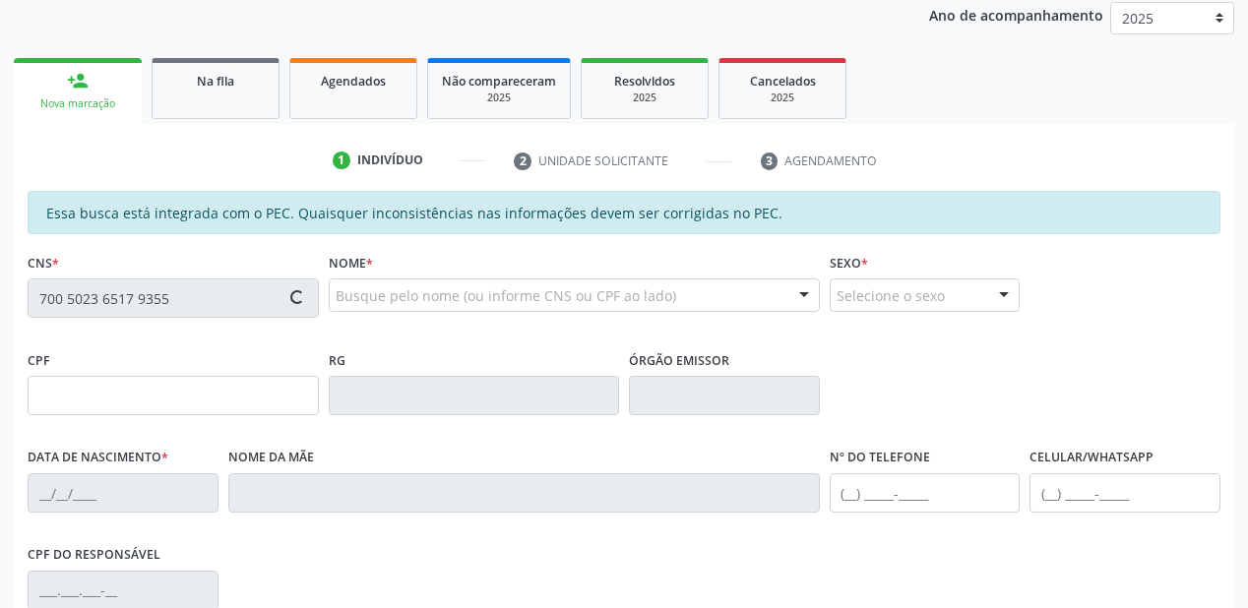
type input "Cicera [PERSON_NAME]"
type input "[PHONE_NUMBER]"
type input "S/N"
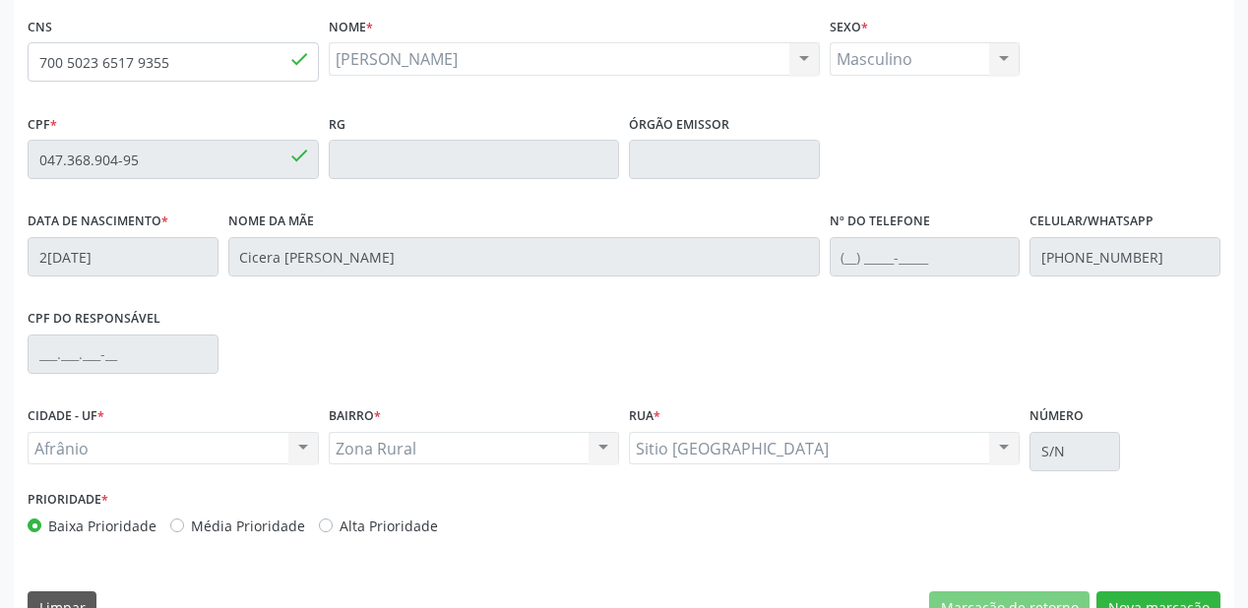
scroll to position [515, 0]
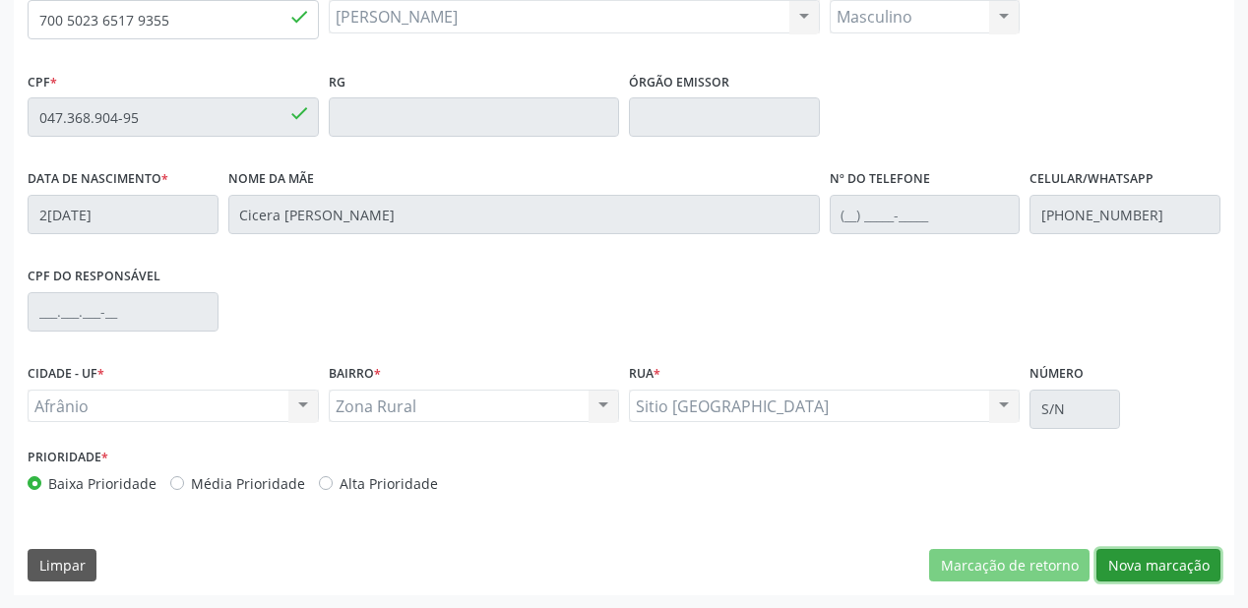
click at [1150, 568] on button "Nova marcação" at bounding box center [1159, 565] width 124 height 33
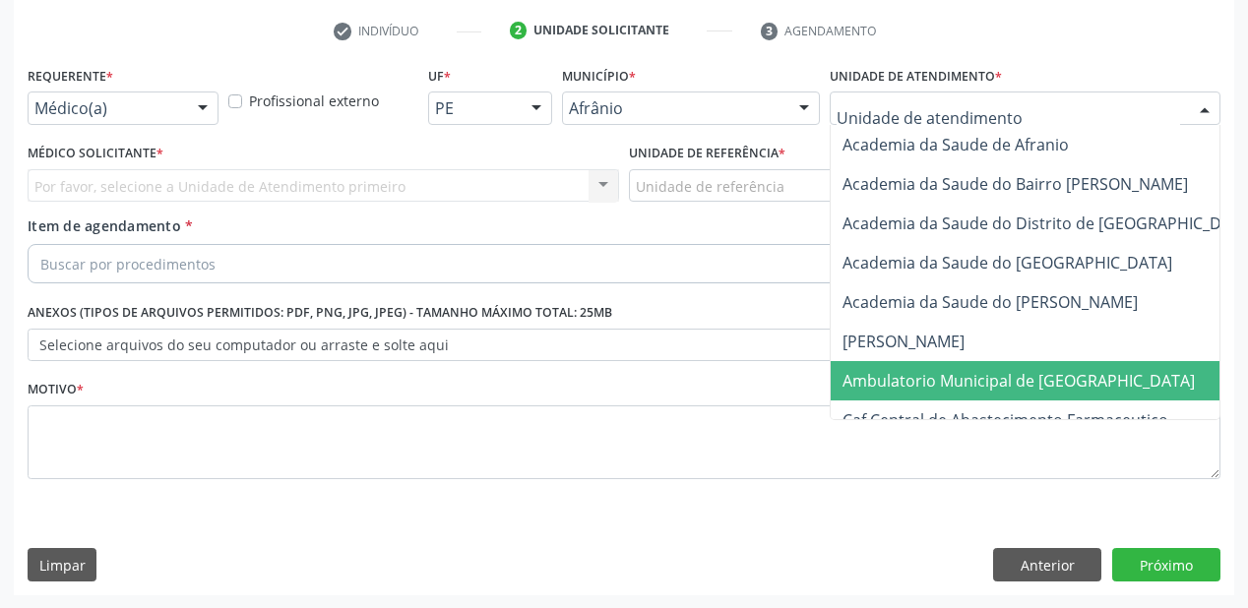
click at [902, 373] on span "Ambulatorio Municipal de [GEOGRAPHIC_DATA]" at bounding box center [1019, 381] width 352 height 22
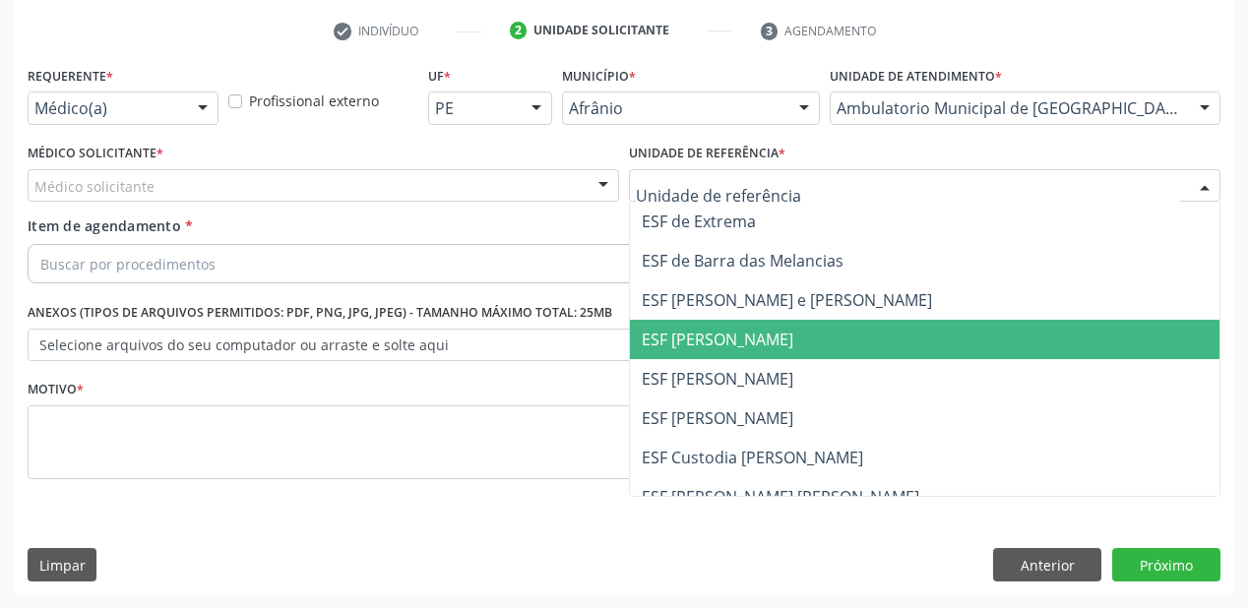
click at [691, 338] on span "ESF [PERSON_NAME]" at bounding box center [718, 340] width 152 height 22
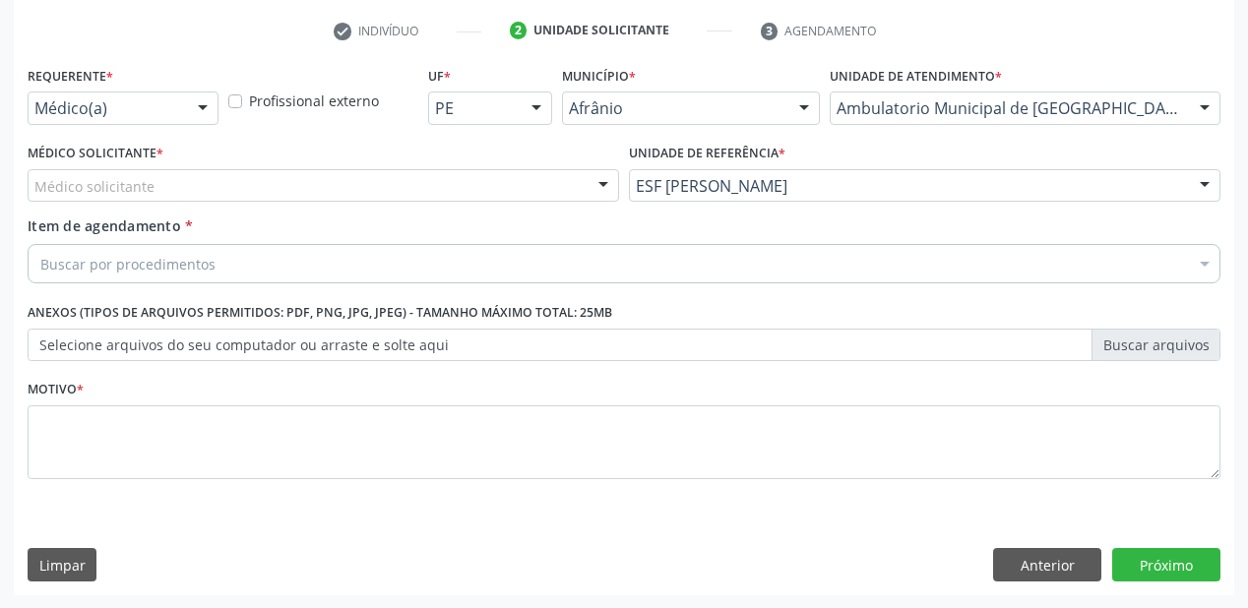
drag, startPoint x: 103, startPoint y: 186, endPoint x: 102, endPoint y: 197, distance: 10.9
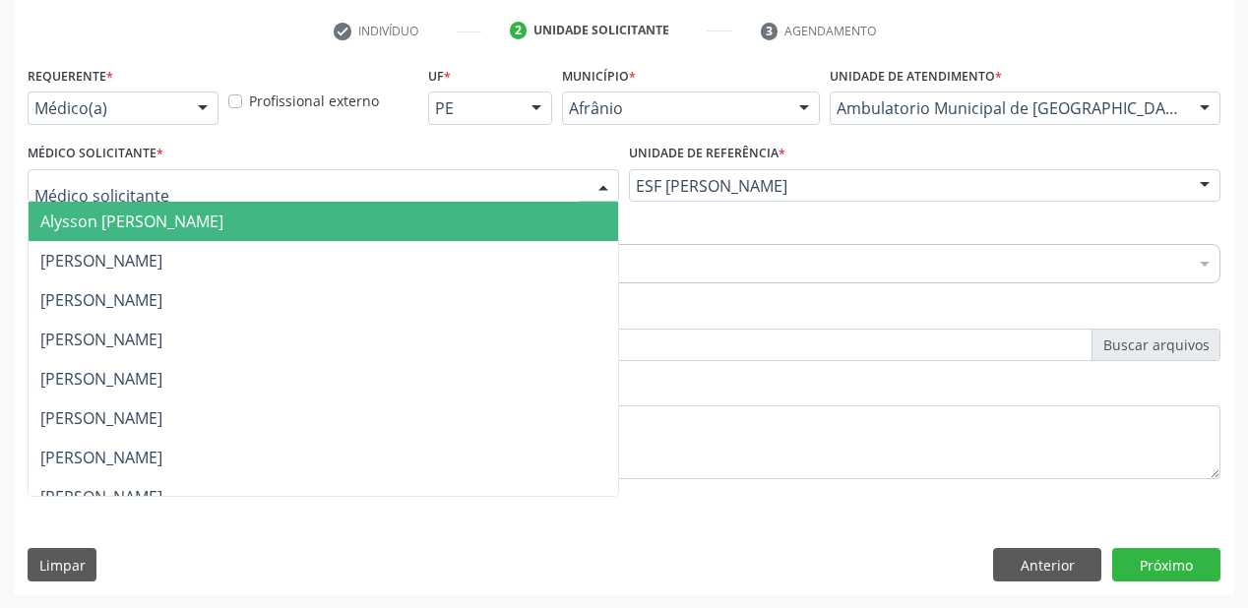
click at [102, 215] on span "Alysson [PERSON_NAME]" at bounding box center [131, 222] width 183 height 22
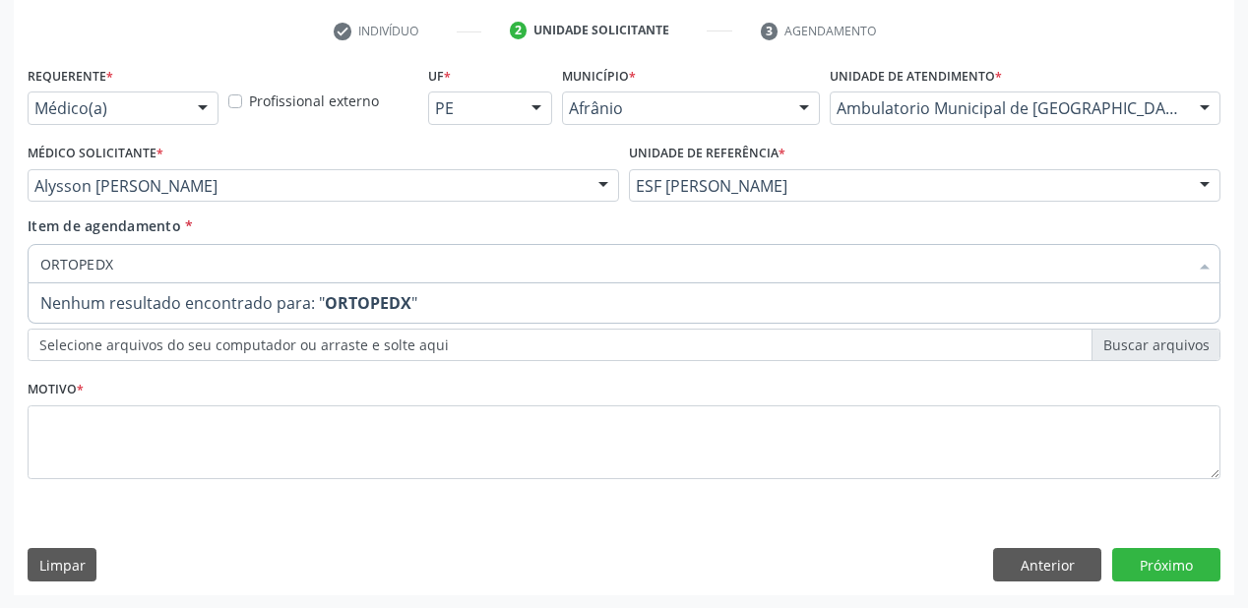
type input "ORTOPED"
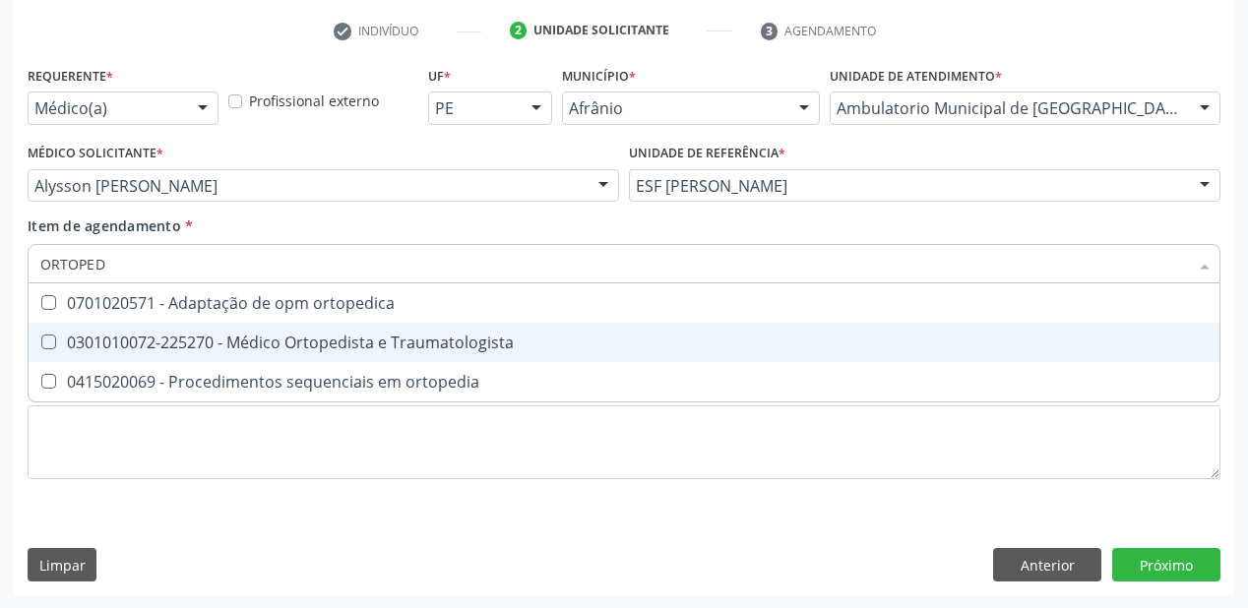
click at [104, 331] on span "0301010072-225270 - Médico Ortopedista e Traumatologista" at bounding box center [624, 342] width 1191 height 39
checkbox Traumatologista "true"
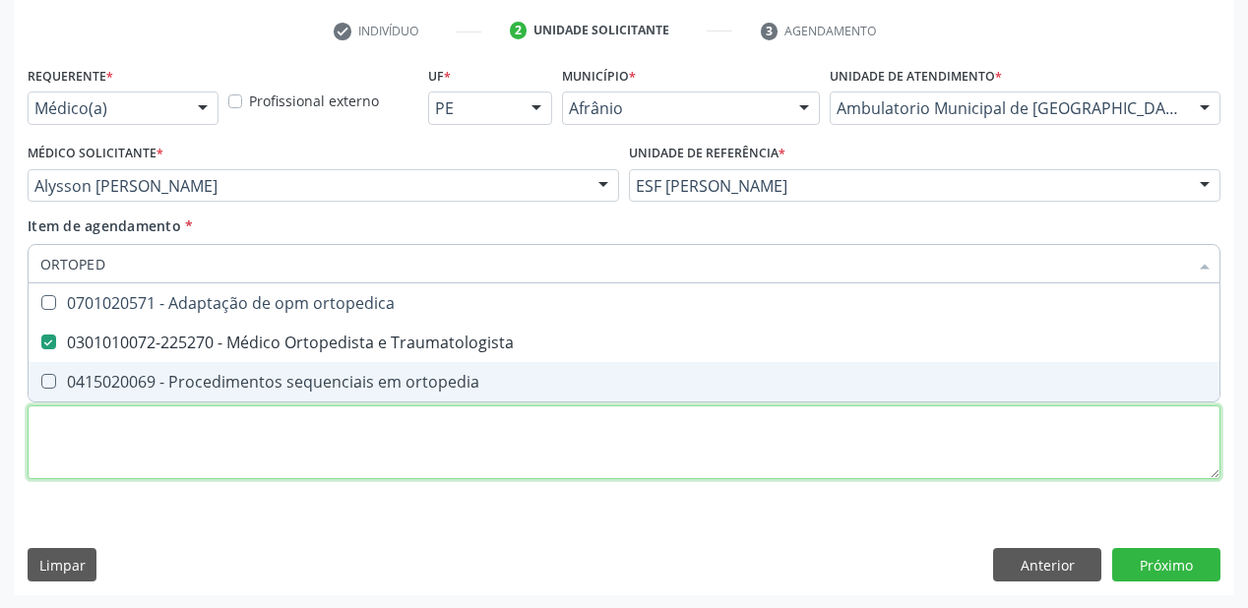
click at [91, 451] on div "Requerente * Médico(a) Médico(a) Enfermeiro(a) Paciente Nenhum resultado encont…" at bounding box center [624, 284] width 1193 height 446
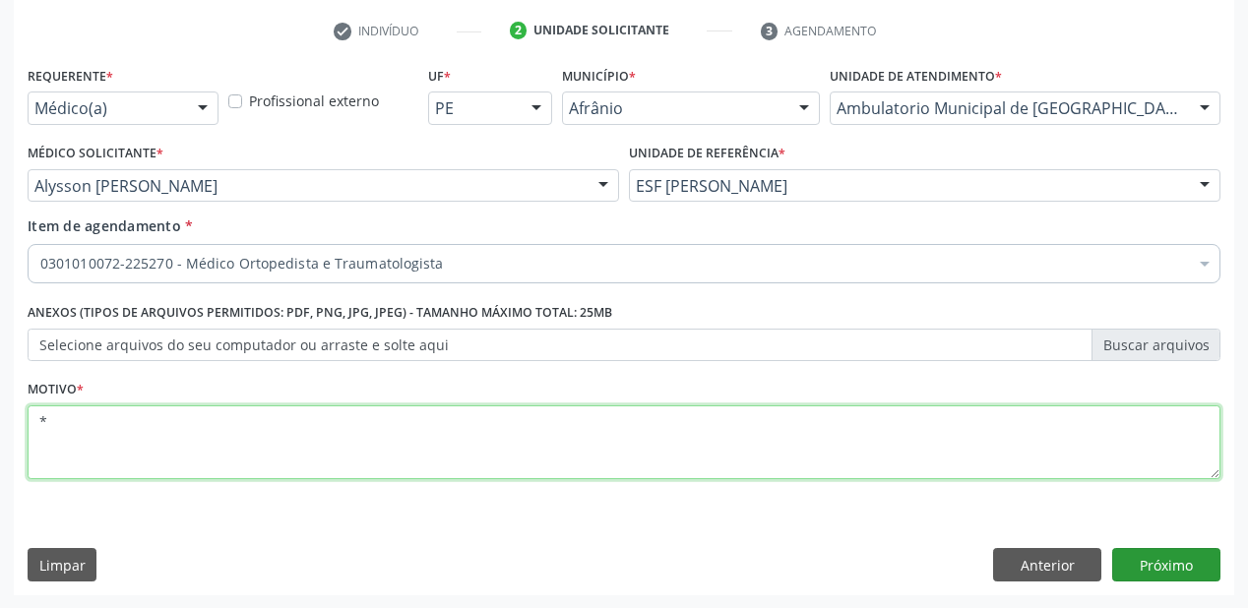
type textarea "*"
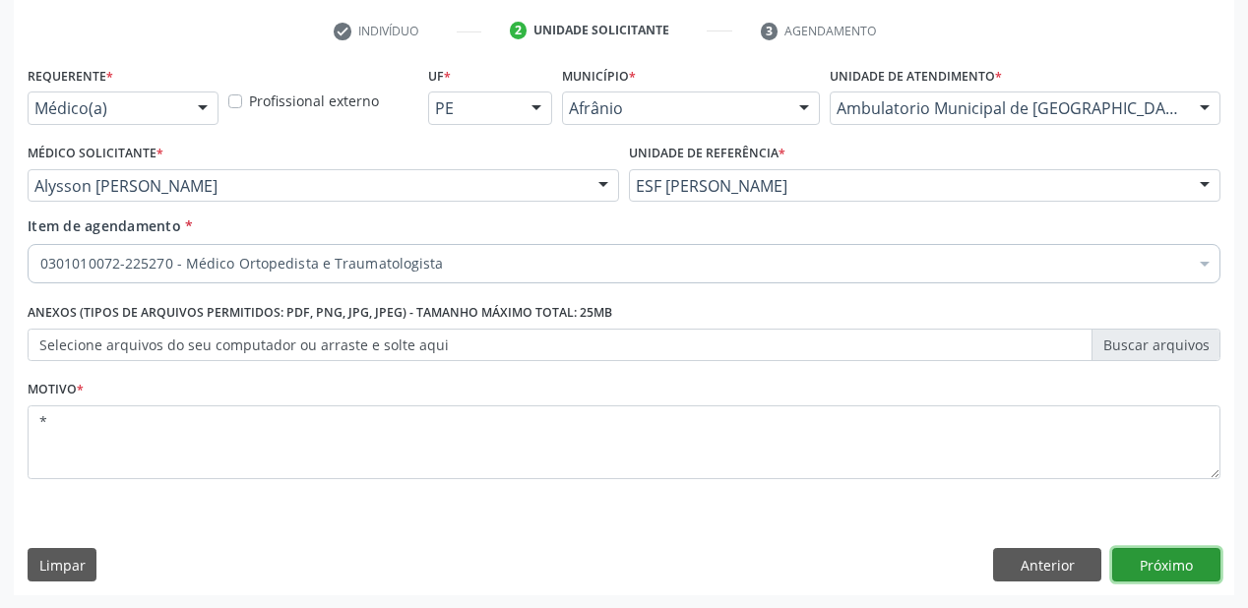
click at [1150, 569] on button "Próximo" at bounding box center [1166, 564] width 108 height 33
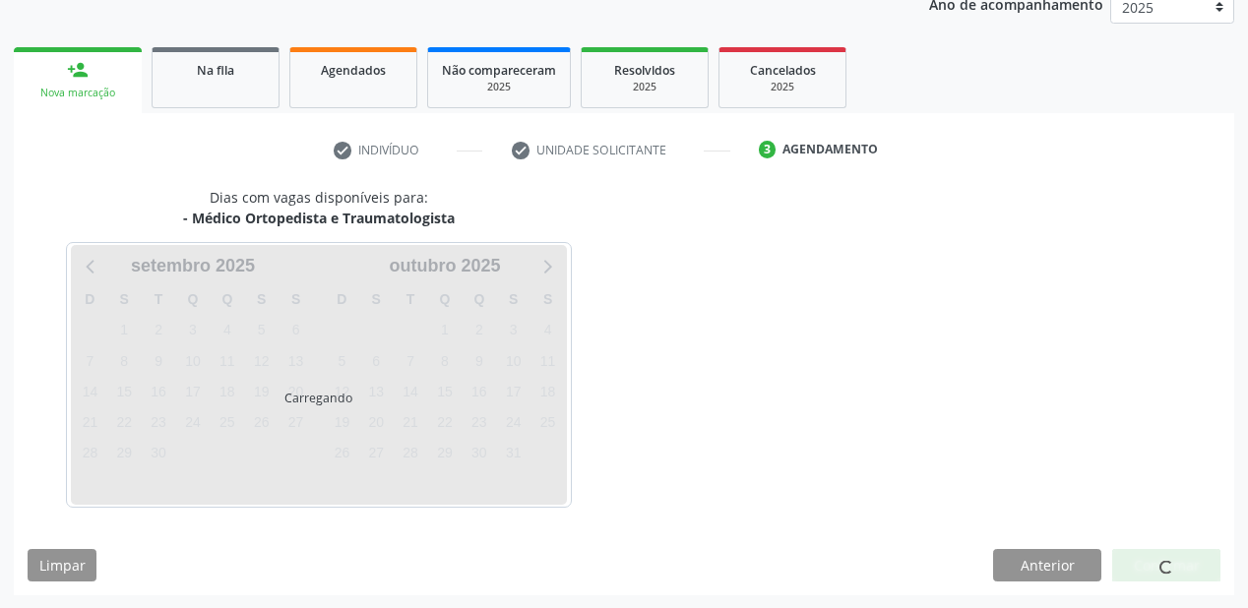
scroll to position [247, 0]
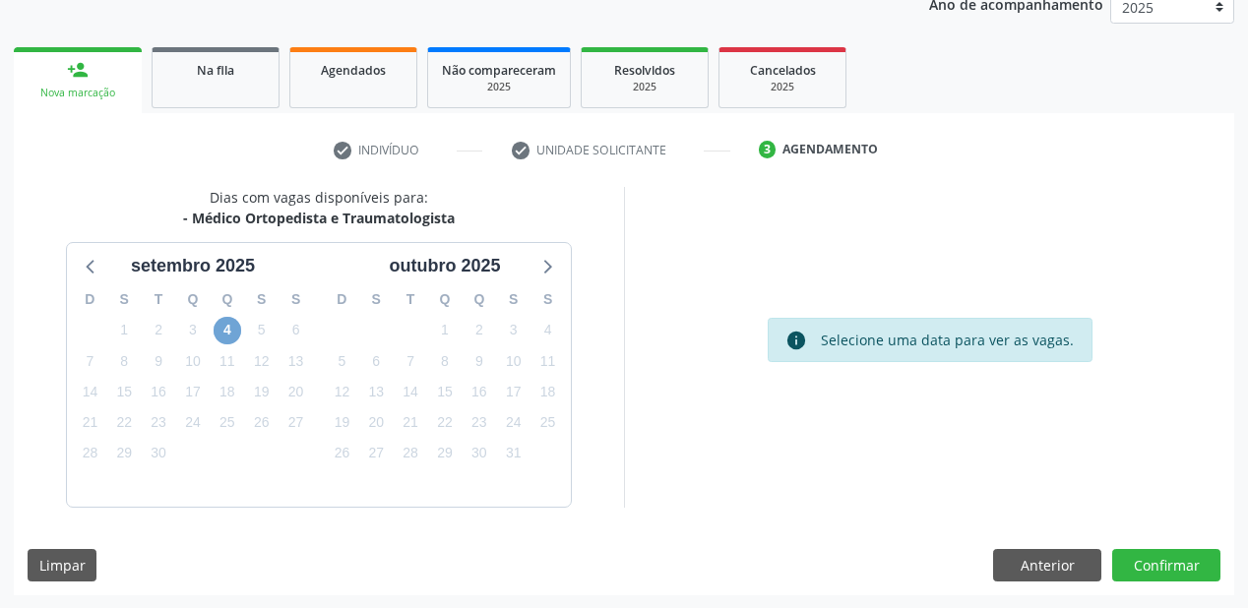
click at [224, 331] on span "4" at bounding box center [228, 331] width 28 height 28
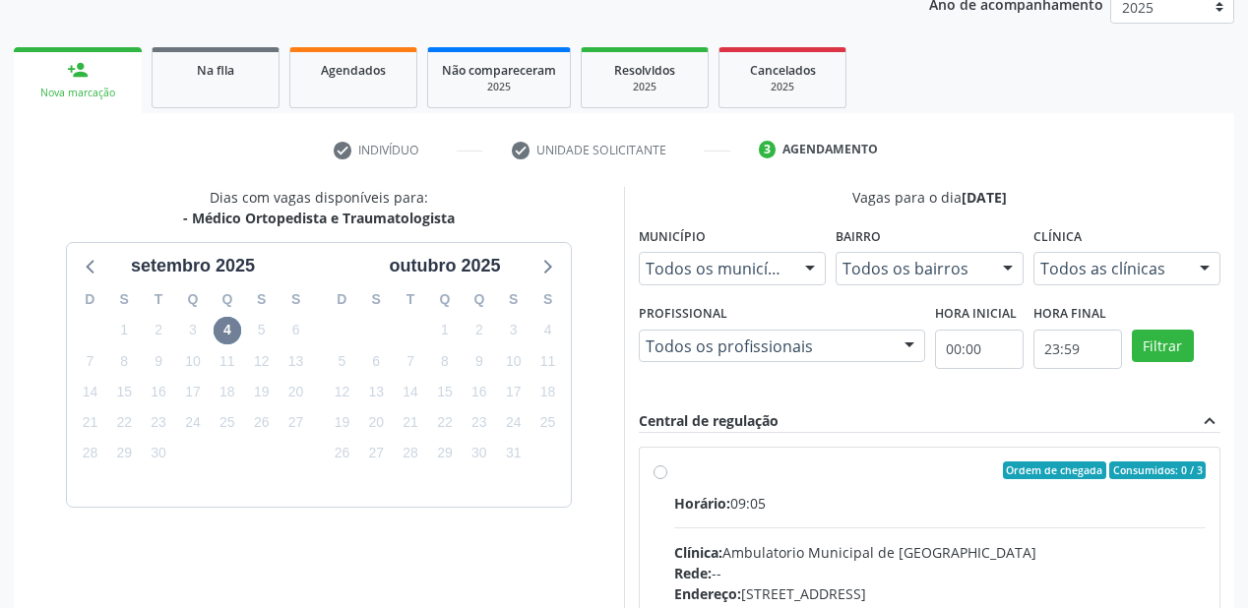
click at [937, 547] on div "Clínica: Ambulatorio Municipal de [GEOGRAPHIC_DATA]" at bounding box center [940, 552] width 532 height 21
click at [667, 479] on input "Ordem de chegada Consumidos: 0 / 3 Horário: 09:05 Clínica: Ambulatorio Municipa…" at bounding box center [661, 471] width 14 height 18
radio input "true"
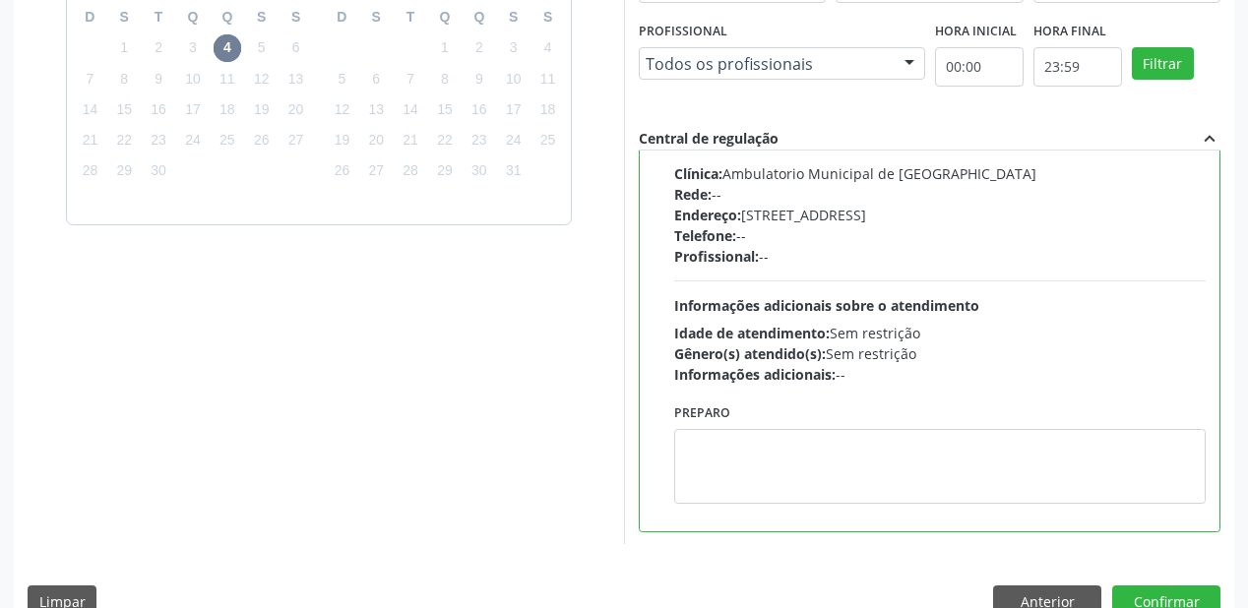
scroll to position [567, 0]
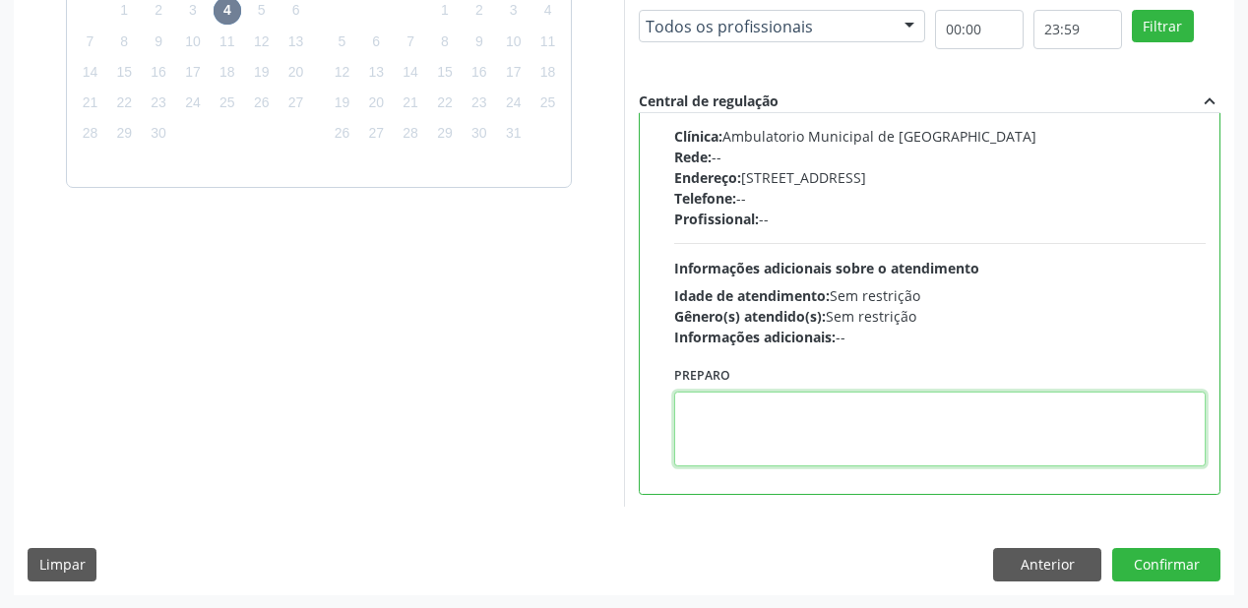
click at [794, 433] on textarea at bounding box center [940, 429] width 532 height 75
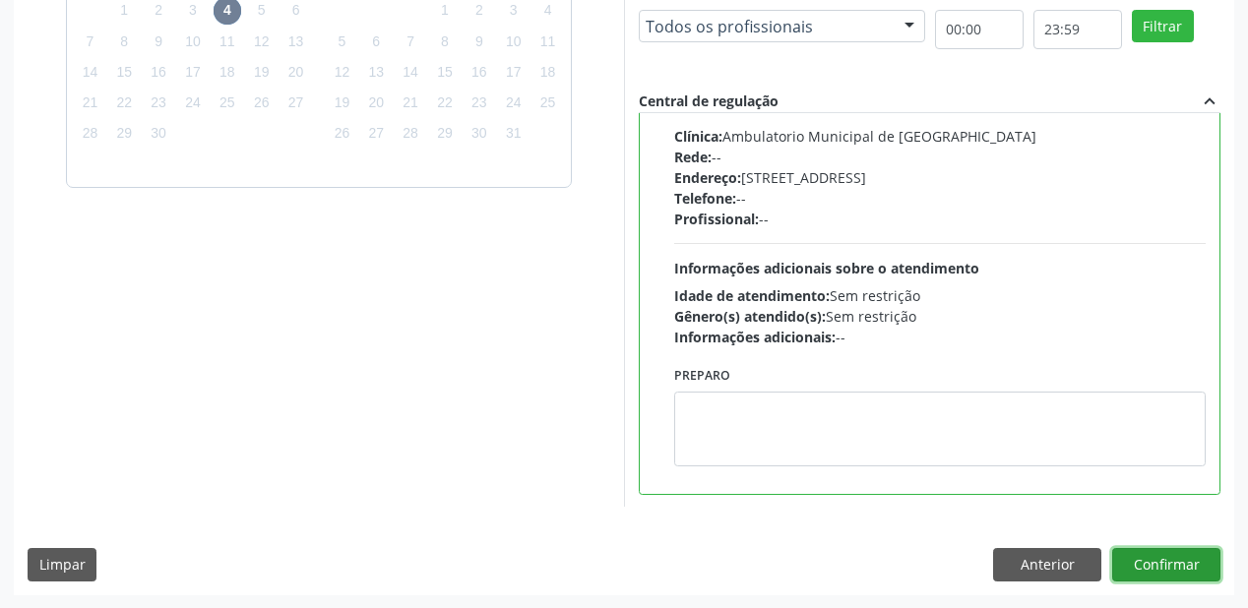
click at [1162, 567] on button "Confirmar" at bounding box center [1166, 564] width 108 height 33
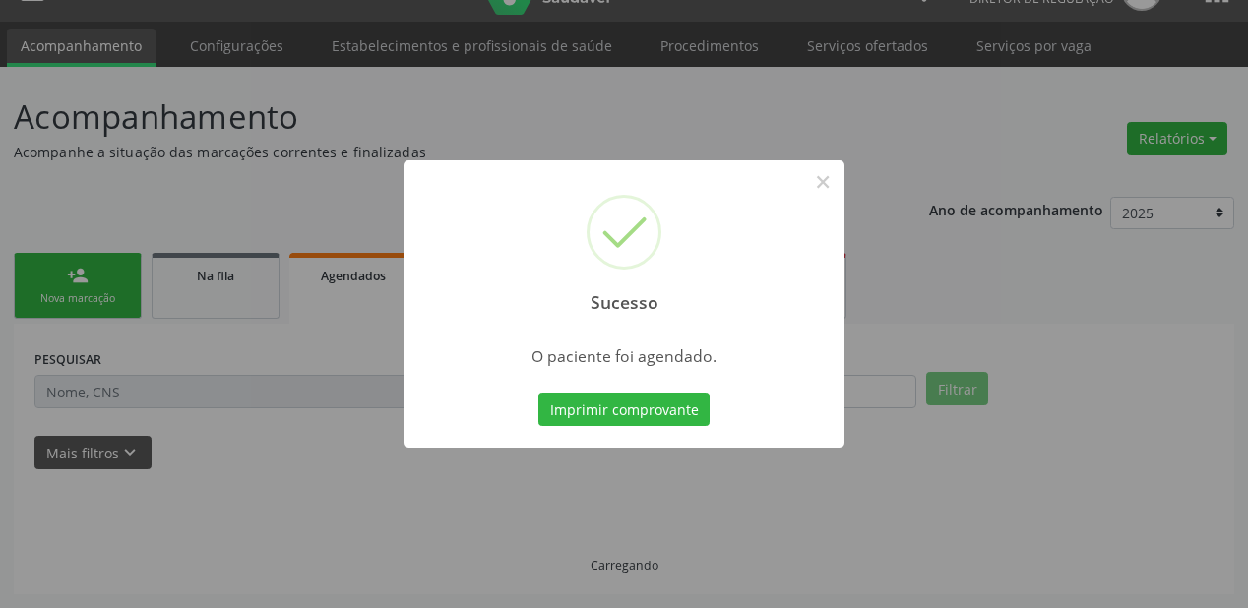
scroll to position [39, 0]
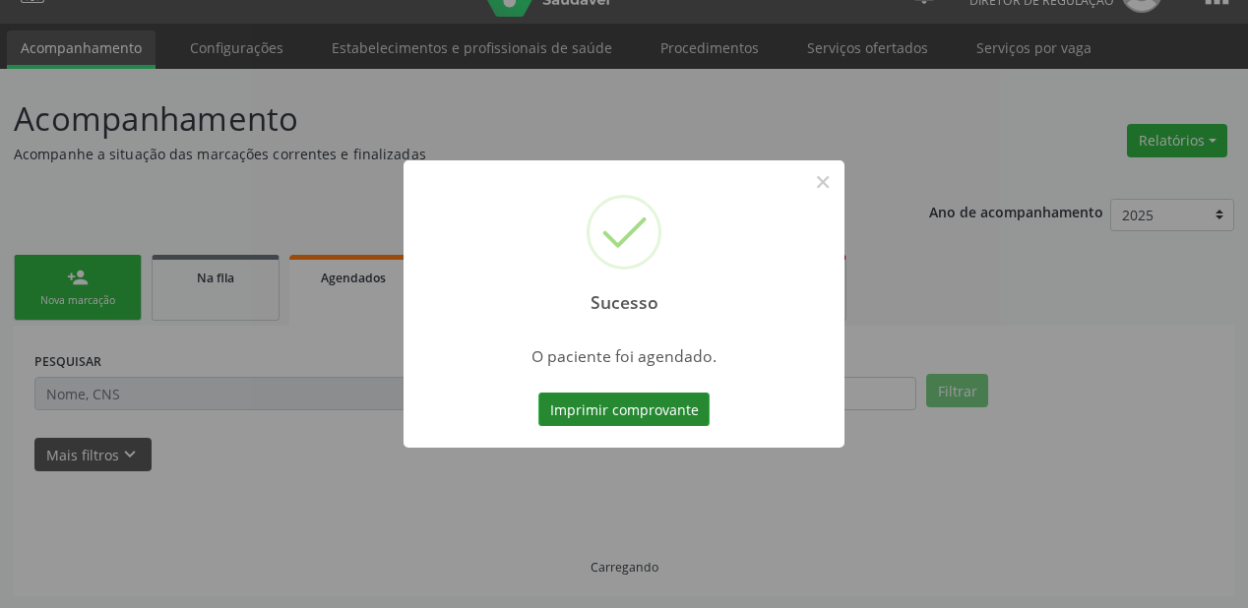
click at [622, 409] on button "Imprimir comprovante" at bounding box center [624, 409] width 171 height 33
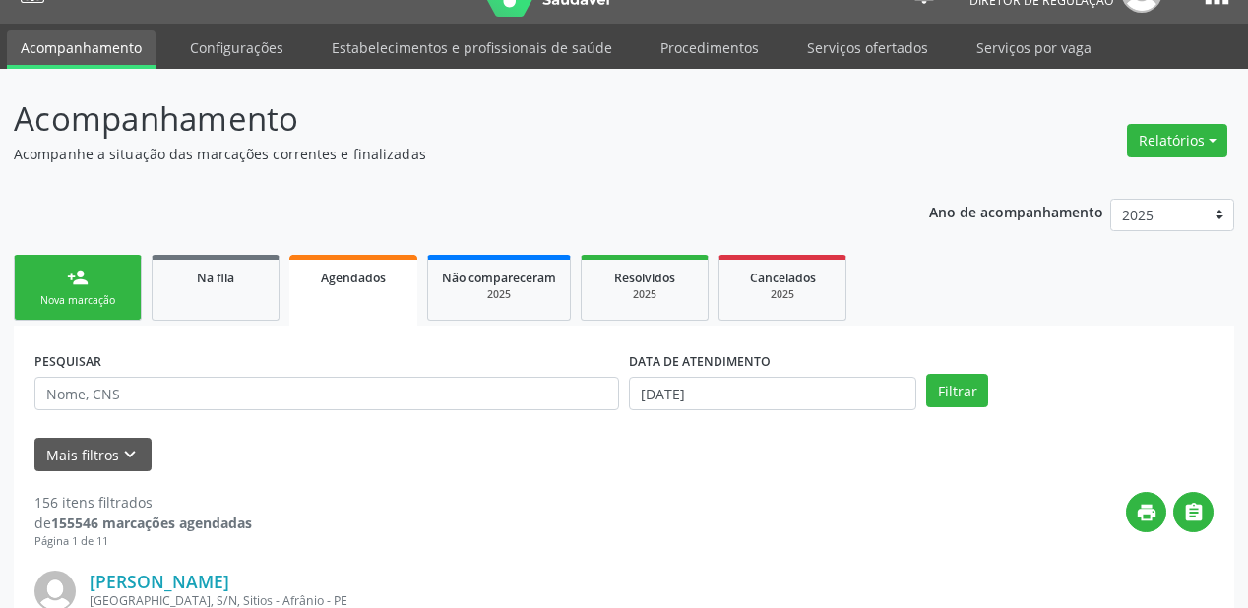
click at [355, 303] on link "Agendados" at bounding box center [353, 290] width 128 height 71
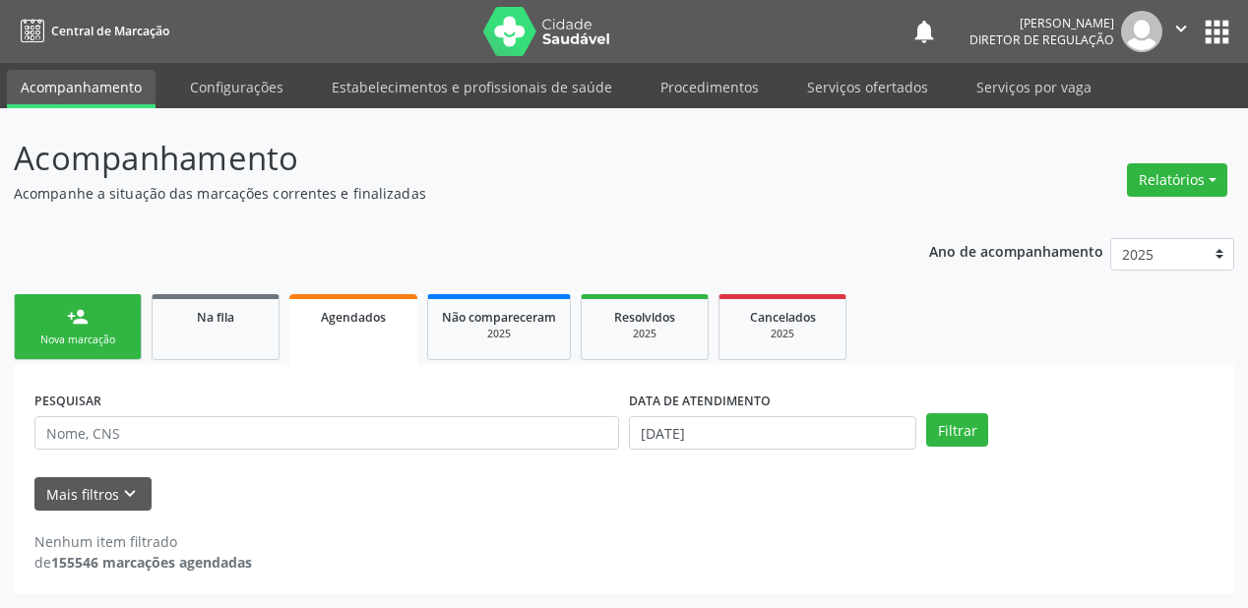
scroll to position [0, 0]
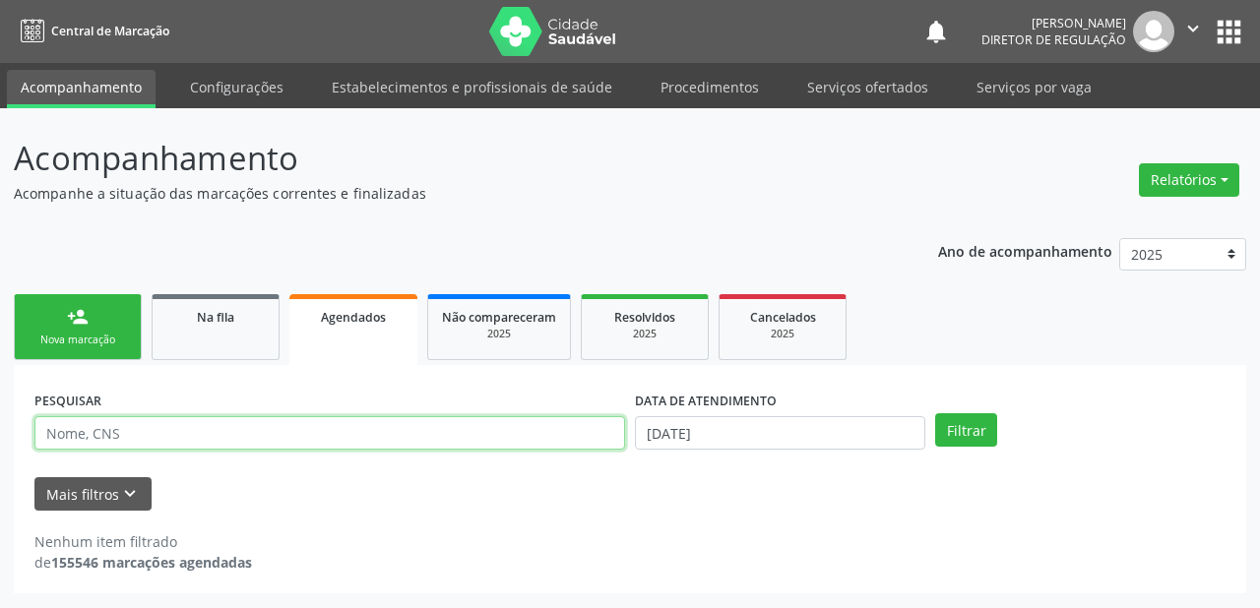
click at [91, 433] on input "text" at bounding box center [329, 432] width 591 height 33
type input "[PERSON_NAME]"
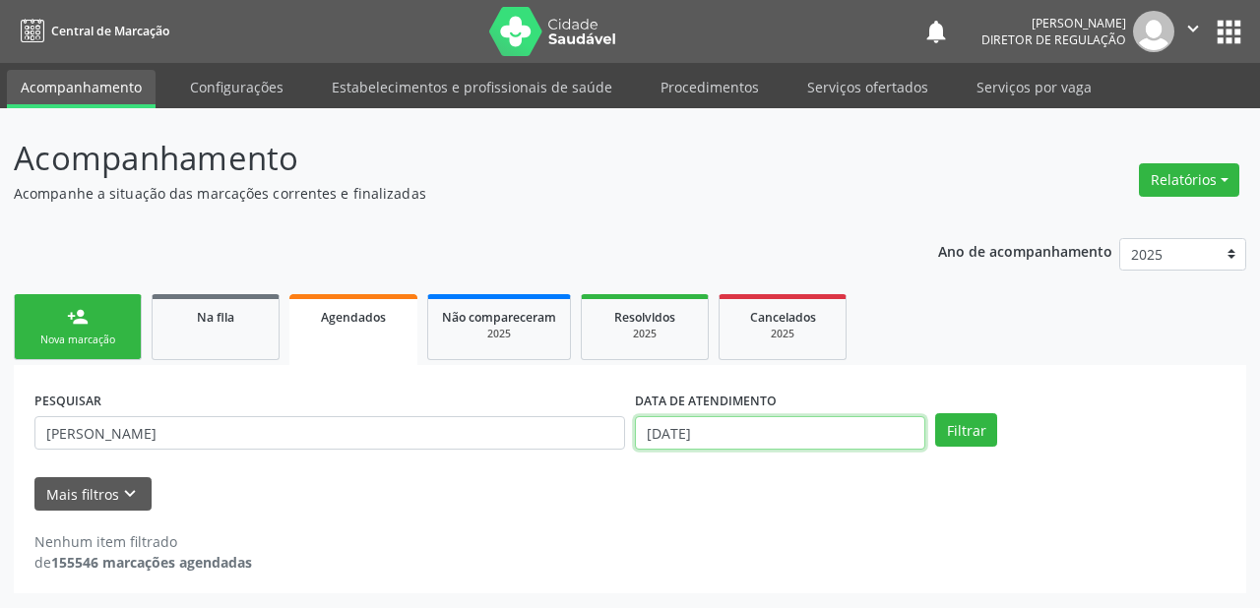
click at [689, 434] on input "[DATE]" at bounding box center [780, 432] width 290 height 33
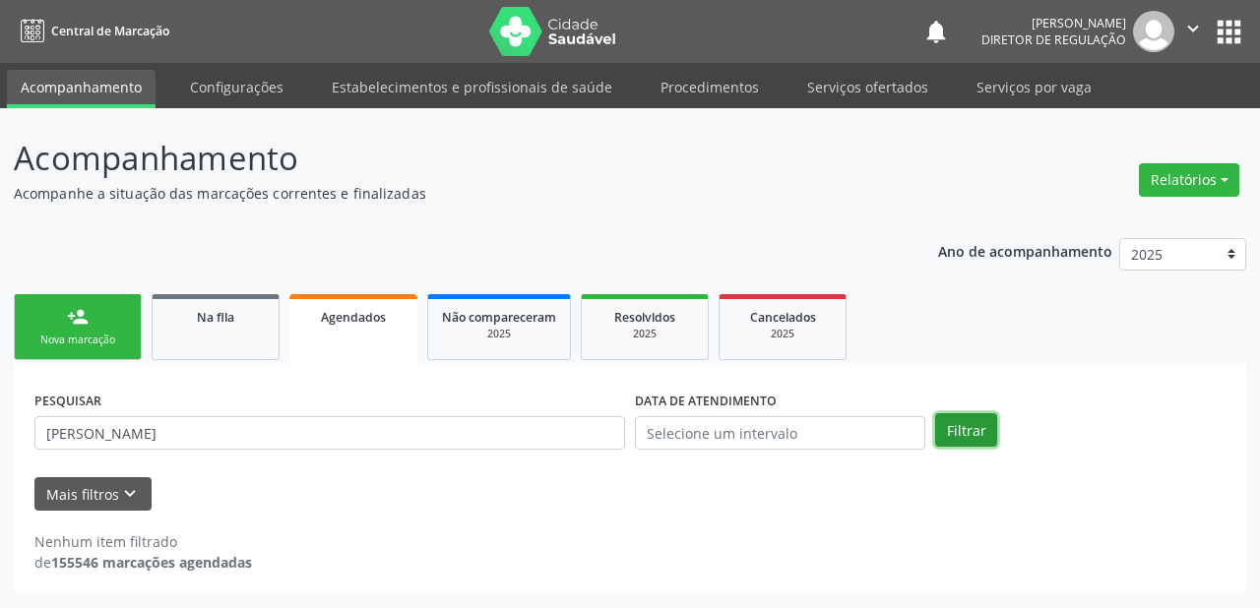
click at [973, 421] on button "Filtrar" at bounding box center [966, 429] width 62 height 33
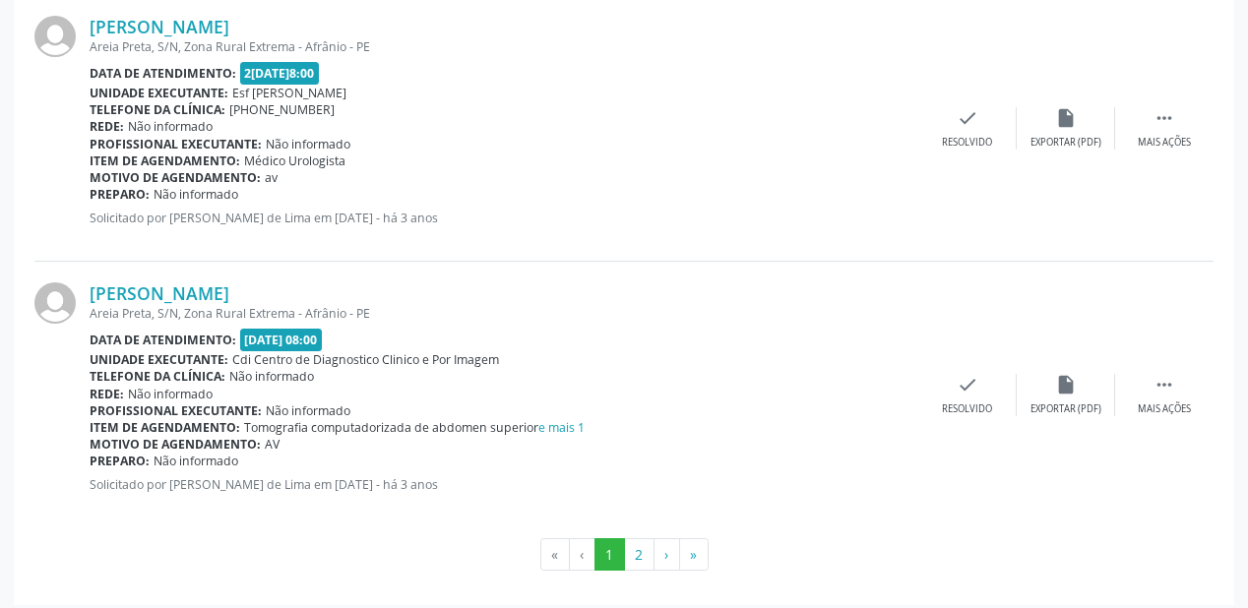
scroll to position [4289, 0]
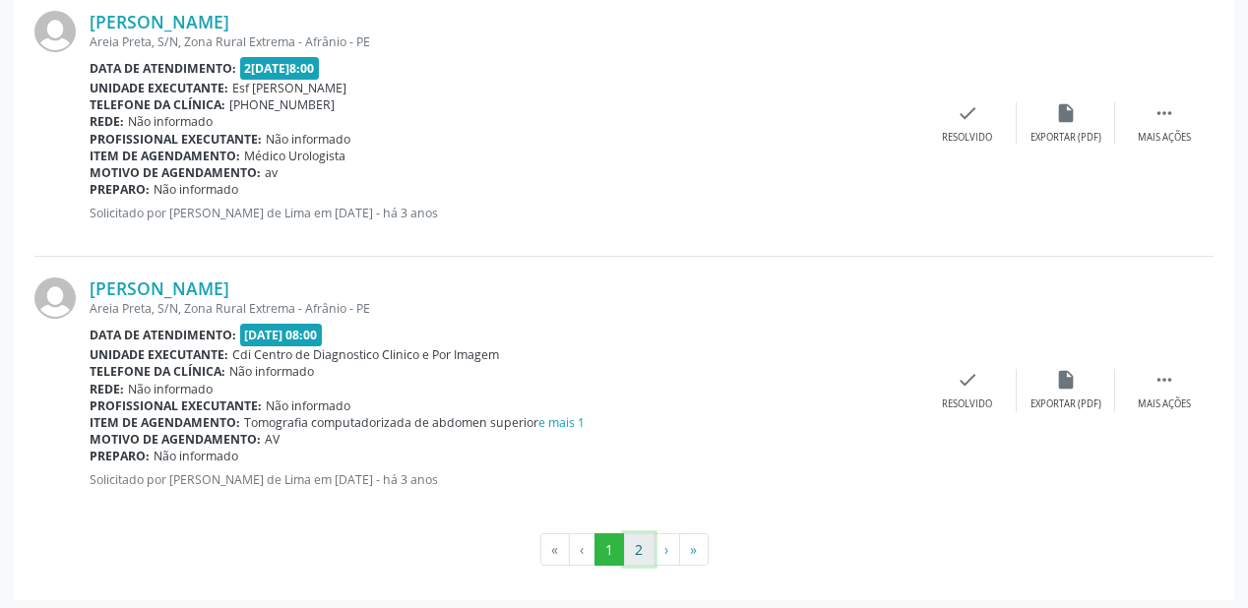
click at [642, 547] on button "2" at bounding box center [639, 550] width 31 height 33
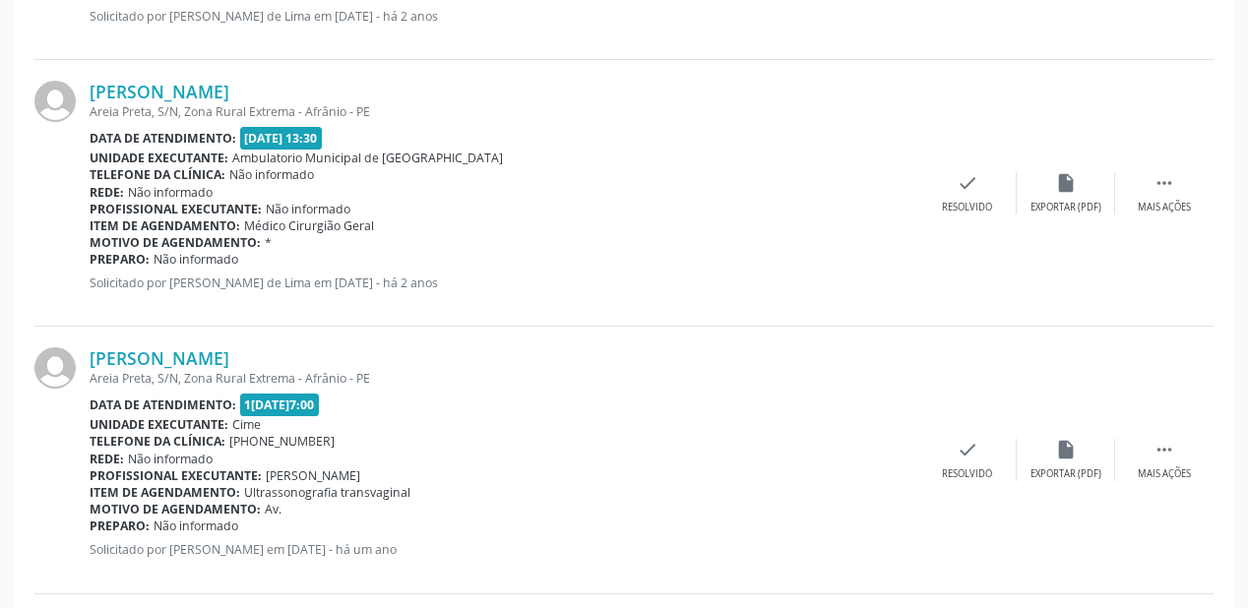
scroll to position [1936, 0]
